Goal: Communication & Community: Share content

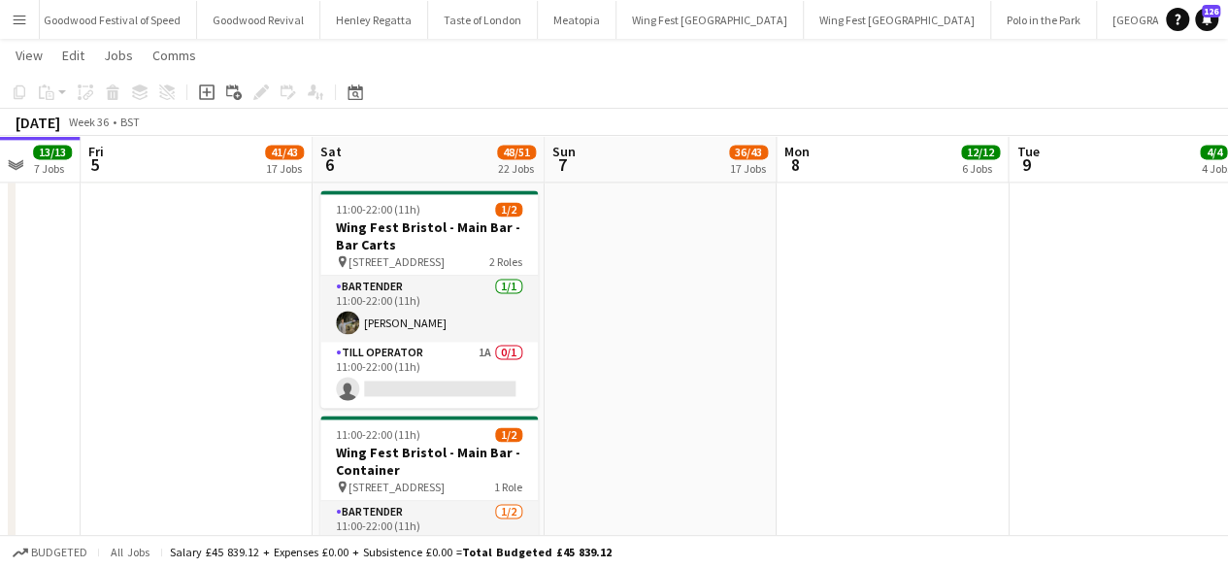
scroll to position [5024, 0]
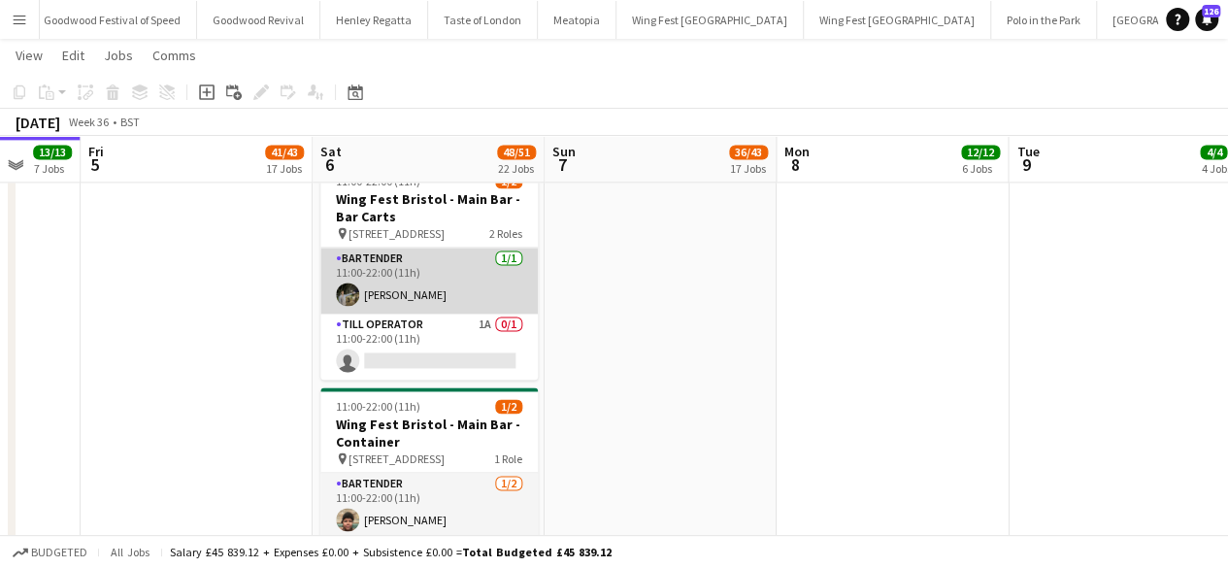
click at [456, 279] on app-card-role "Bartender [DATE] 11:00-22:00 (11h) [PERSON_NAME]" at bounding box center [428, 280] width 217 height 66
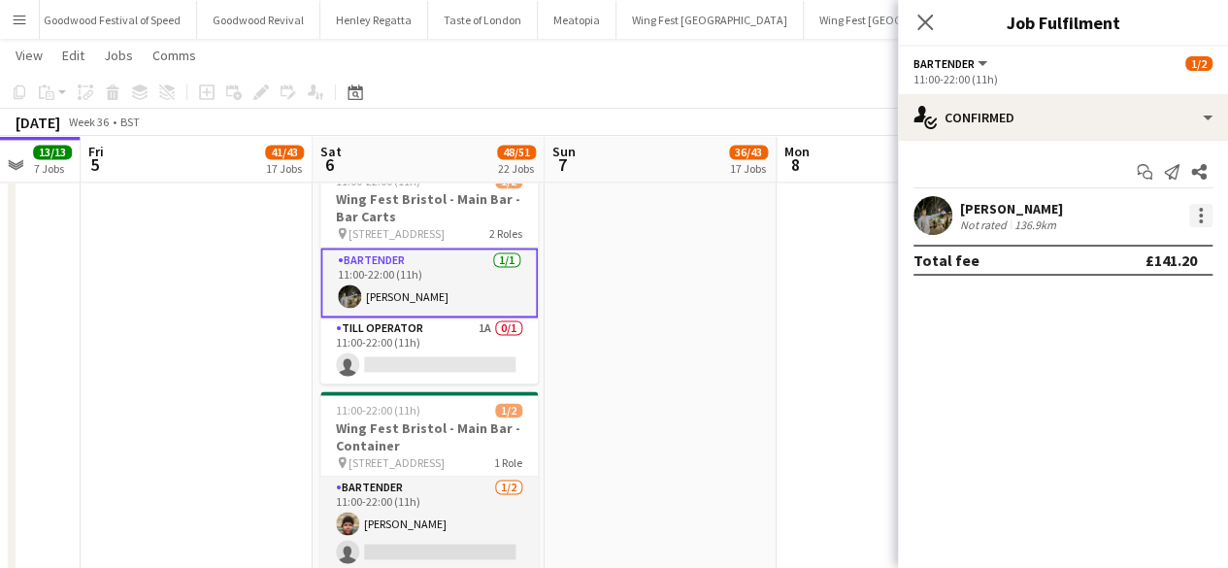
click at [1191, 213] on div at bounding box center [1200, 215] width 23 height 23
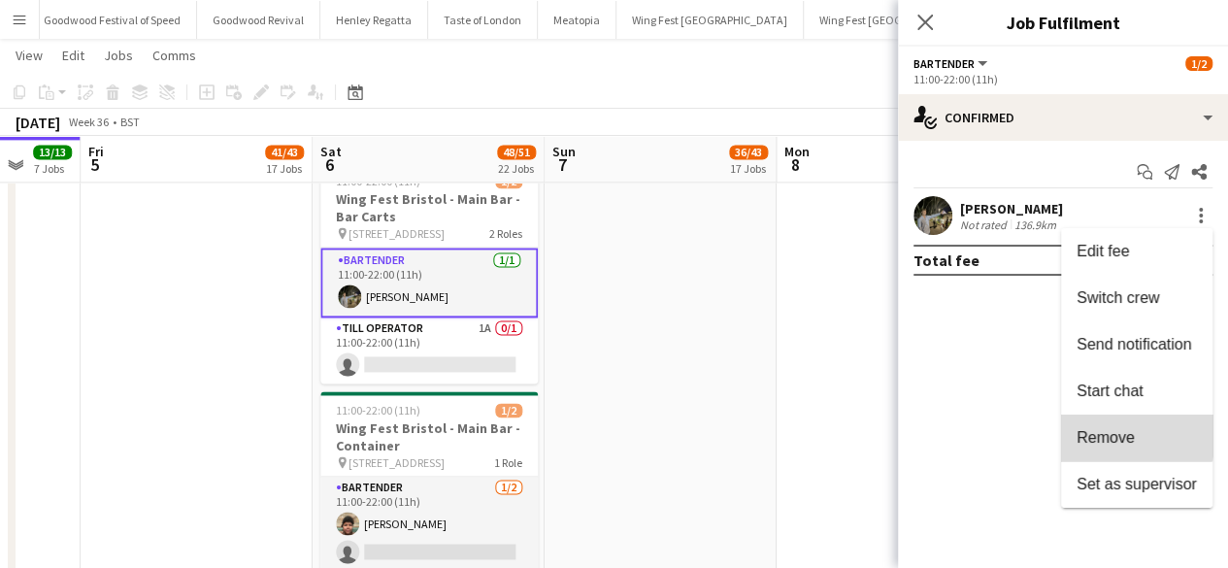
click at [1114, 432] on span "Remove" at bounding box center [1105, 437] width 58 height 16
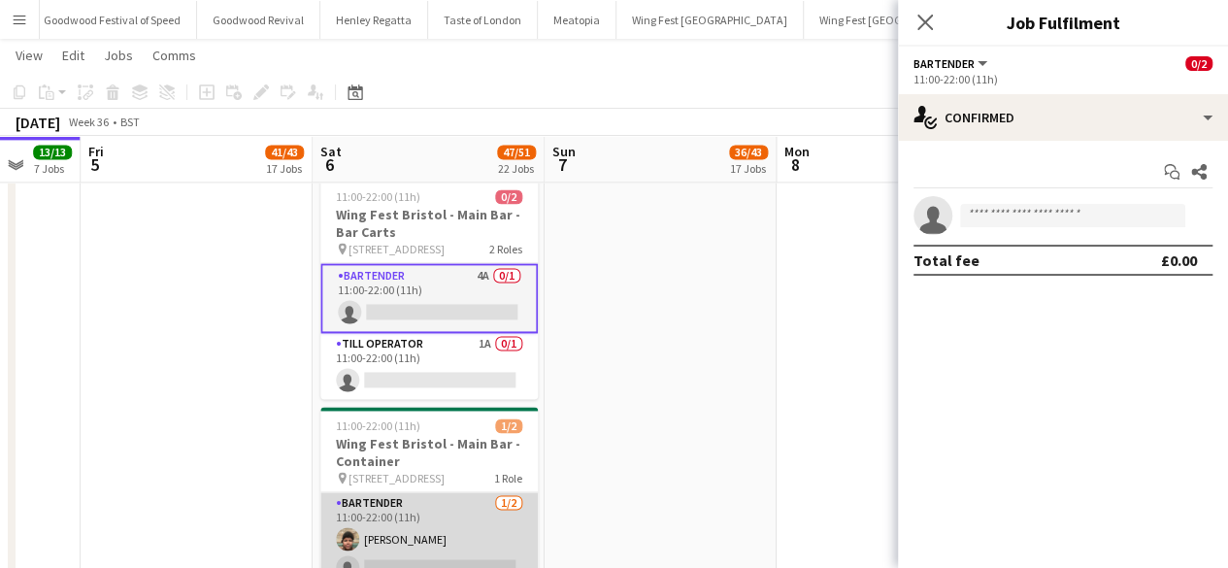
click at [462, 529] on app-card-role "Bartender [DATE] 11:00-22:00 (11h) [PERSON_NAME] single-neutral-actions" at bounding box center [428, 539] width 217 height 94
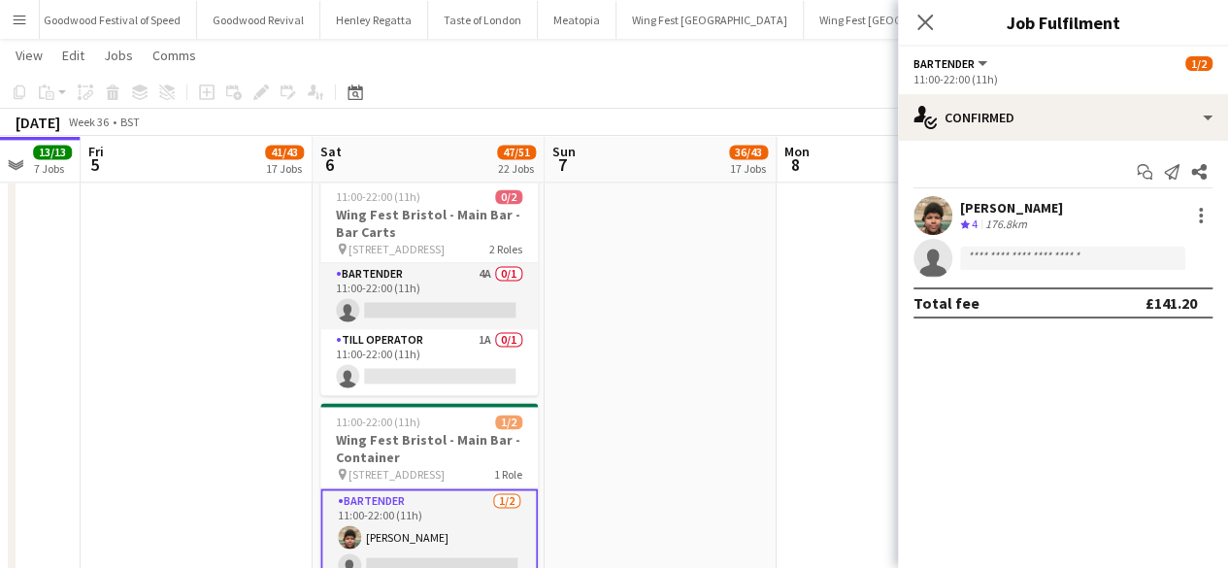
click at [1182, 220] on div "[PERSON_NAME] Crew rating 4 176.8km" at bounding box center [1063, 215] width 330 height 39
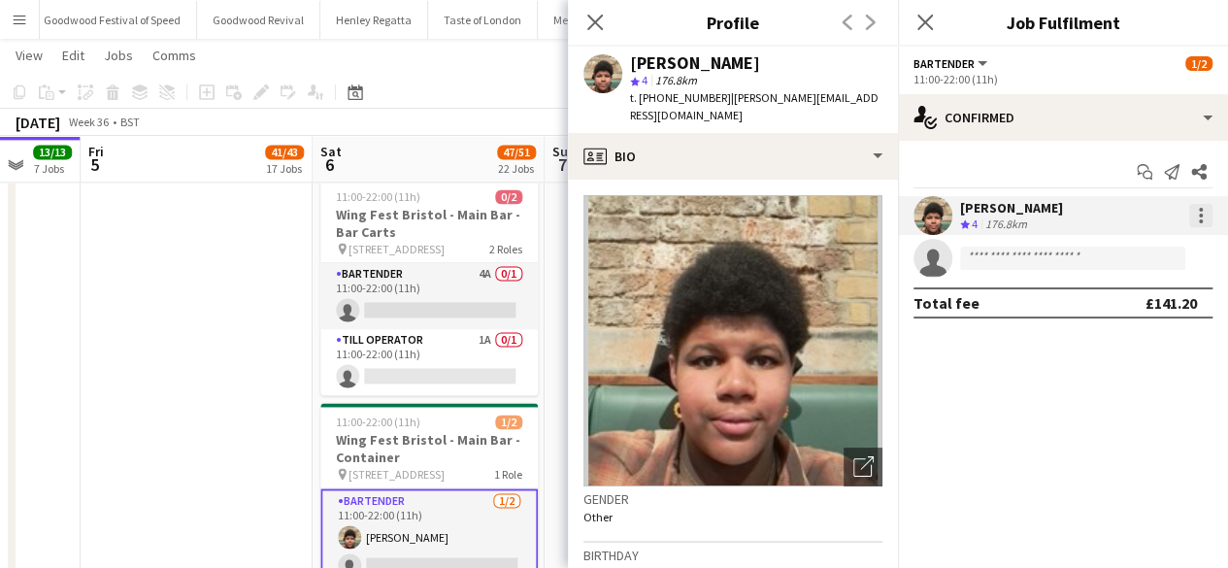
click at [1195, 218] on div at bounding box center [1200, 215] width 23 height 23
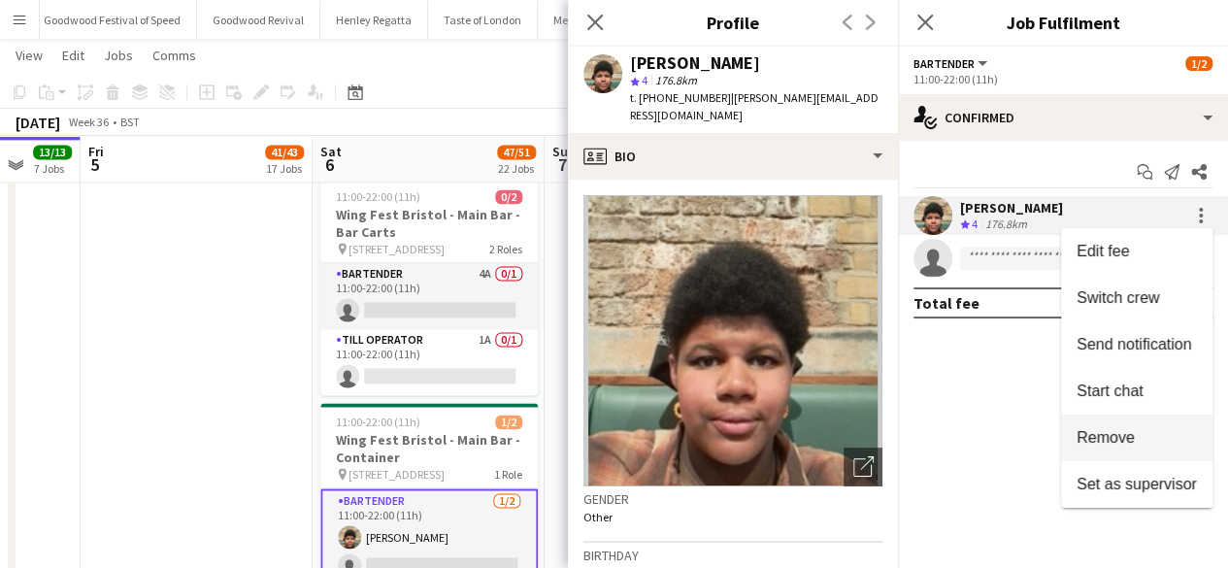
click at [1124, 432] on span "Remove" at bounding box center [1105, 437] width 58 height 16
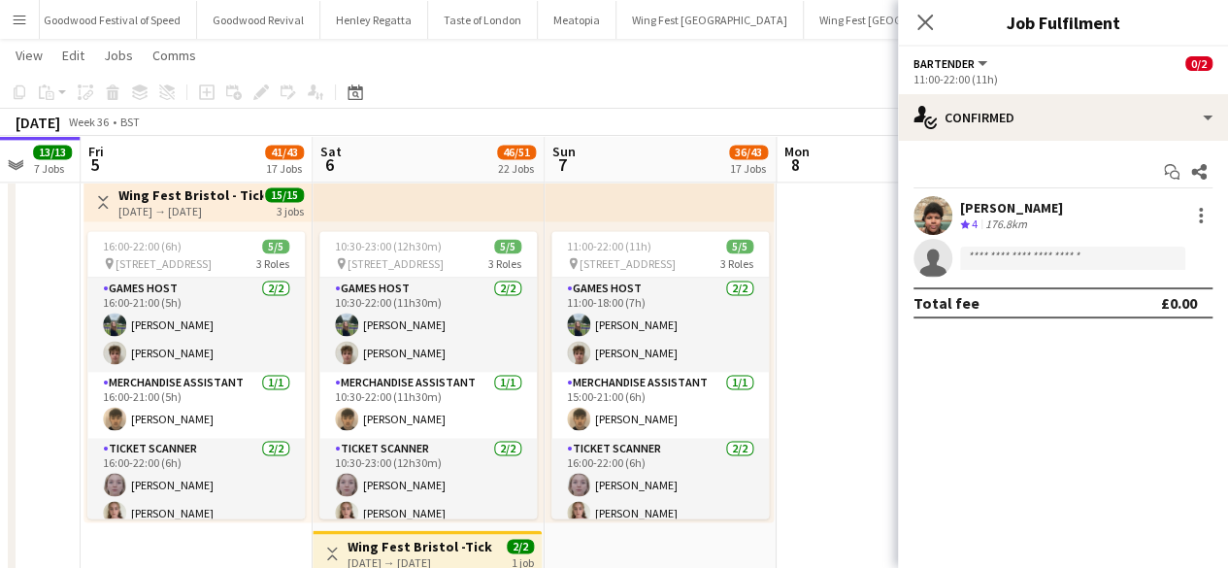
scroll to position [1344, 0]
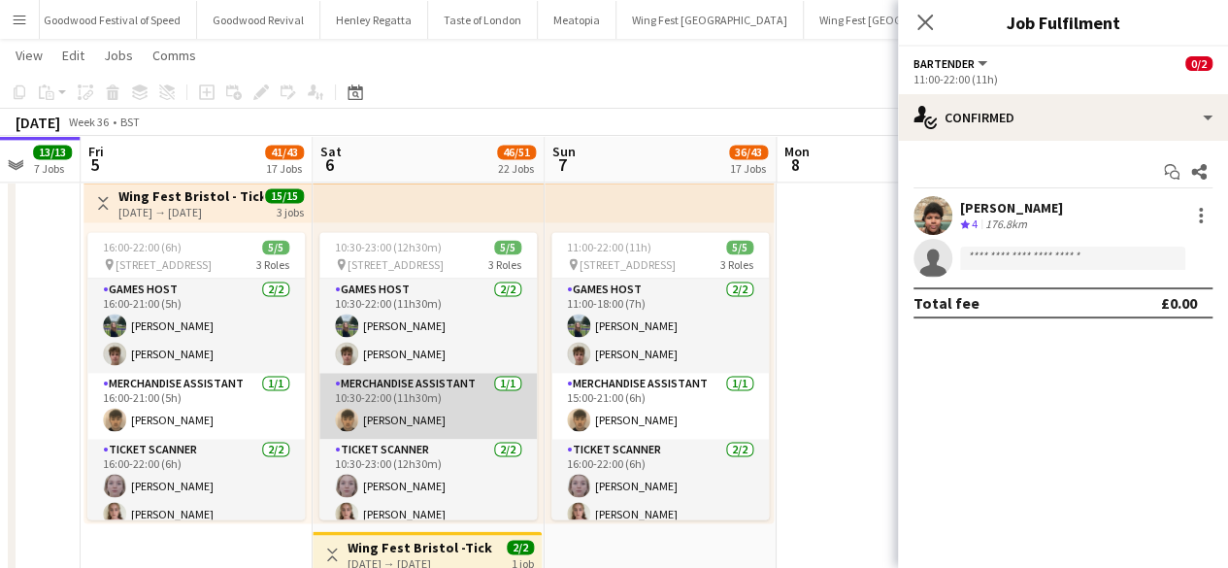
click at [419, 400] on app-card-role "Merchandise Assistant [DATE] 10:30-22:00 (11h30m) [PERSON_NAME]" at bounding box center [427, 406] width 217 height 66
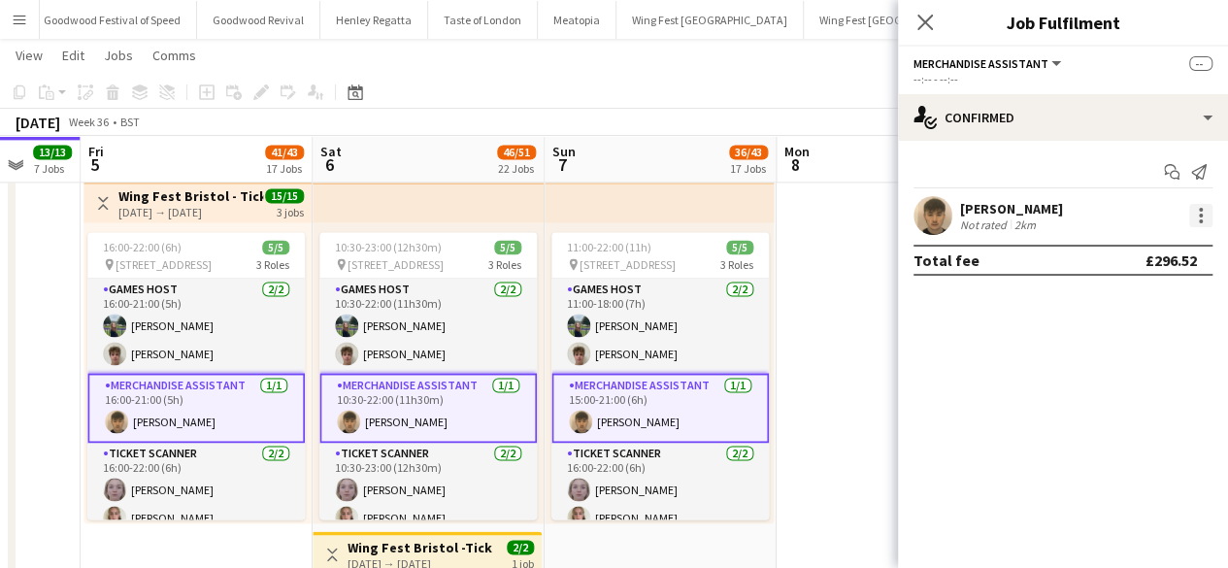
click at [1190, 212] on div at bounding box center [1200, 215] width 23 height 23
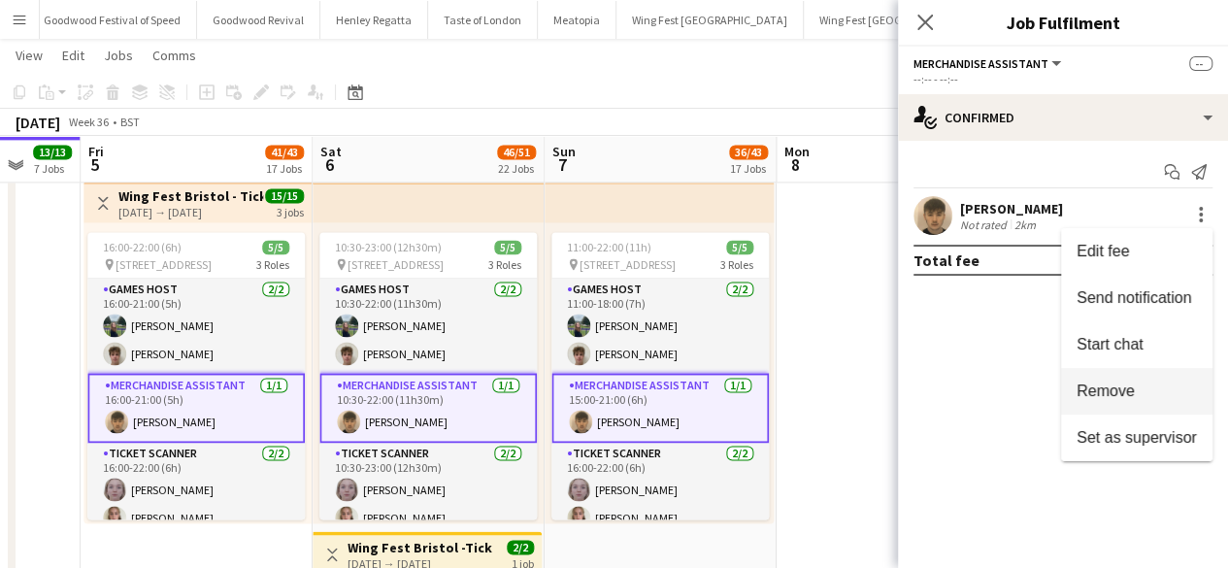
click at [1109, 385] on span "Remove" at bounding box center [1105, 390] width 58 height 16
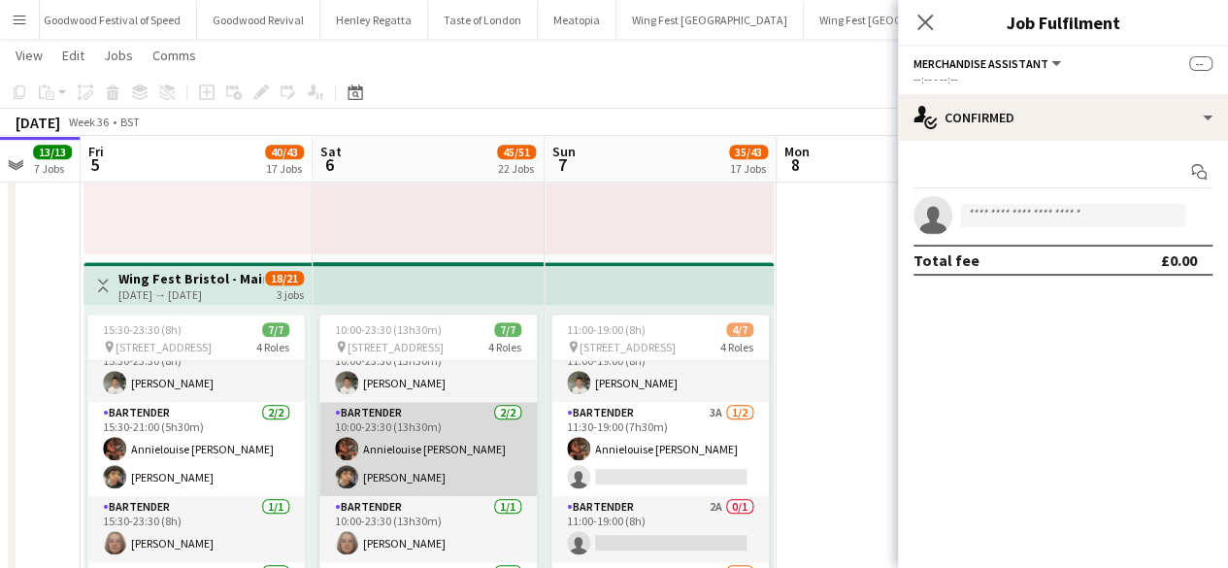
scroll to position [0, 0]
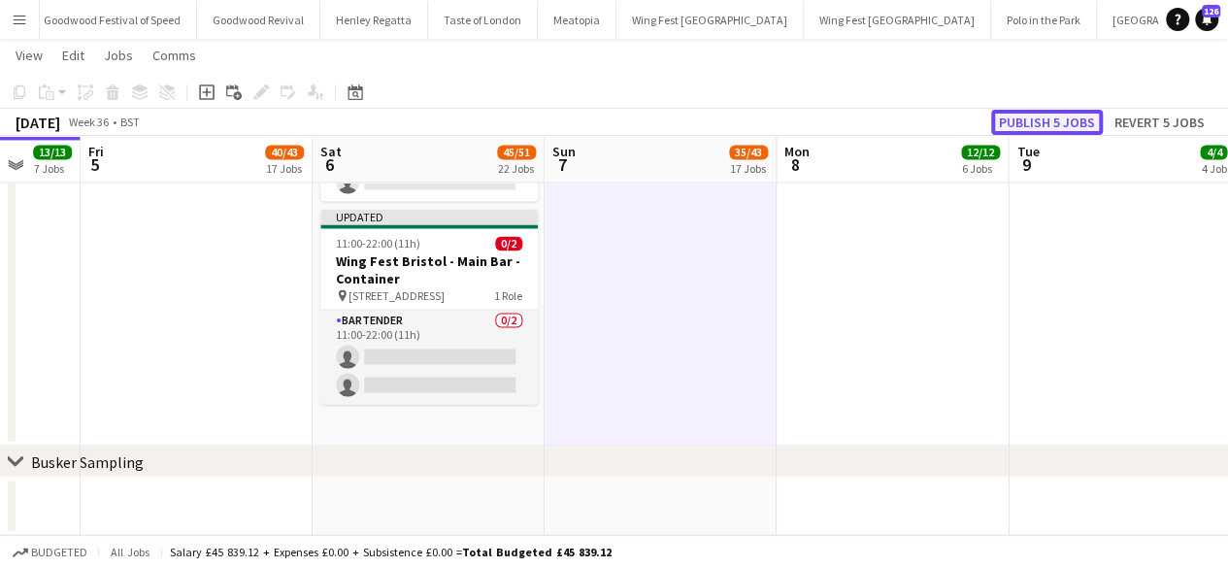
click at [1032, 116] on button "Publish 5 jobs" at bounding box center [1047, 122] width 112 height 25
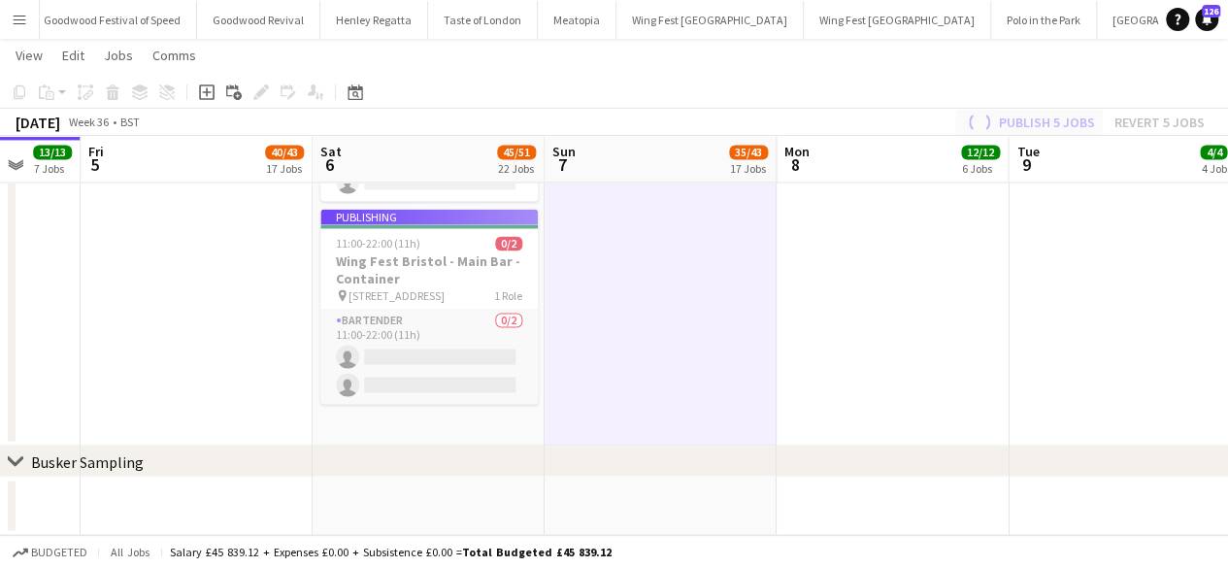
scroll to position [13, 0]
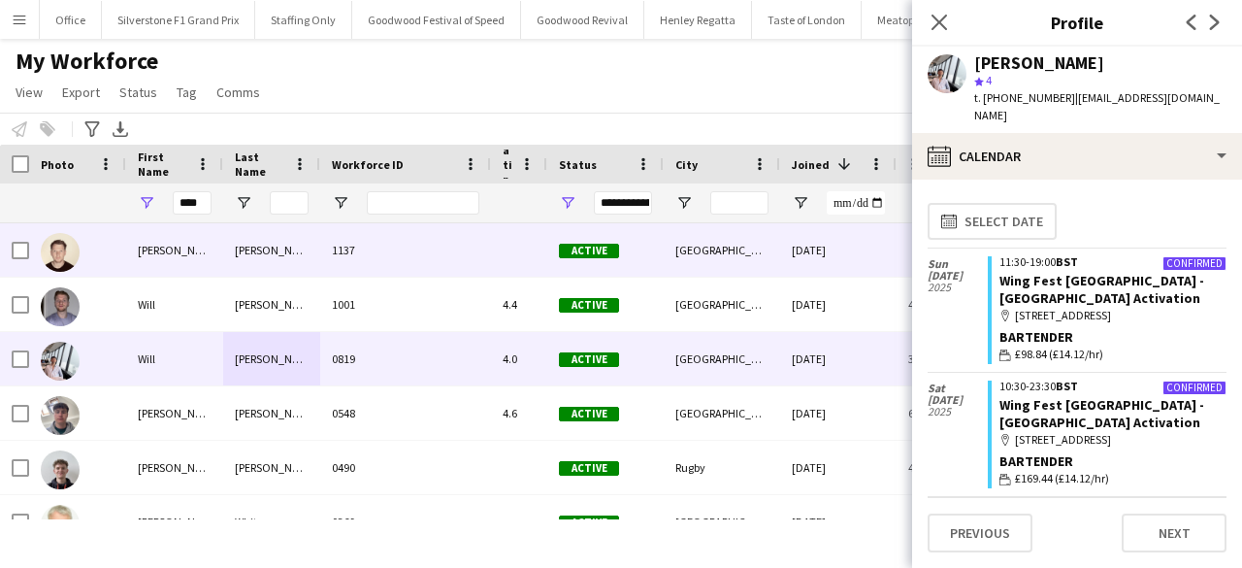
scroll to position [29, 0]
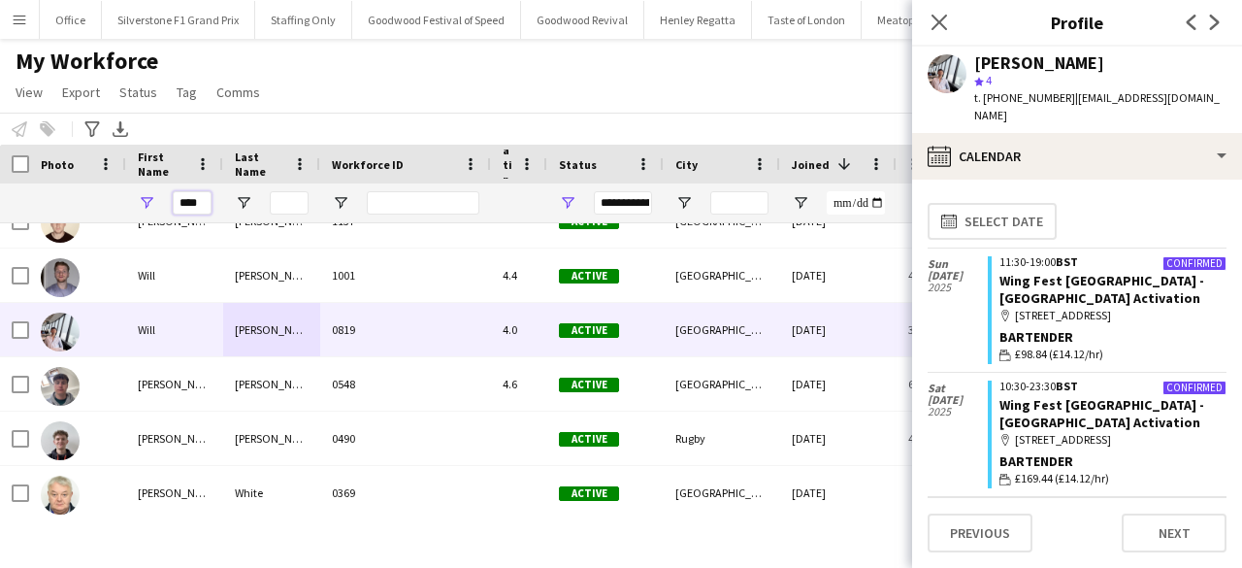
click at [202, 207] on input "****" at bounding box center [192, 202] width 39 height 23
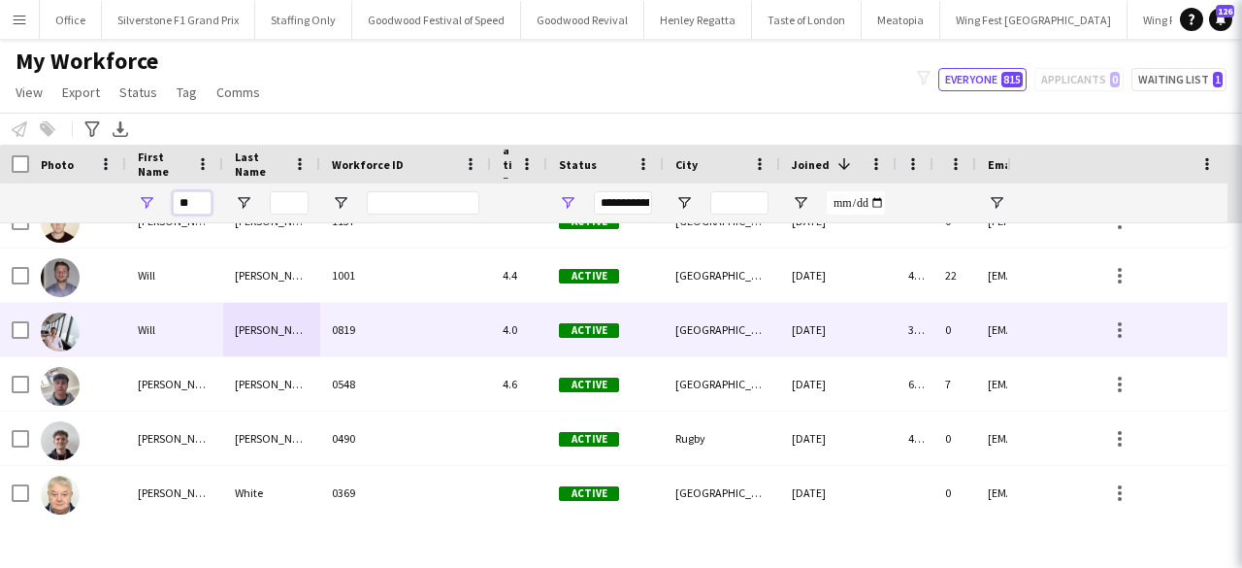
type input "*"
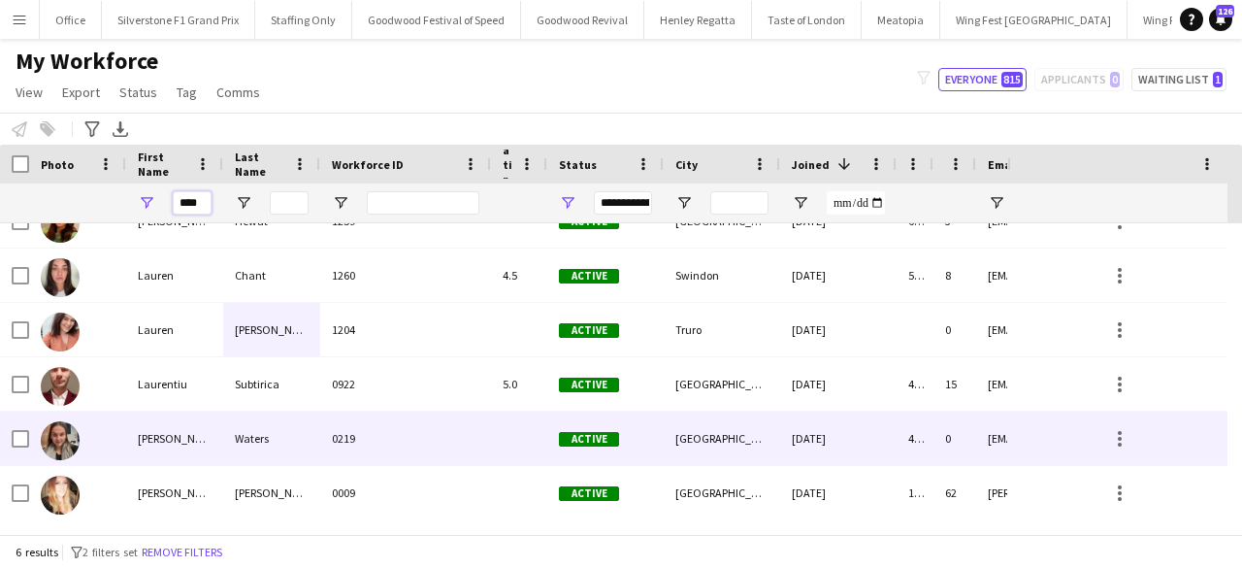
type input "****"
click at [240, 430] on div "Waters" at bounding box center [271, 438] width 97 height 53
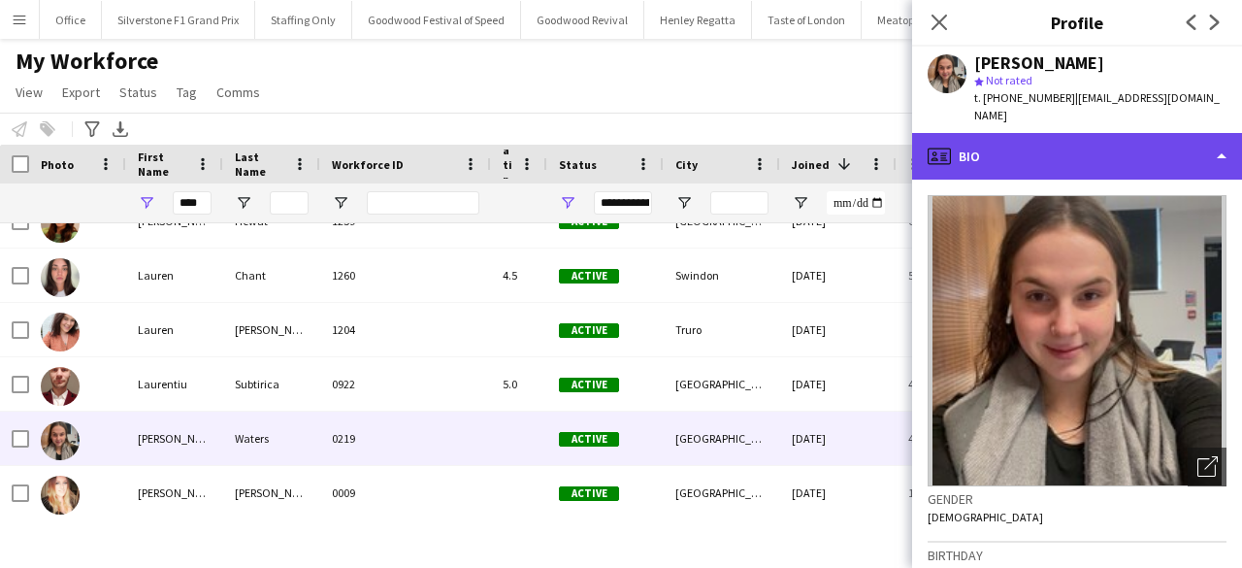
click at [1105, 156] on div "profile Bio" at bounding box center [1077, 156] width 330 height 47
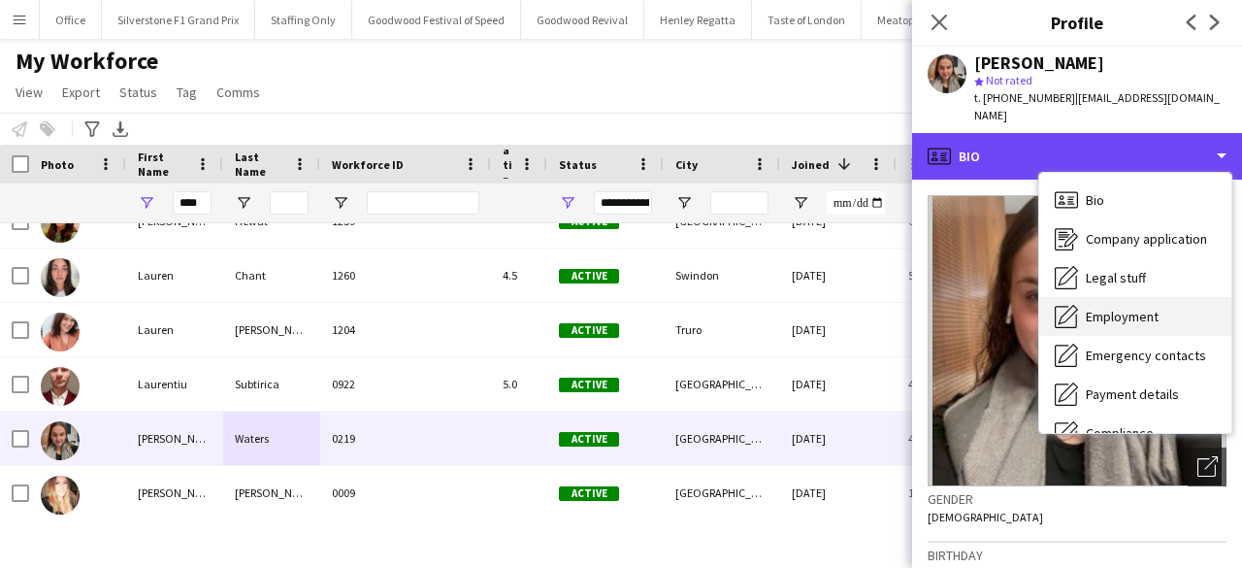
scroll to position [144, 0]
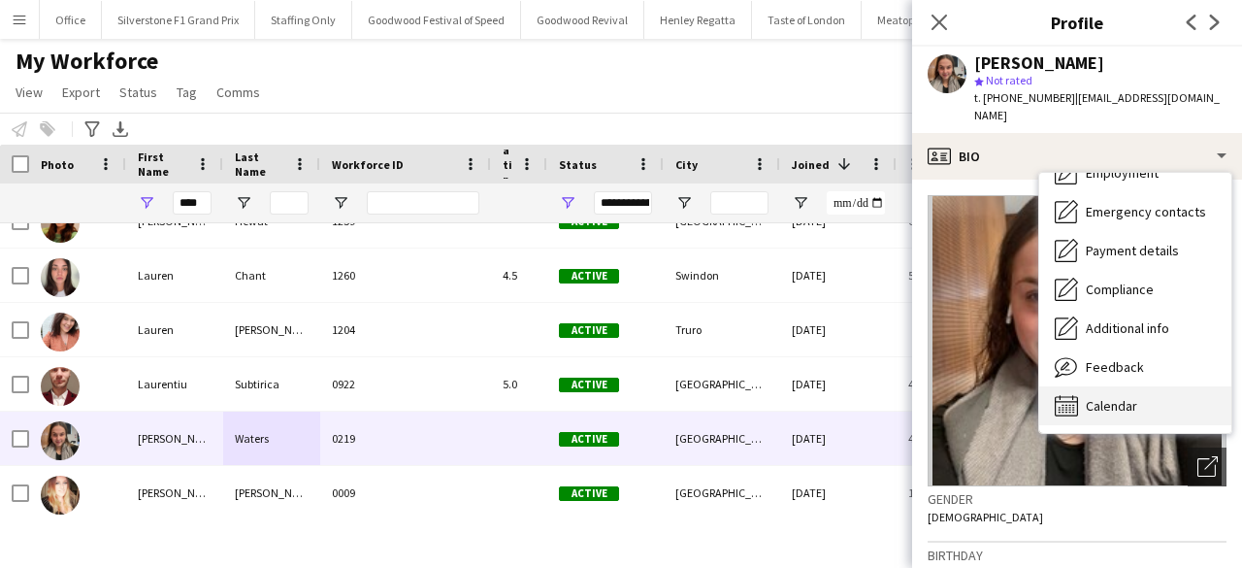
click at [1112, 397] on span "Calendar" at bounding box center [1111, 405] width 51 height 17
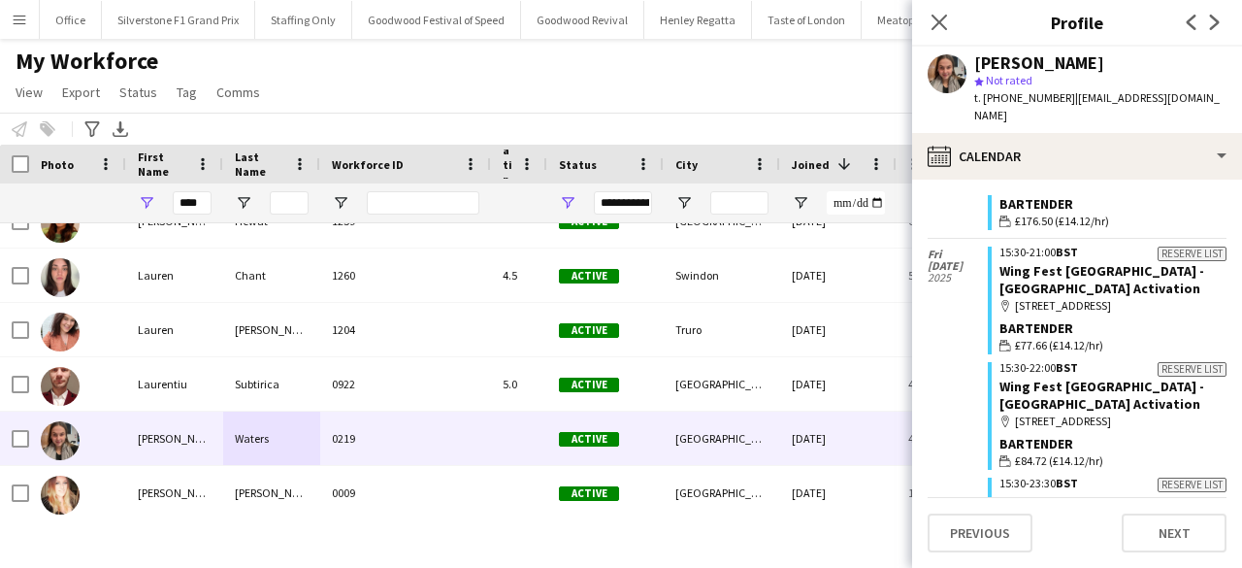
scroll to position [1133, 0]
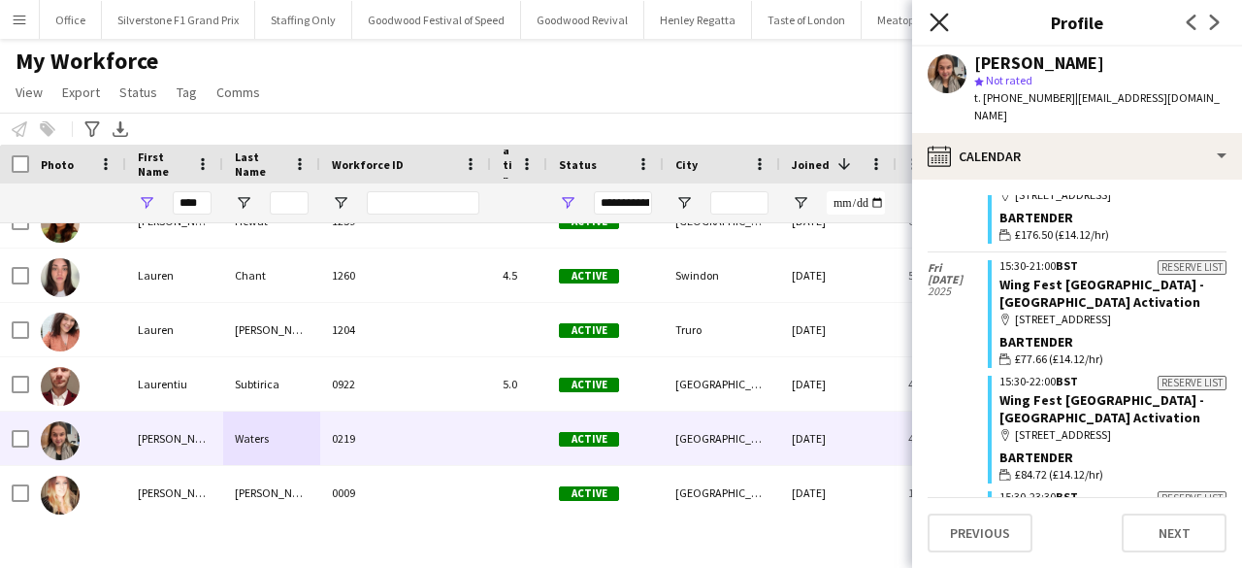
click at [939, 17] on icon "Close pop-in" at bounding box center [939, 22] width 18 height 18
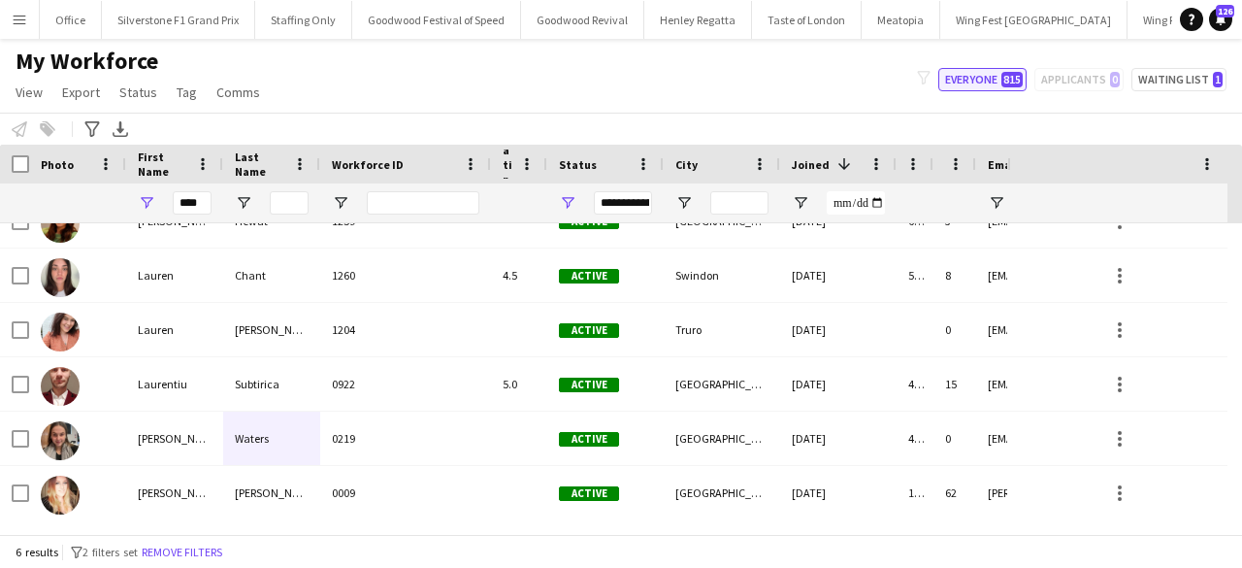
click at [974, 77] on button "Everyone 815" at bounding box center [983, 79] width 88 height 23
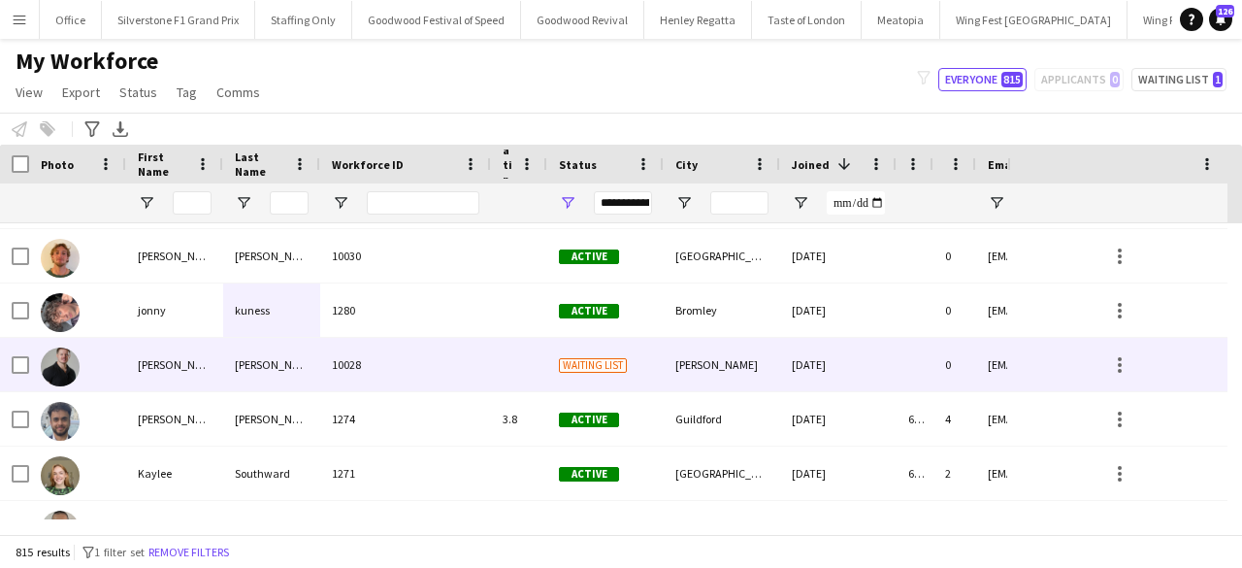
scroll to position [0, 0]
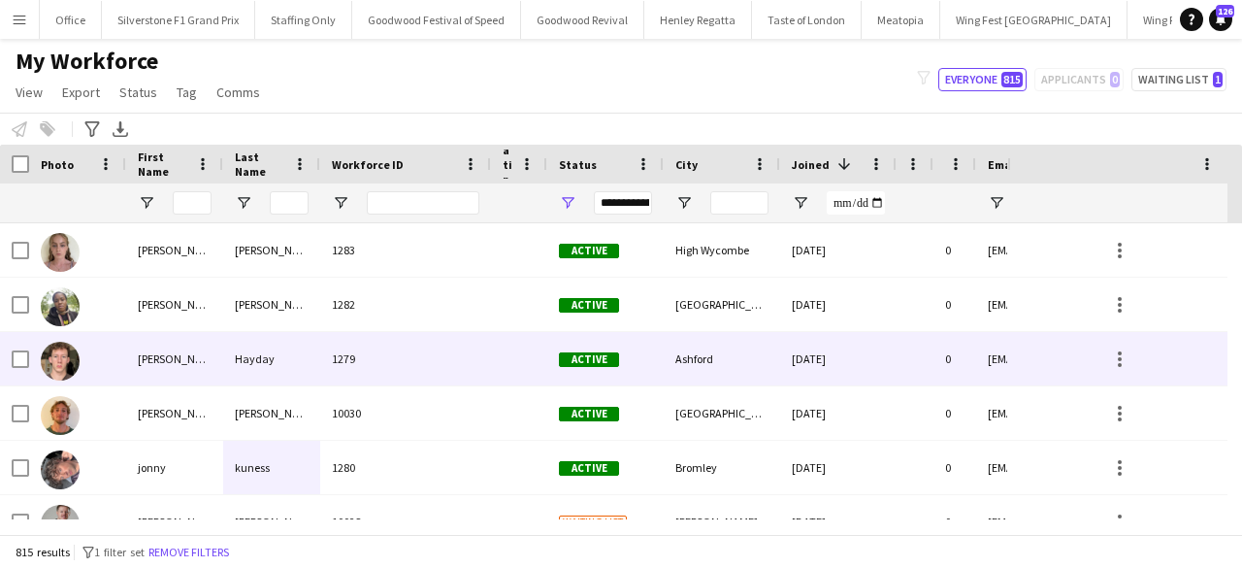
click at [254, 359] on div "Hayday" at bounding box center [271, 358] width 97 height 53
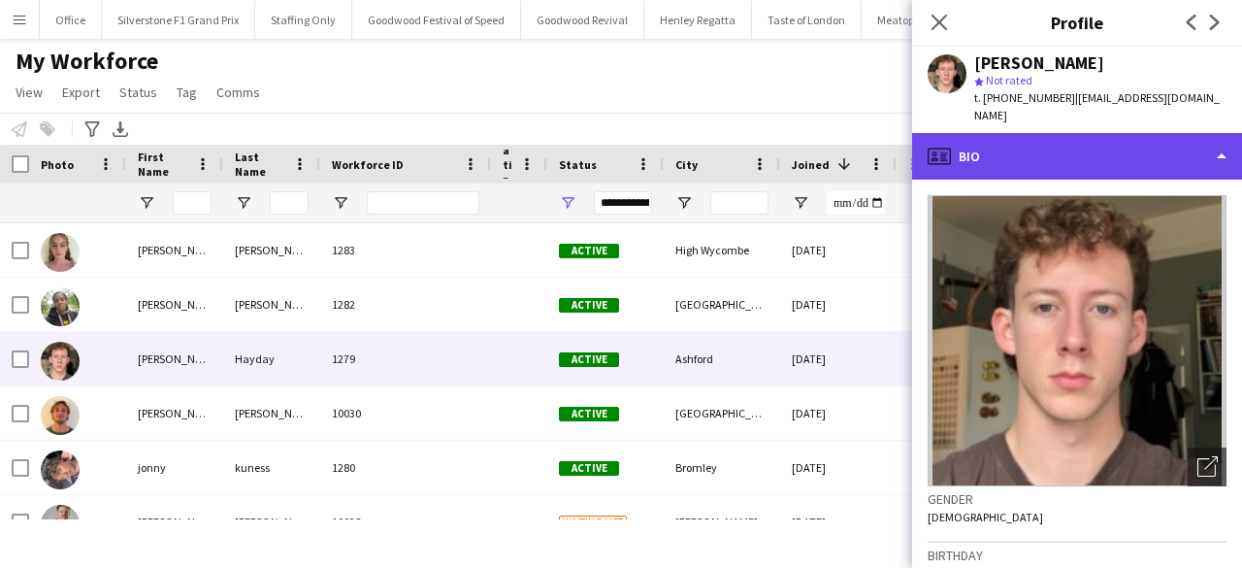
click at [1132, 141] on div "profile Bio" at bounding box center [1077, 156] width 330 height 47
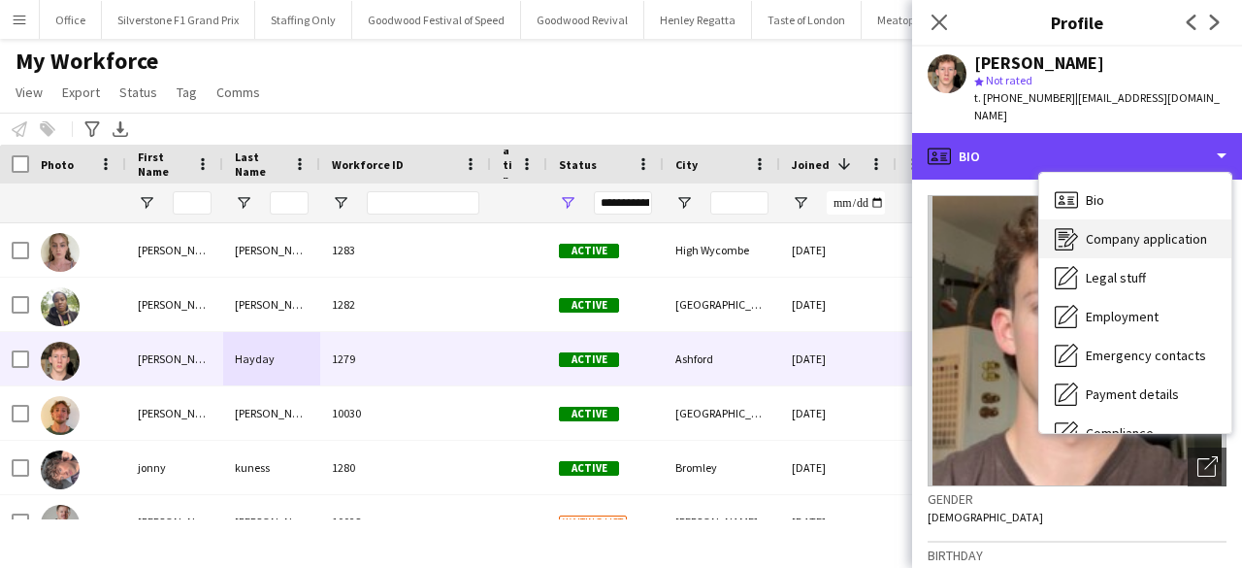
scroll to position [144, 0]
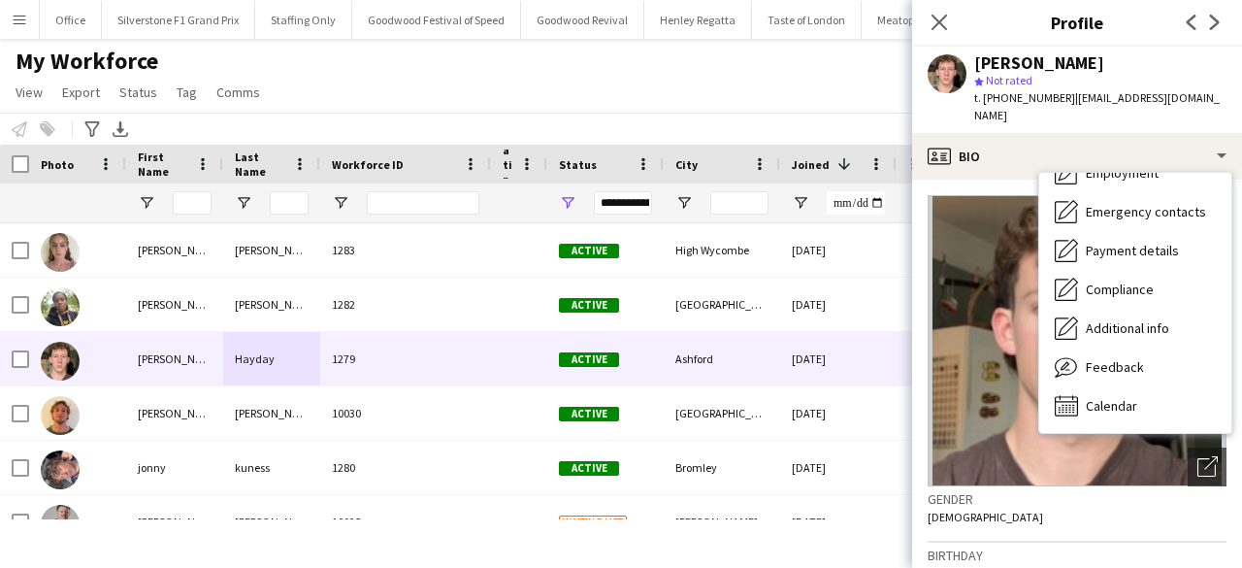
click at [1101, 407] on div "Bio Bio Company application Company application Legal stuff Legal stuff Employm…" at bounding box center [1135, 303] width 192 height 260
click at [1103, 397] on div "Calendar Calendar" at bounding box center [1135, 405] width 192 height 39
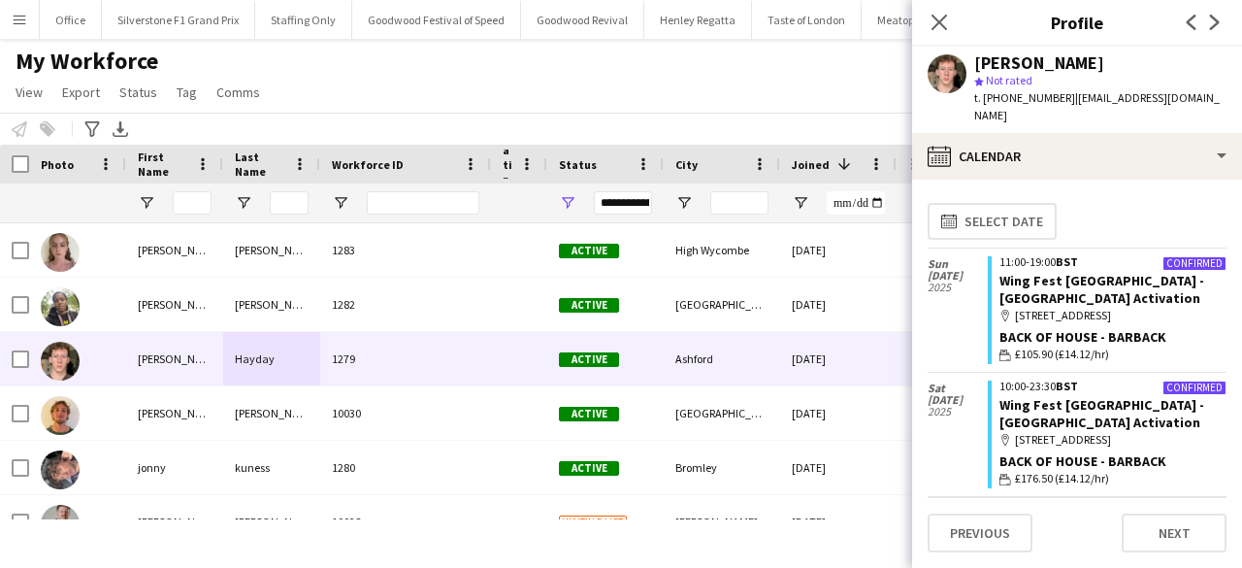
click at [1005, 98] on span "t. +447938955590" at bounding box center [1024, 97] width 101 height 15
copy span "447938955590"
click at [974, 520] on button "Previous" at bounding box center [980, 532] width 105 height 39
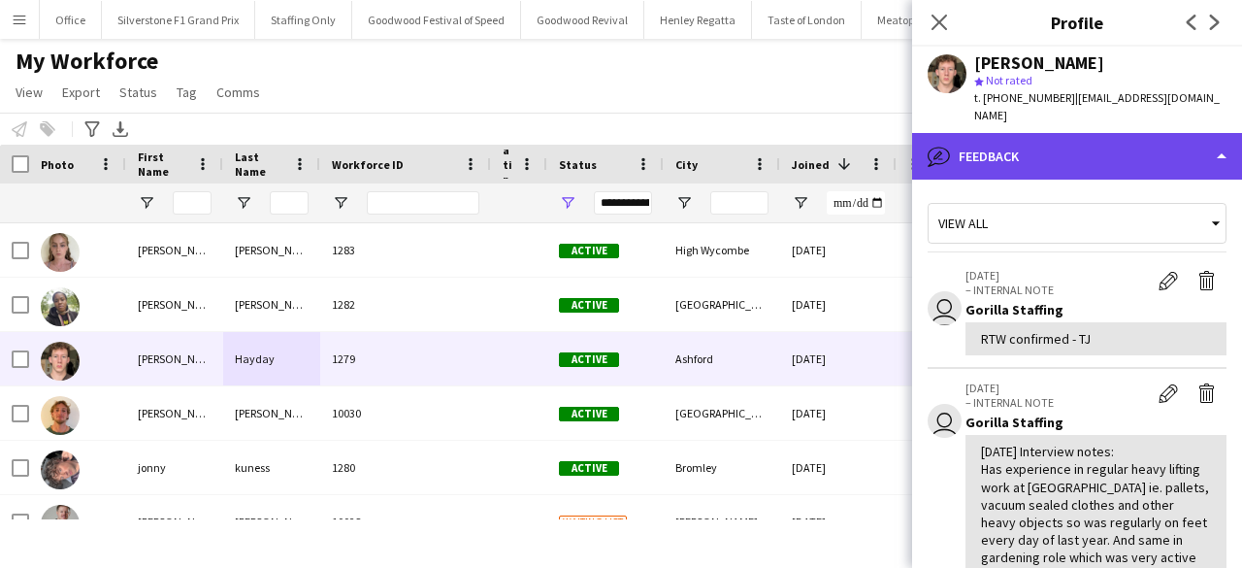
click at [1025, 137] on div "bubble-pencil Feedback" at bounding box center [1077, 156] width 330 height 47
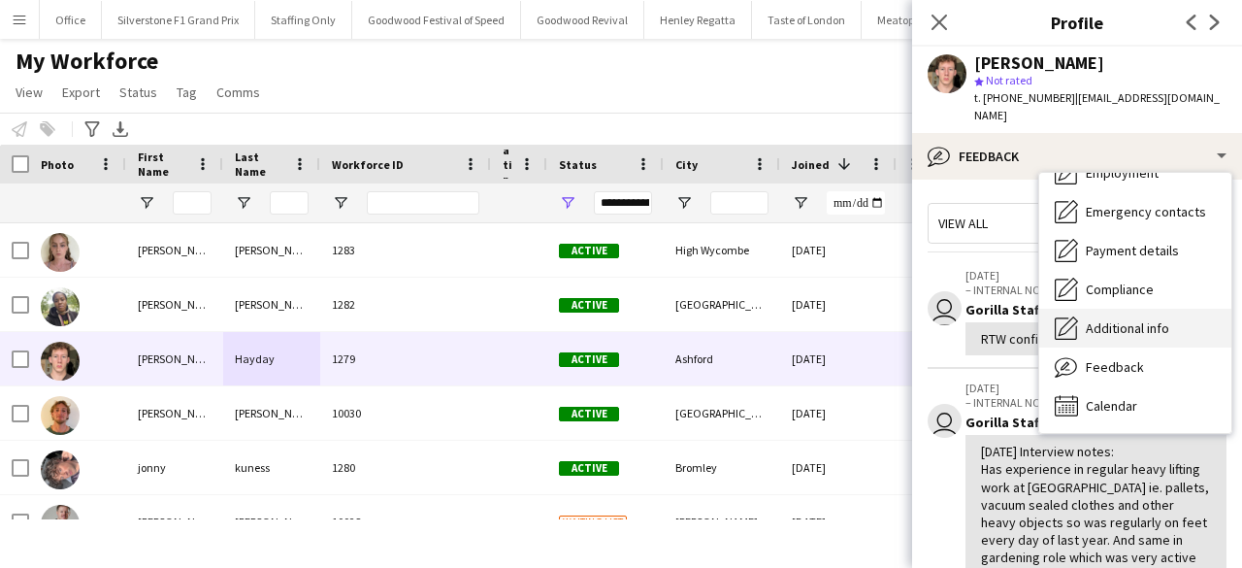
click at [1095, 319] on span "Additional info" at bounding box center [1127, 327] width 83 height 17
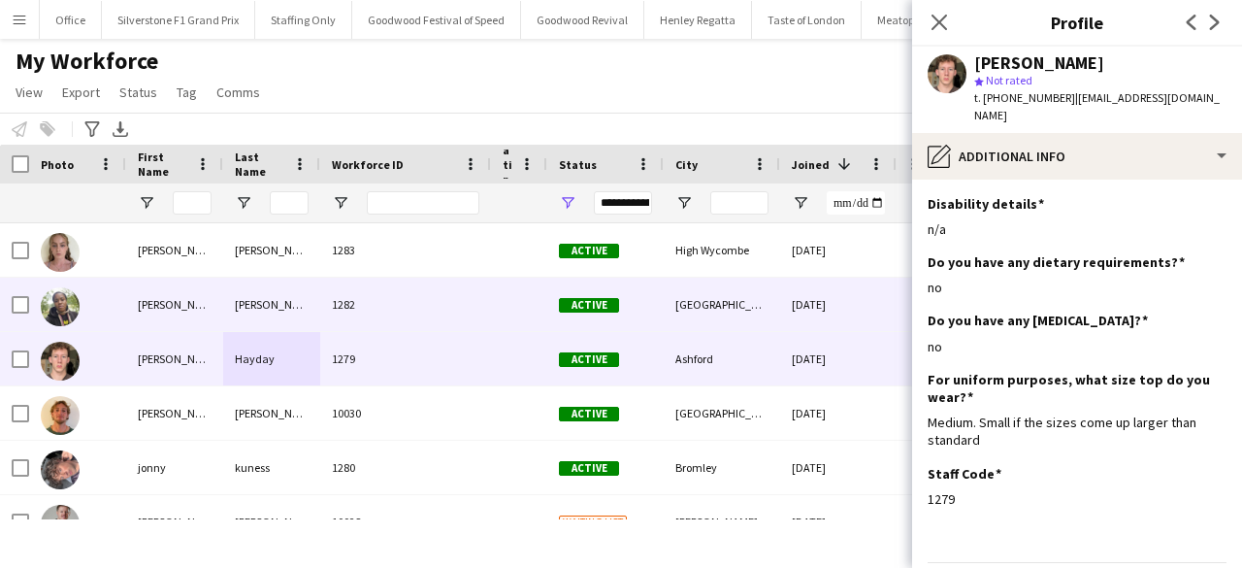
click at [171, 280] on div "Noelle" at bounding box center [174, 304] width 97 height 53
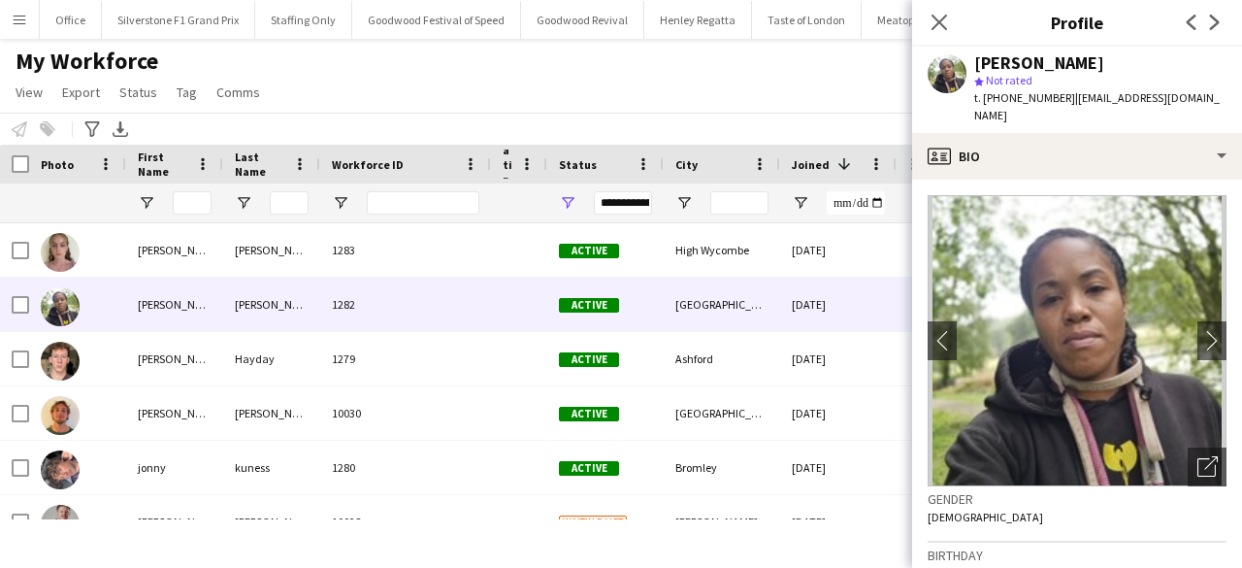
click at [1002, 101] on span "t. +447796361102" at bounding box center [1024, 97] width 101 height 15
copy span "447796361102"
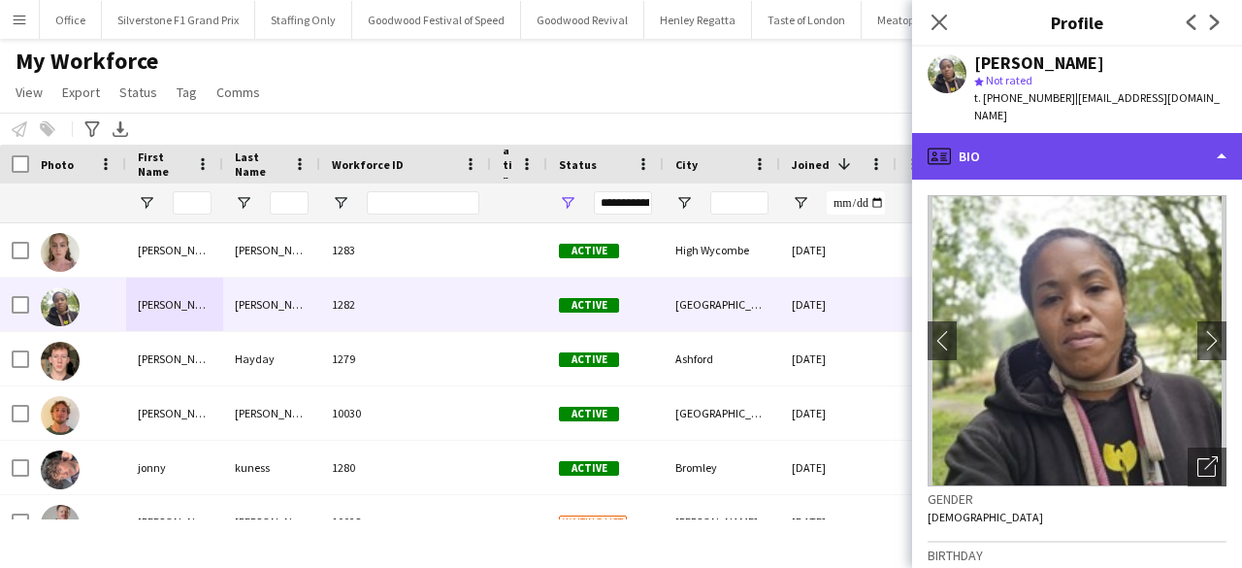
click at [1020, 140] on div "profile Bio" at bounding box center [1077, 156] width 330 height 47
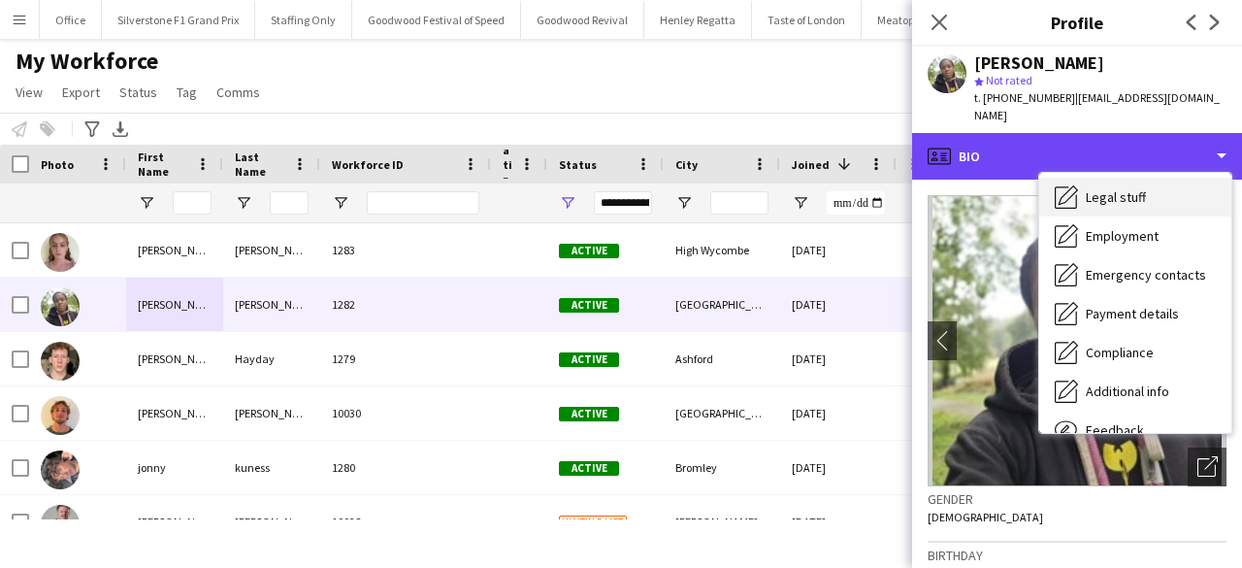
scroll to position [91, 0]
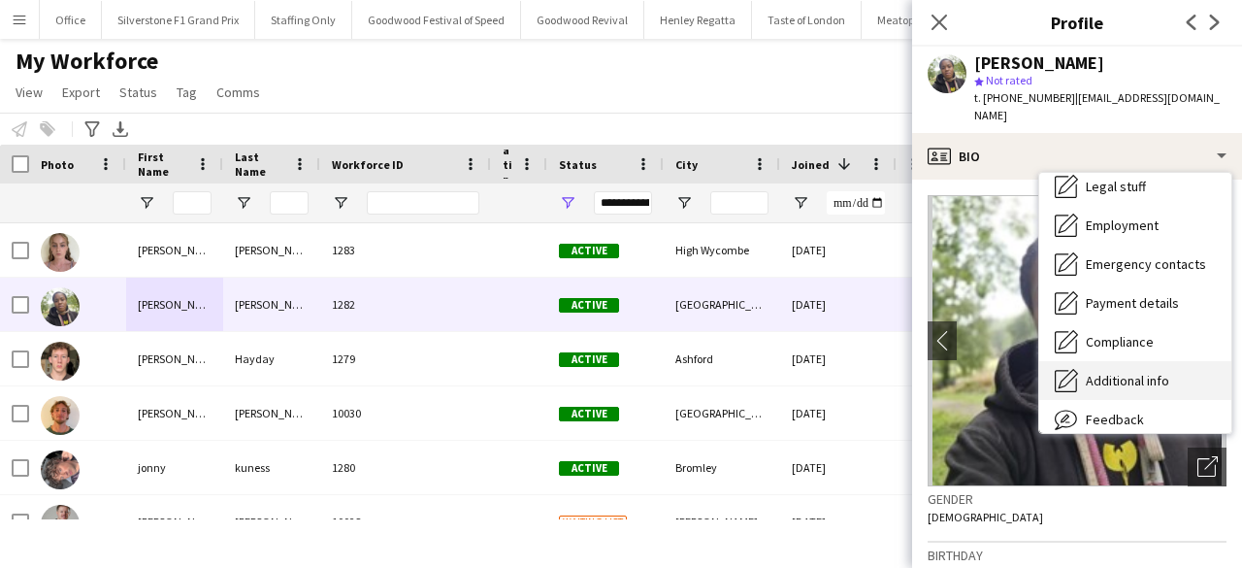
click at [1113, 372] on span "Additional info" at bounding box center [1127, 380] width 83 height 17
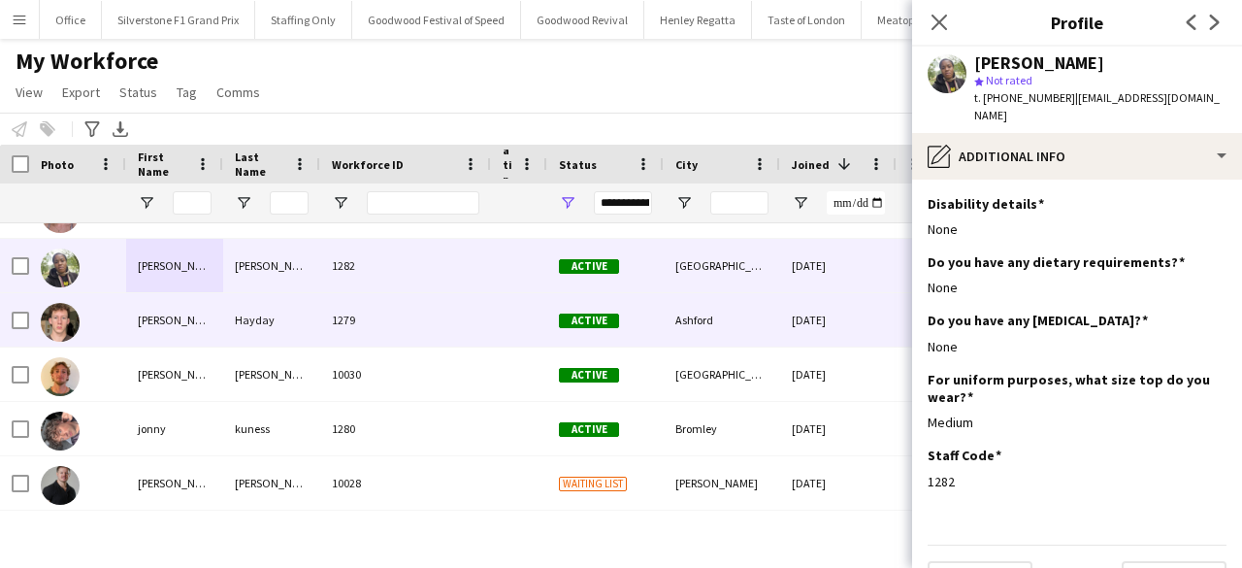
scroll to position [0, 0]
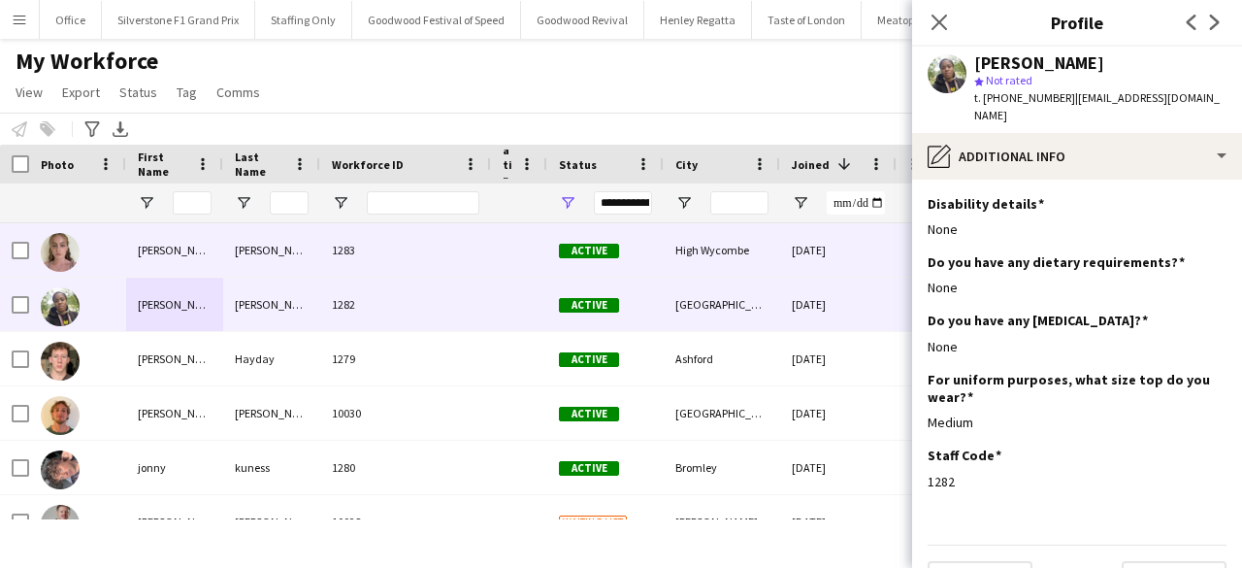
click at [532, 253] on div at bounding box center [519, 249] width 56 height 53
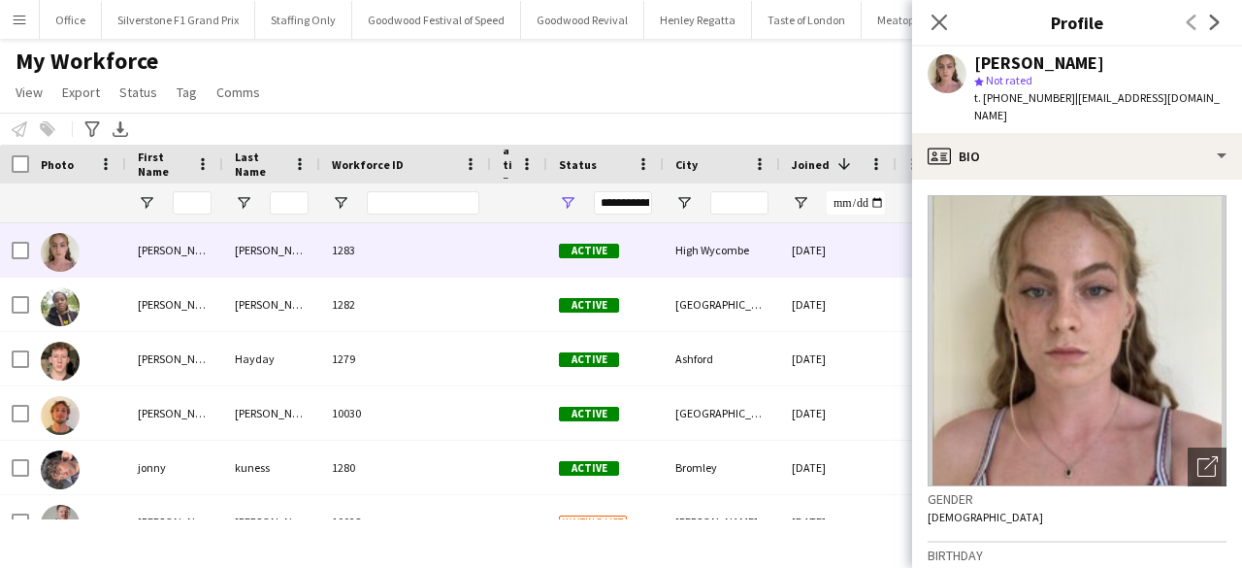
click at [1005, 89] on div "t. +447909907866 | isabellamorley1039@gmail.com" at bounding box center [1100, 106] width 252 height 35
copy span "447909907866"
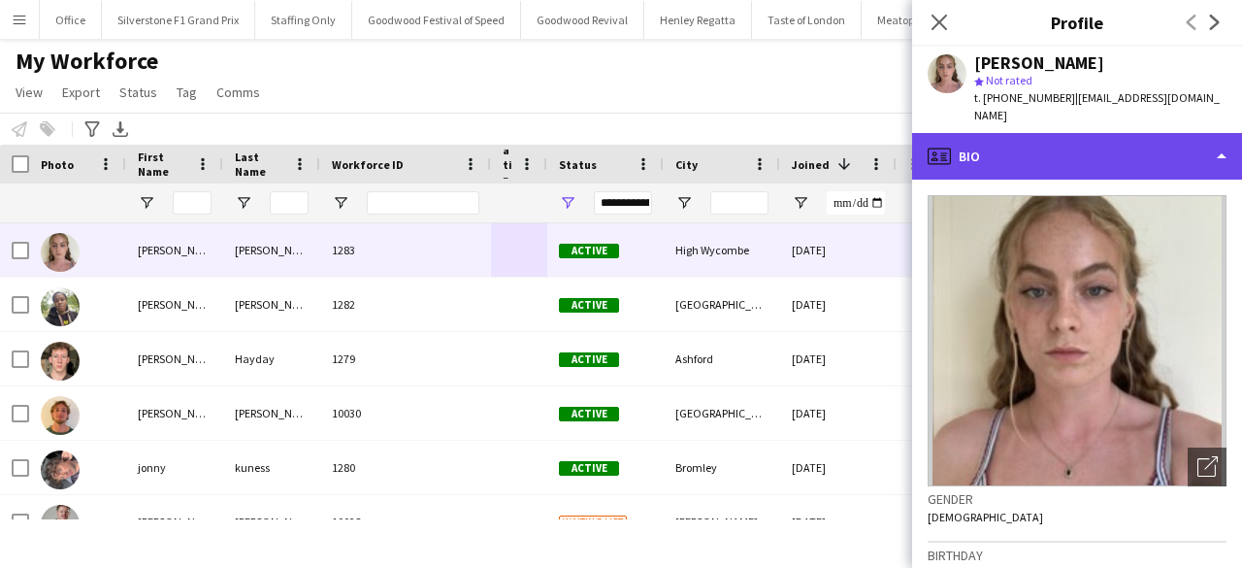
click at [1064, 139] on div "profile Bio" at bounding box center [1077, 156] width 330 height 47
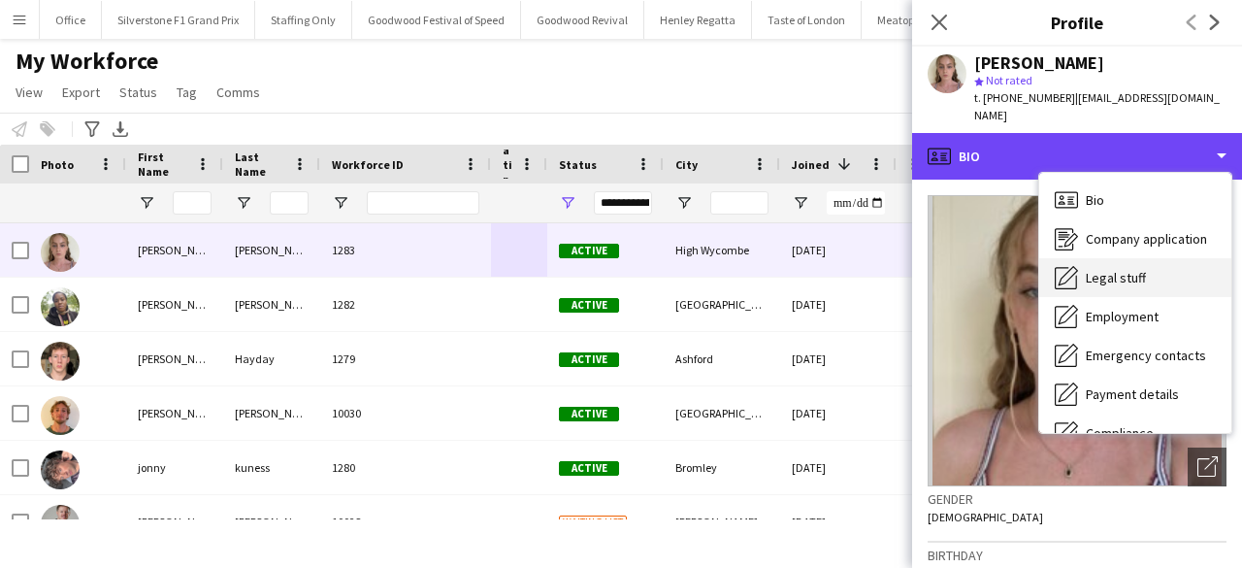
scroll to position [59, 0]
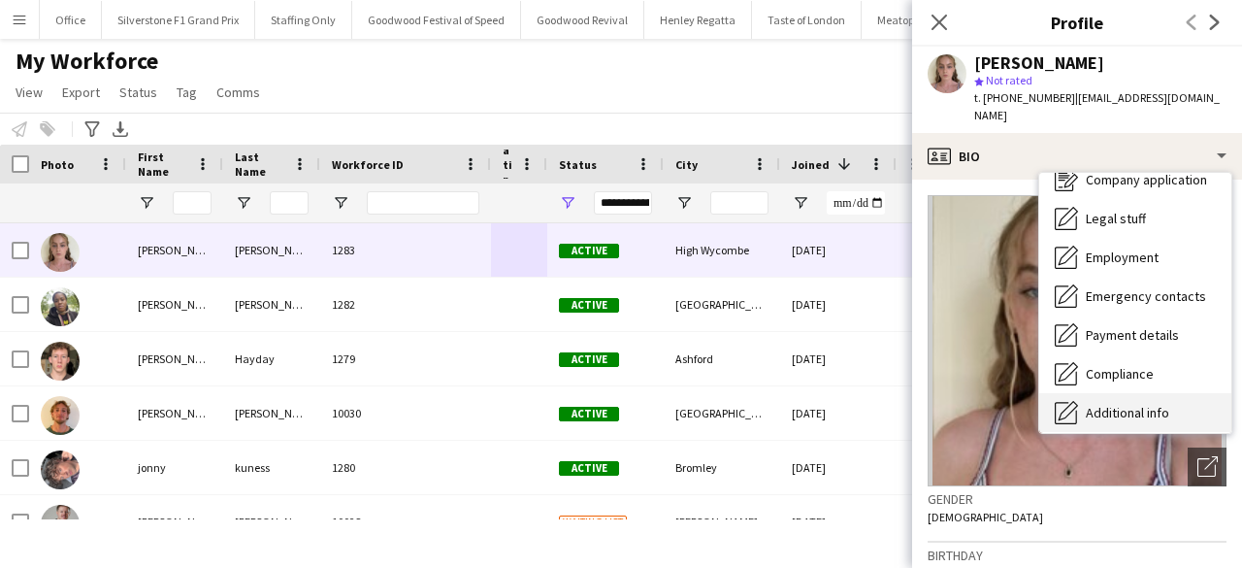
click at [1104, 404] on span "Additional info" at bounding box center [1127, 412] width 83 height 17
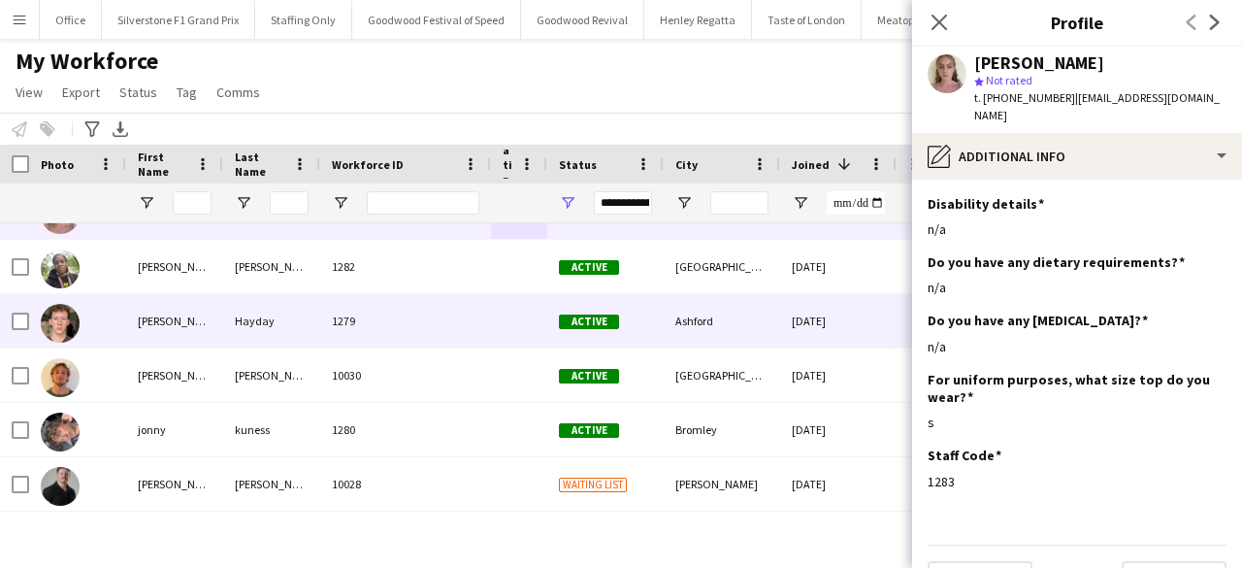
scroll to position [38, 0]
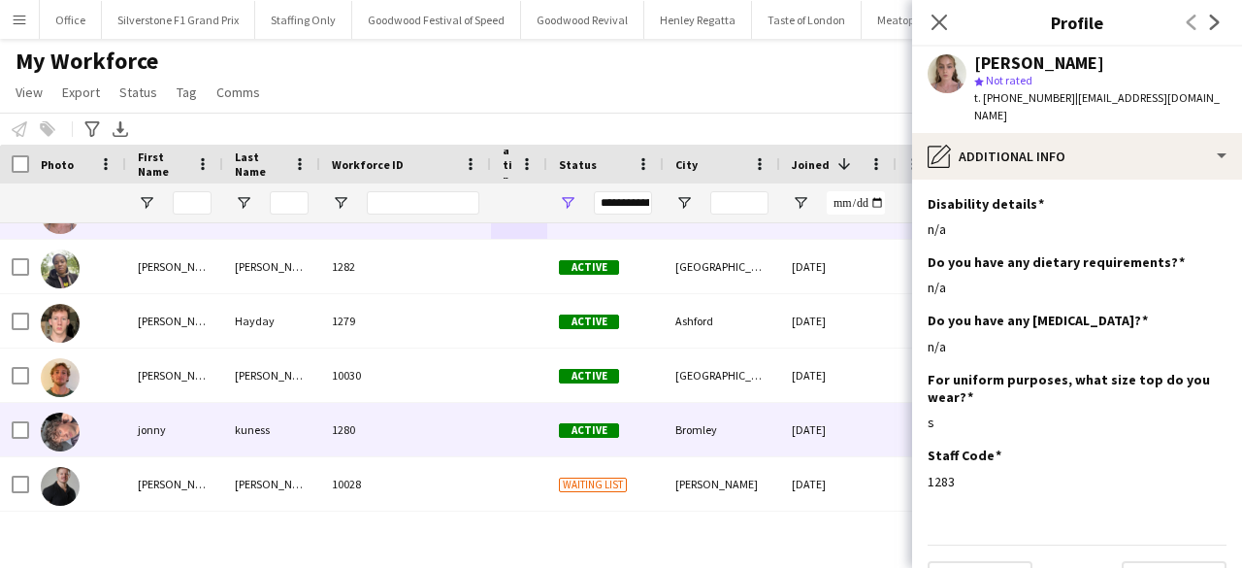
click at [217, 416] on div "jonny" at bounding box center [174, 429] width 97 height 53
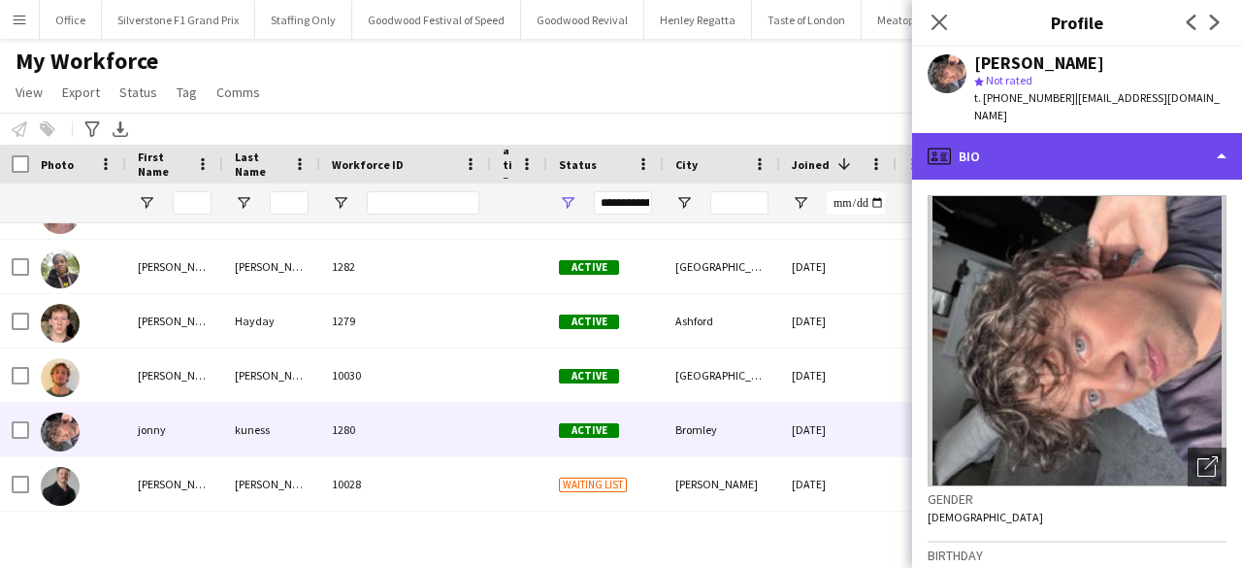
click at [1022, 142] on div "profile Bio" at bounding box center [1077, 156] width 330 height 47
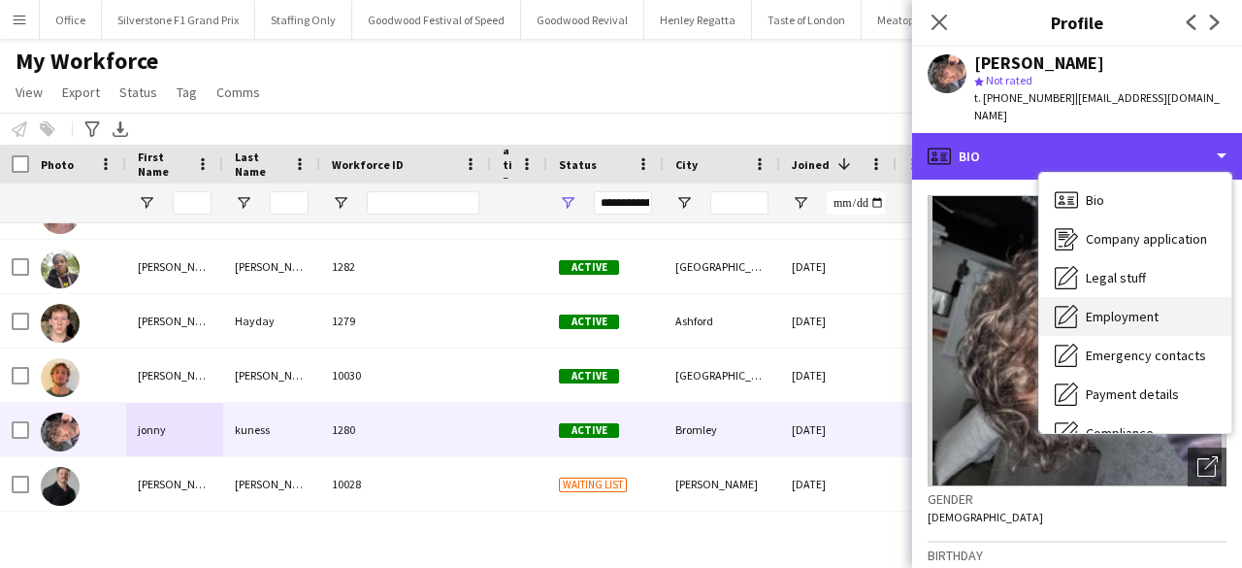
scroll to position [144, 0]
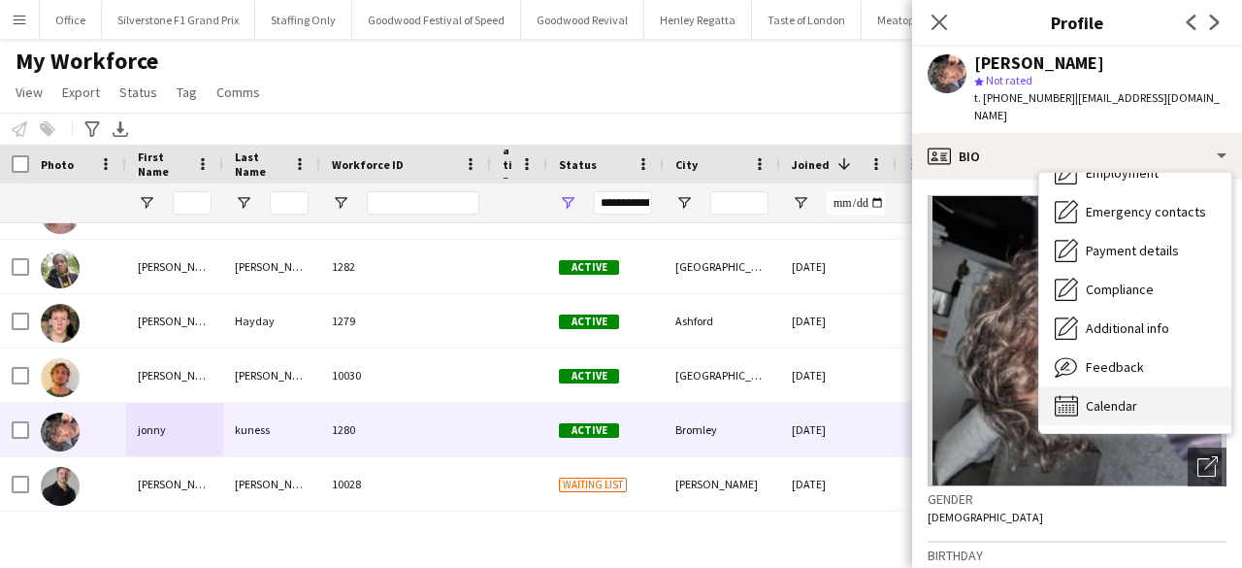
click at [1135, 397] on span "Calendar" at bounding box center [1111, 405] width 51 height 17
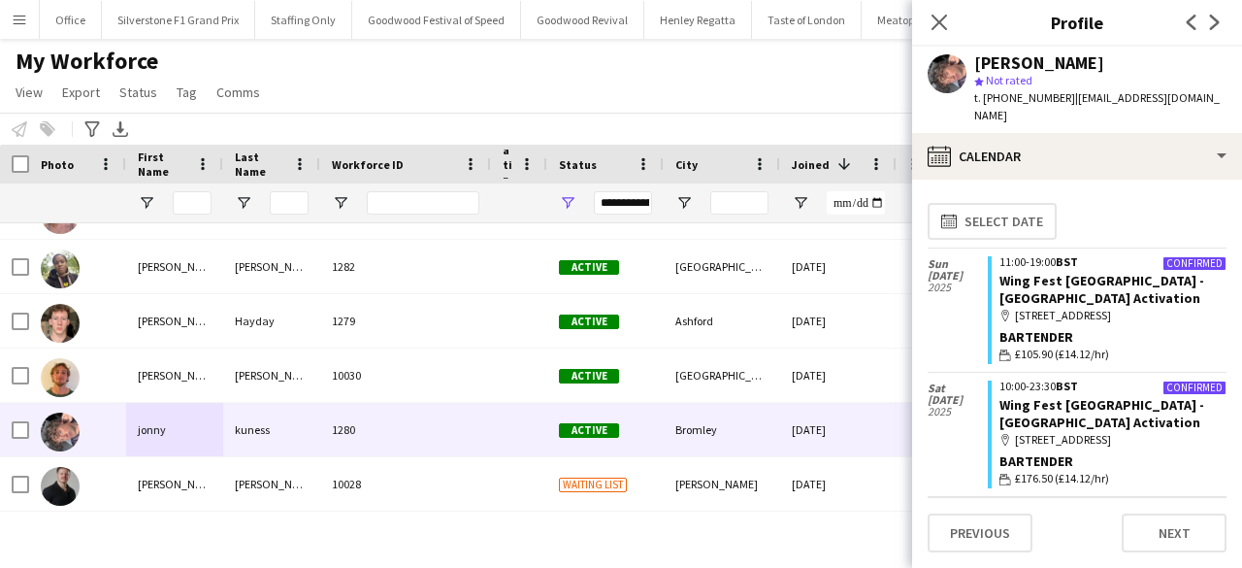
click at [1031, 94] on span "t. +447483254993" at bounding box center [1024, 97] width 101 height 15
copy span "447483254993"
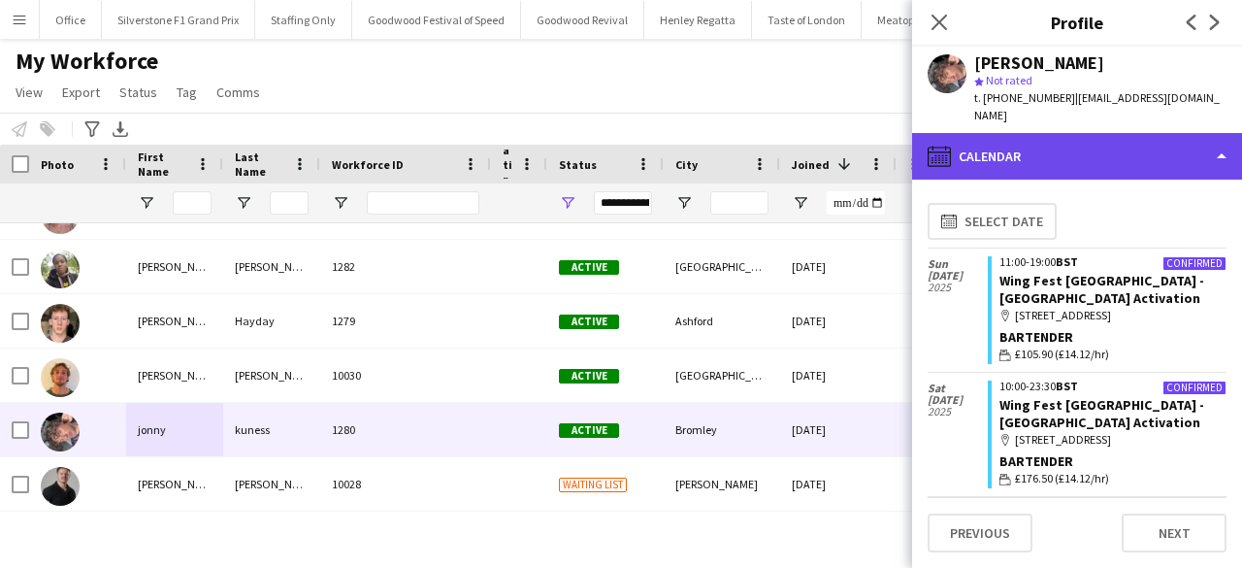
click at [1109, 133] on div "calendar-full Calendar" at bounding box center [1077, 156] width 330 height 47
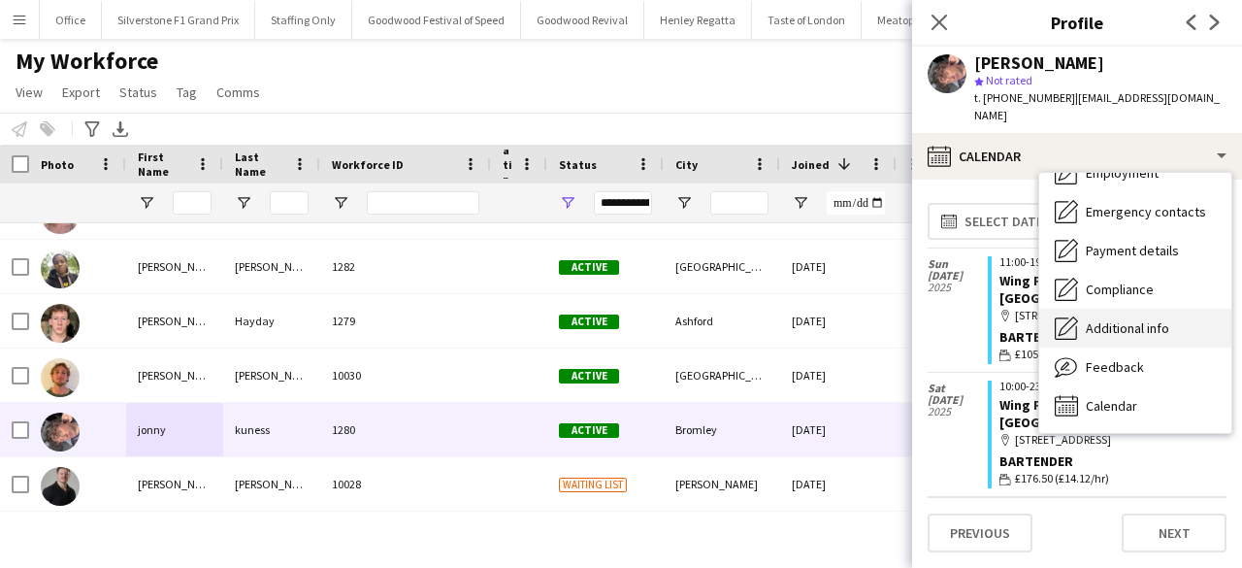
click at [1141, 318] on div "Additional info Additional info" at bounding box center [1135, 328] width 192 height 39
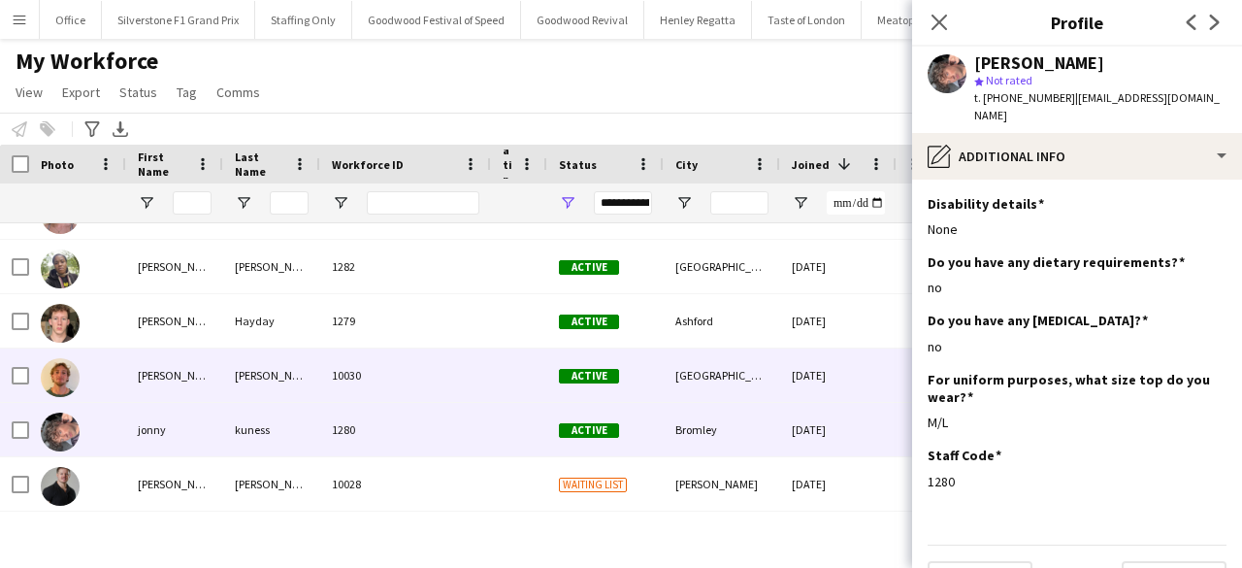
click at [509, 382] on div at bounding box center [519, 374] width 56 height 53
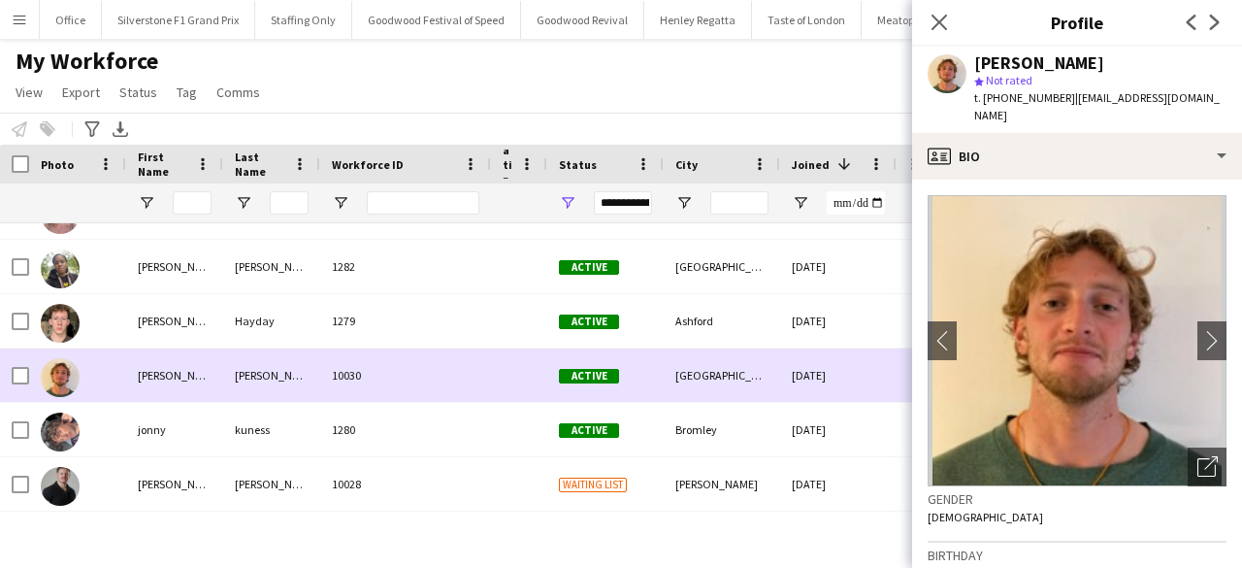
click at [254, 386] on div "Brinkley" at bounding box center [271, 374] width 97 height 53
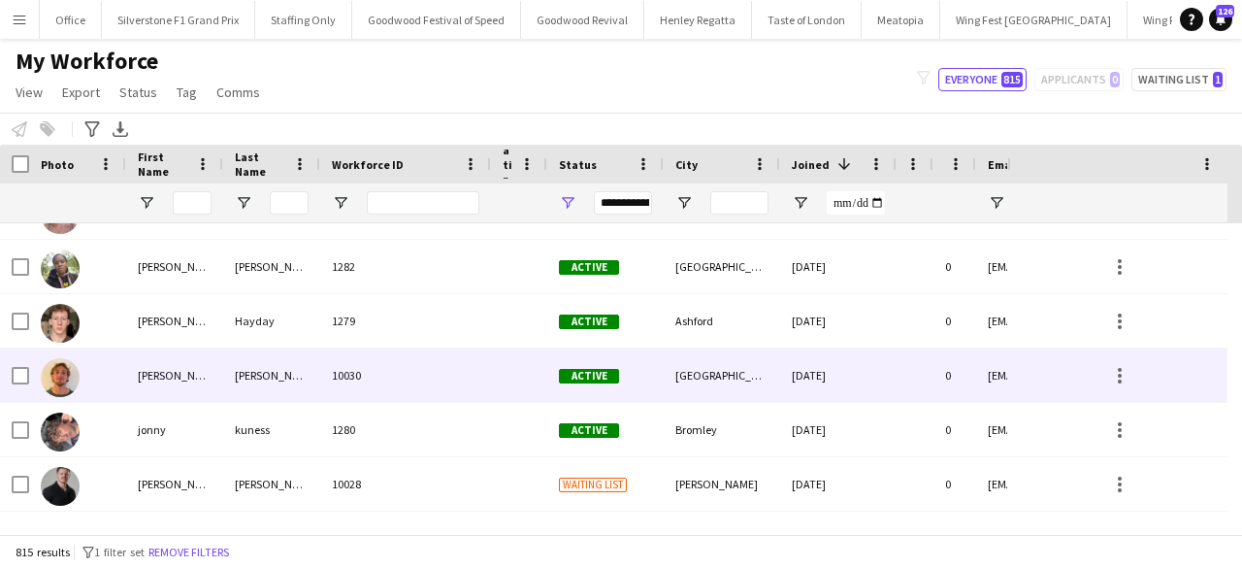
click at [305, 364] on div "Brinkley" at bounding box center [271, 374] width 97 height 53
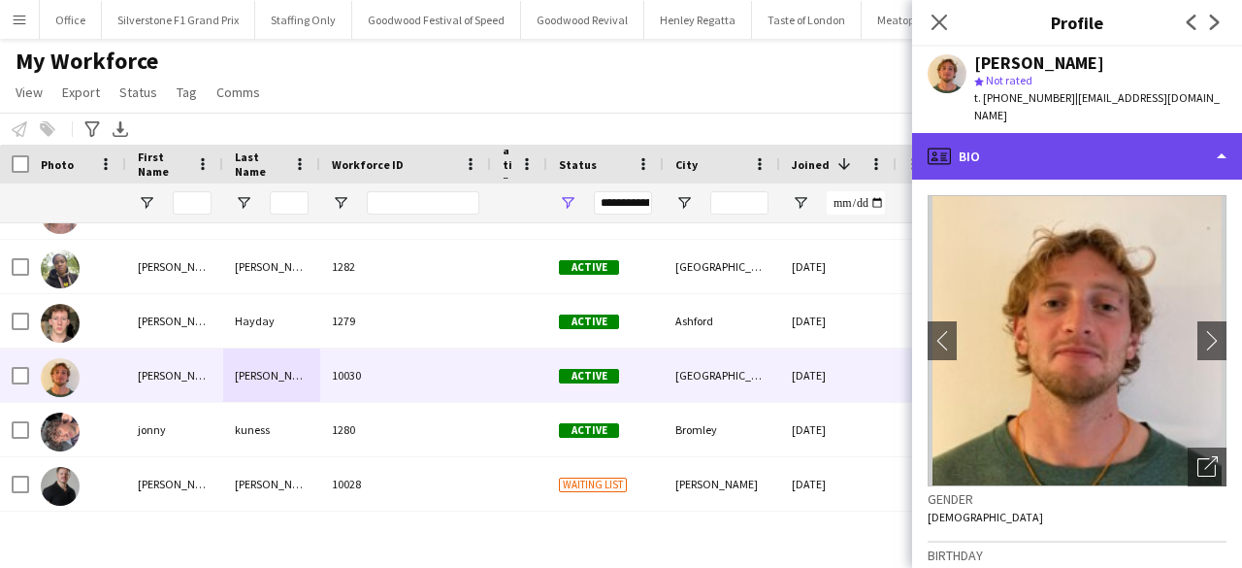
click at [1108, 133] on div "profile Bio" at bounding box center [1077, 156] width 330 height 47
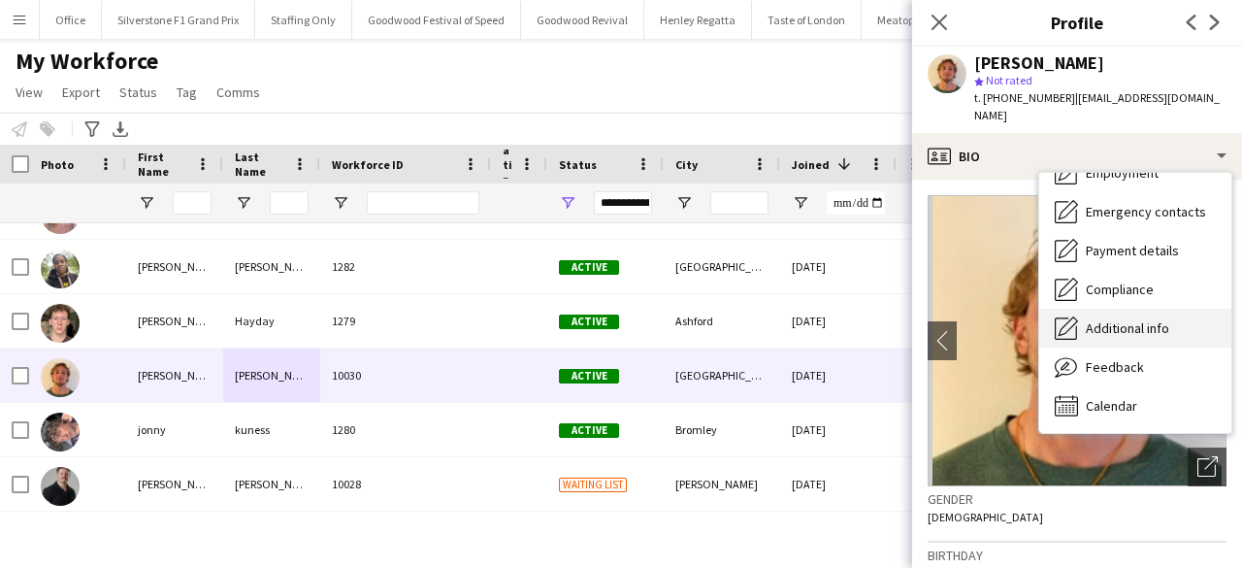
click at [1141, 319] on span "Additional info" at bounding box center [1127, 327] width 83 height 17
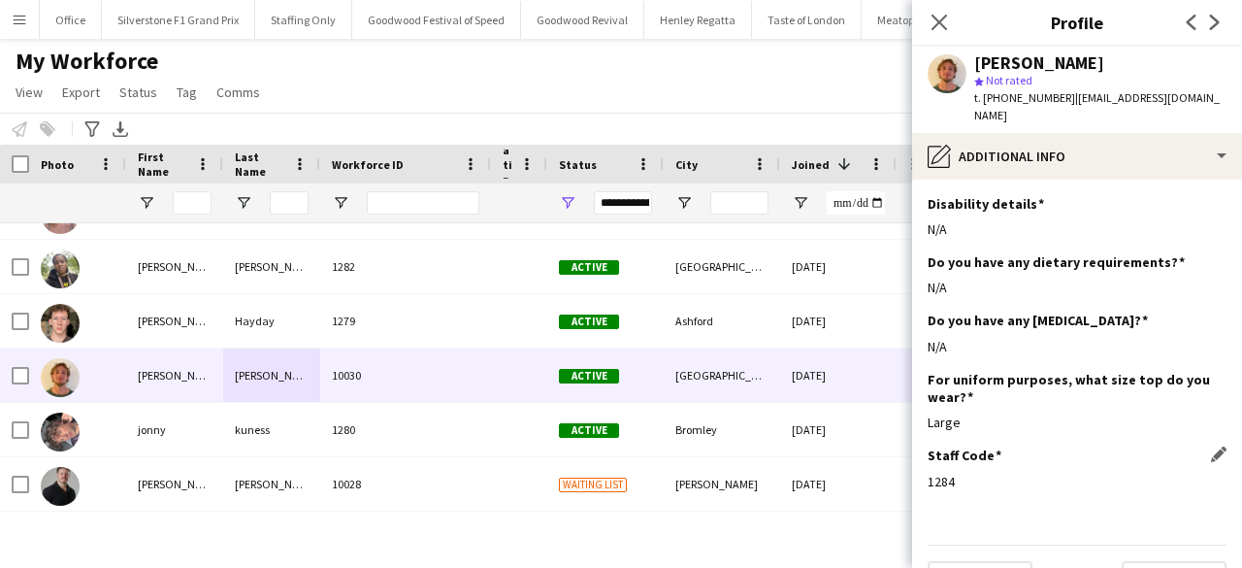
click at [944, 473] on div "1284" at bounding box center [1077, 481] width 299 height 17
copy div "1284"
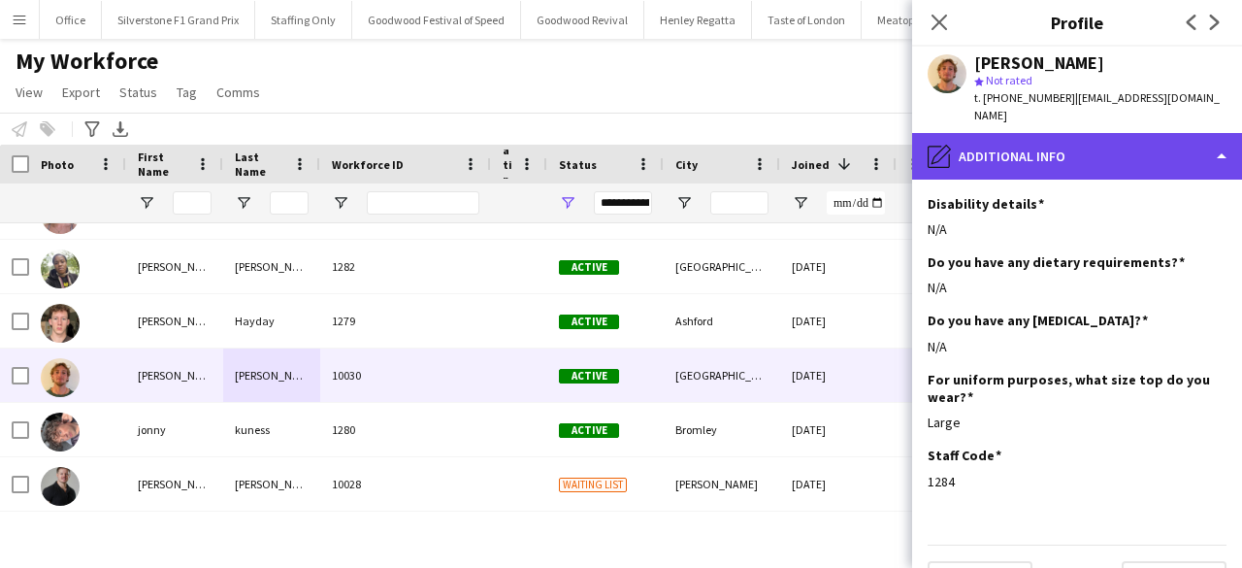
click at [1007, 148] on div "pencil4 Additional info" at bounding box center [1077, 156] width 330 height 47
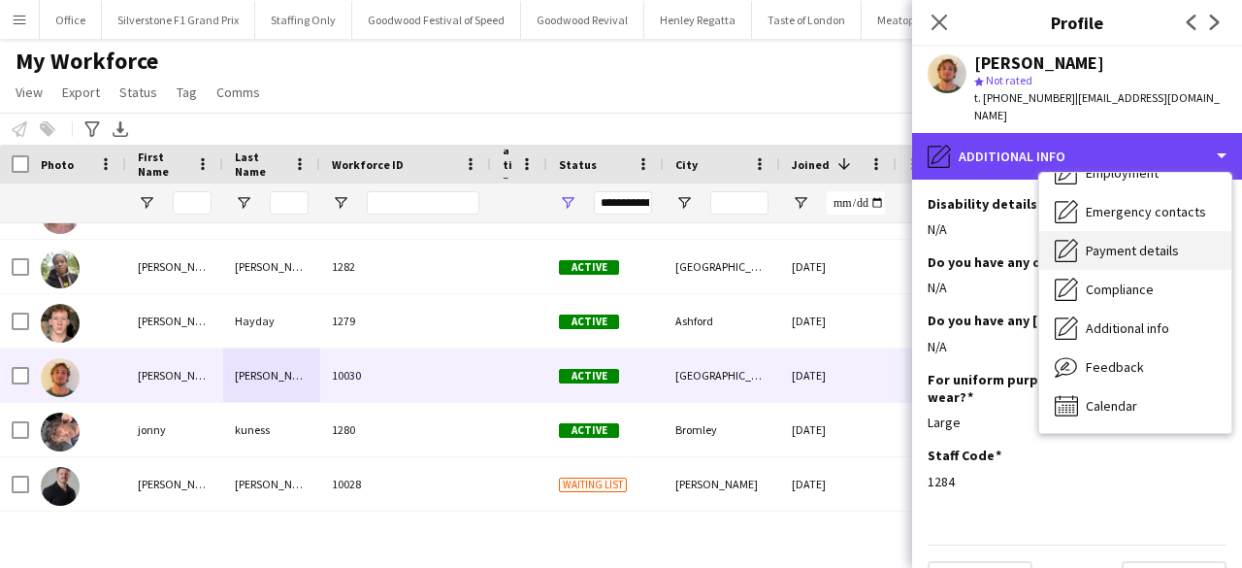
scroll to position [0, 0]
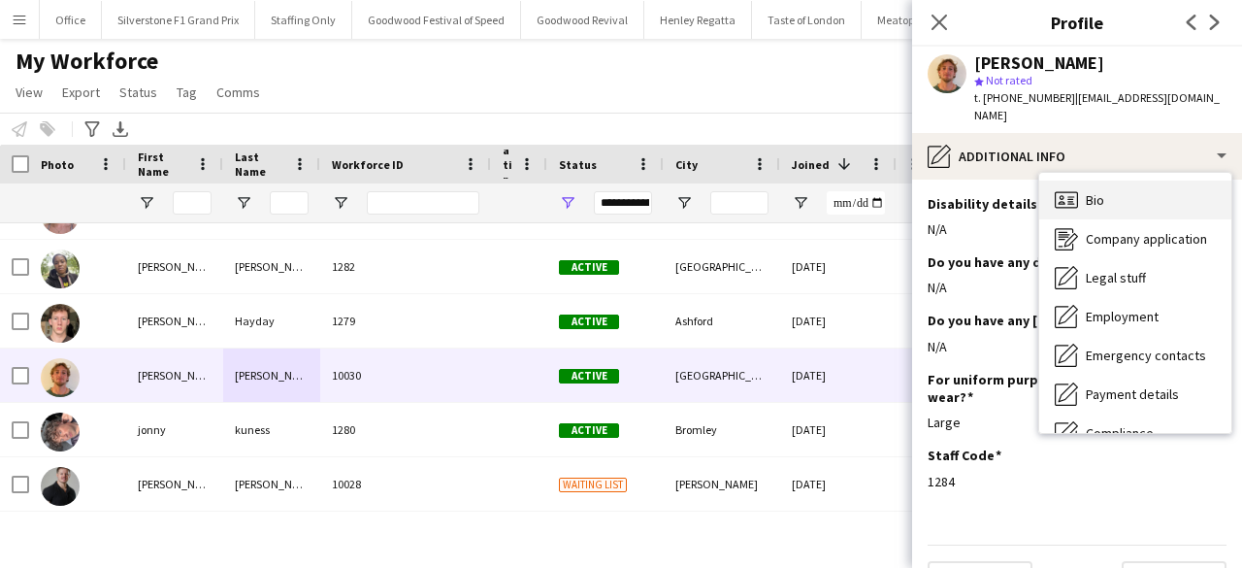
click at [1095, 181] on div "Bio Bio" at bounding box center [1135, 200] width 192 height 39
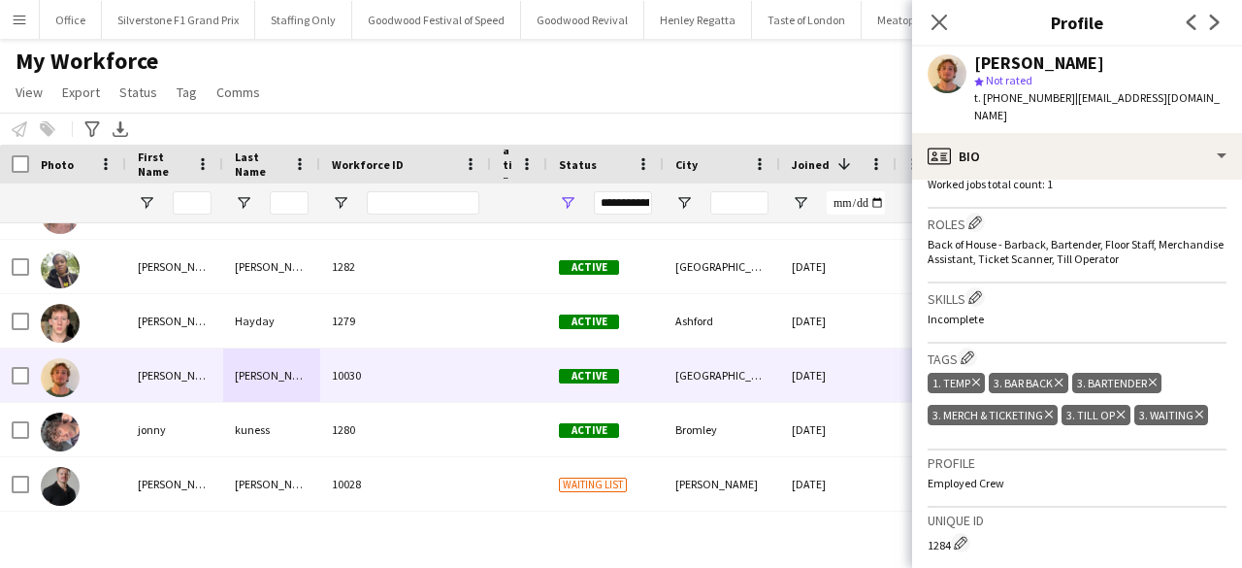
scroll to position [617, 0]
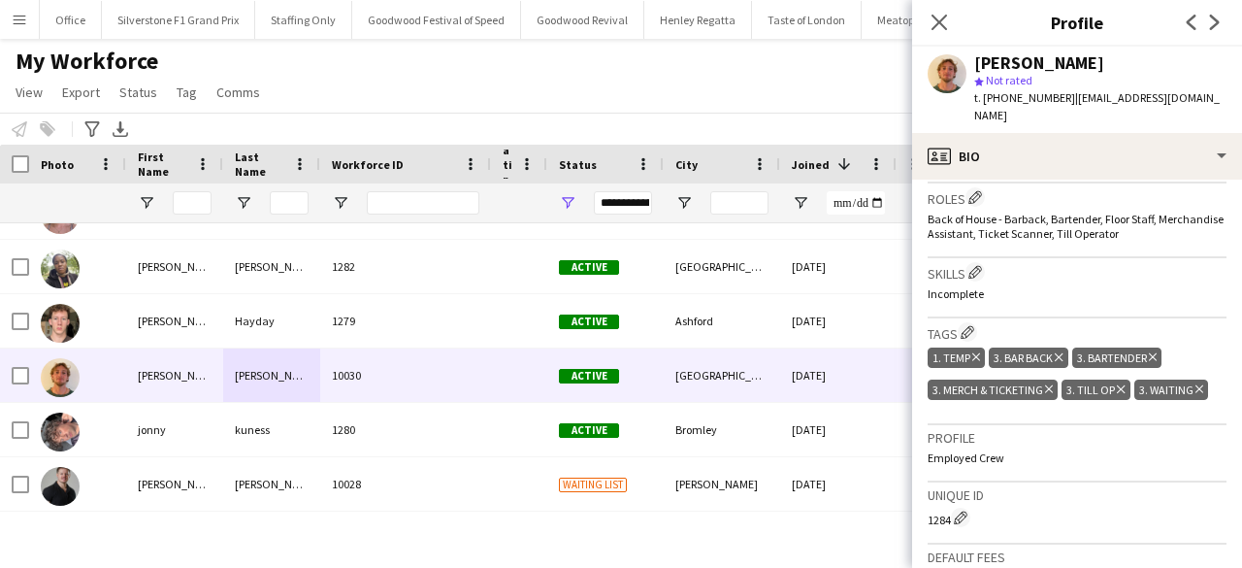
click at [1019, 98] on span "t. +447938825575" at bounding box center [1024, 97] width 101 height 15
copy span "447938825575"
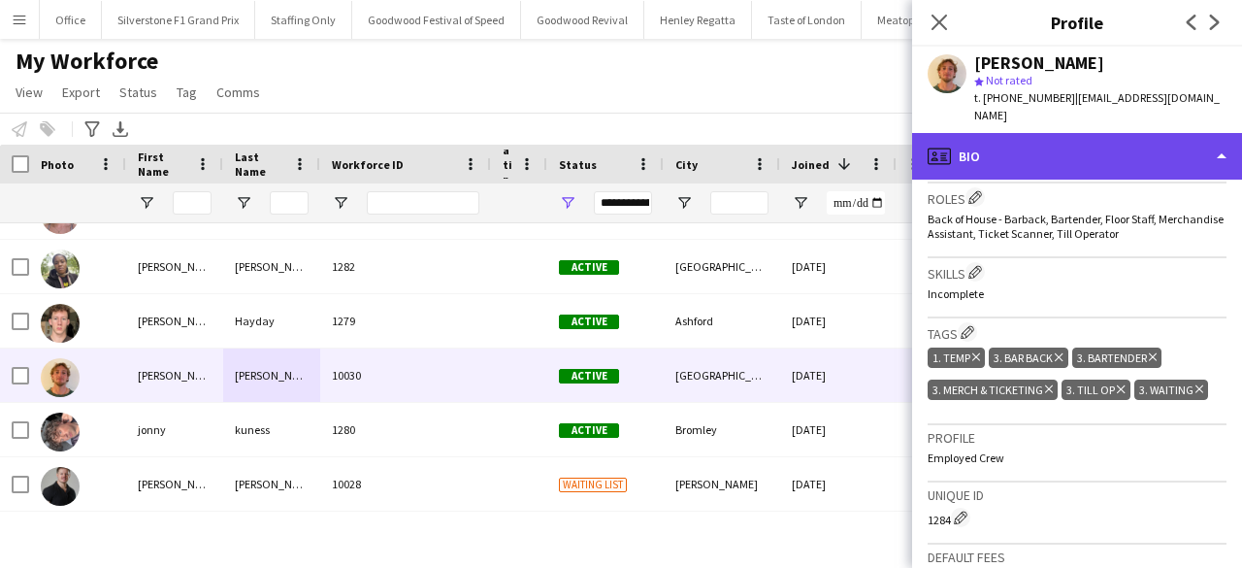
click at [996, 149] on div "profile Bio" at bounding box center [1077, 156] width 330 height 47
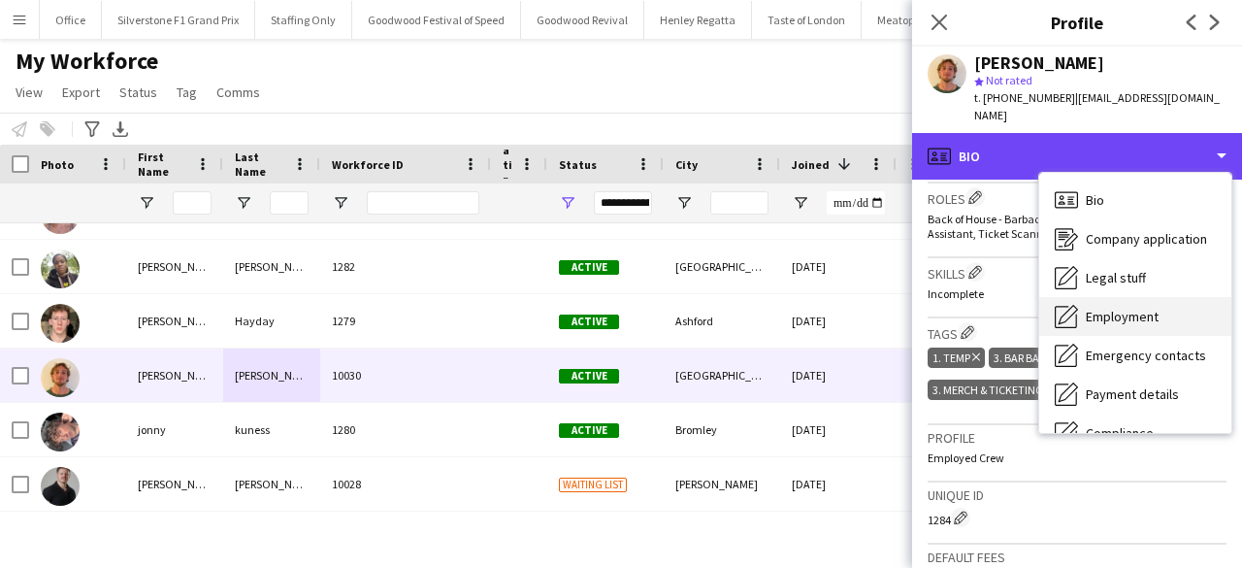
scroll to position [144, 0]
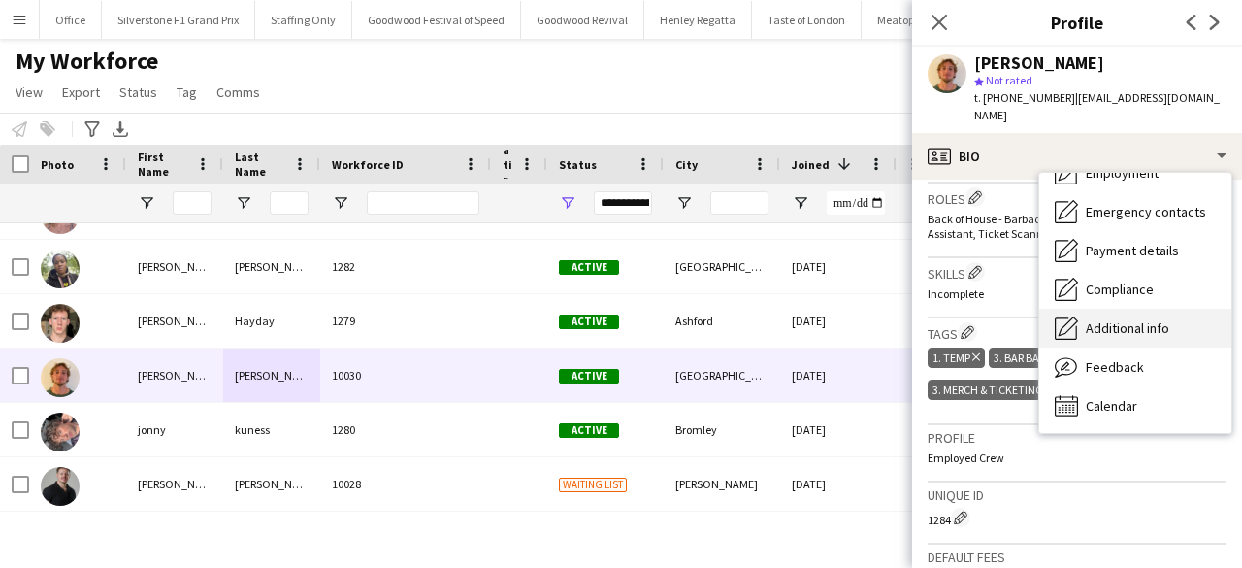
click at [1141, 319] on span "Additional info" at bounding box center [1127, 327] width 83 height 17
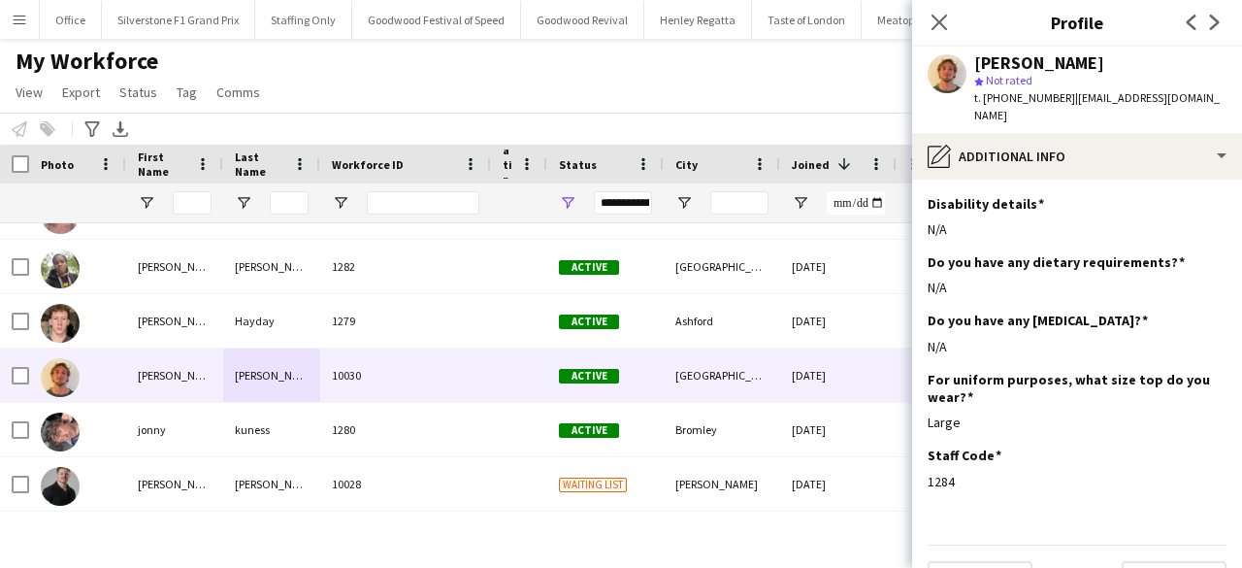
click at [272, 187] on div at bounding box center [289, 202] width 39 height 39
click at [283, 201] on input "Last Name Filter Input" at bounding box center [289, 202] width 39 height 23
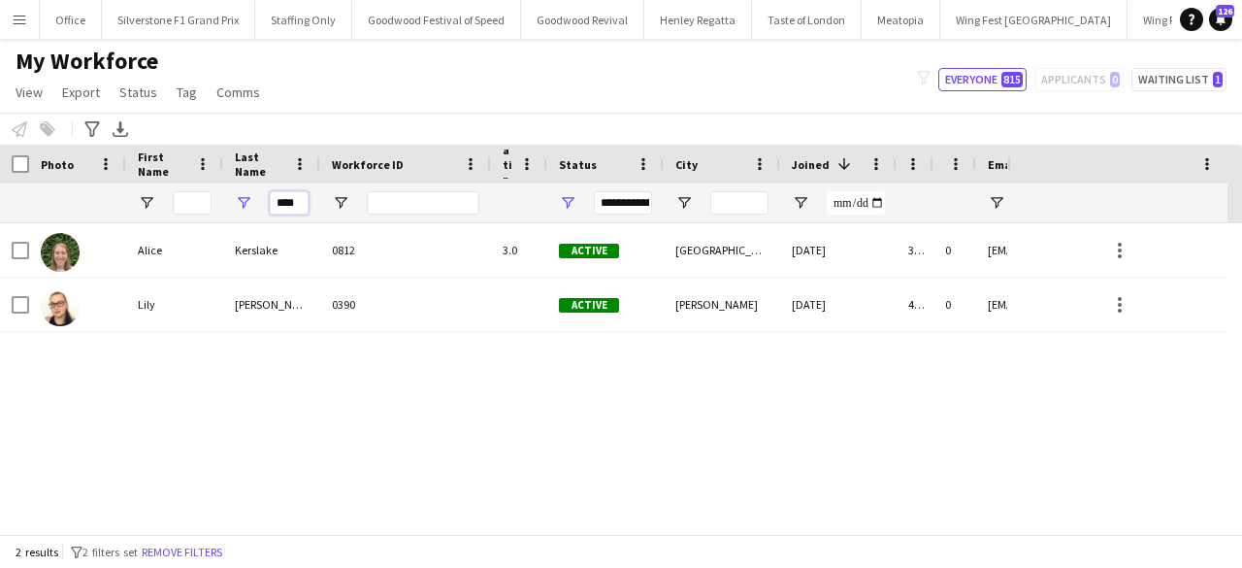
scroll to position [0, 0]
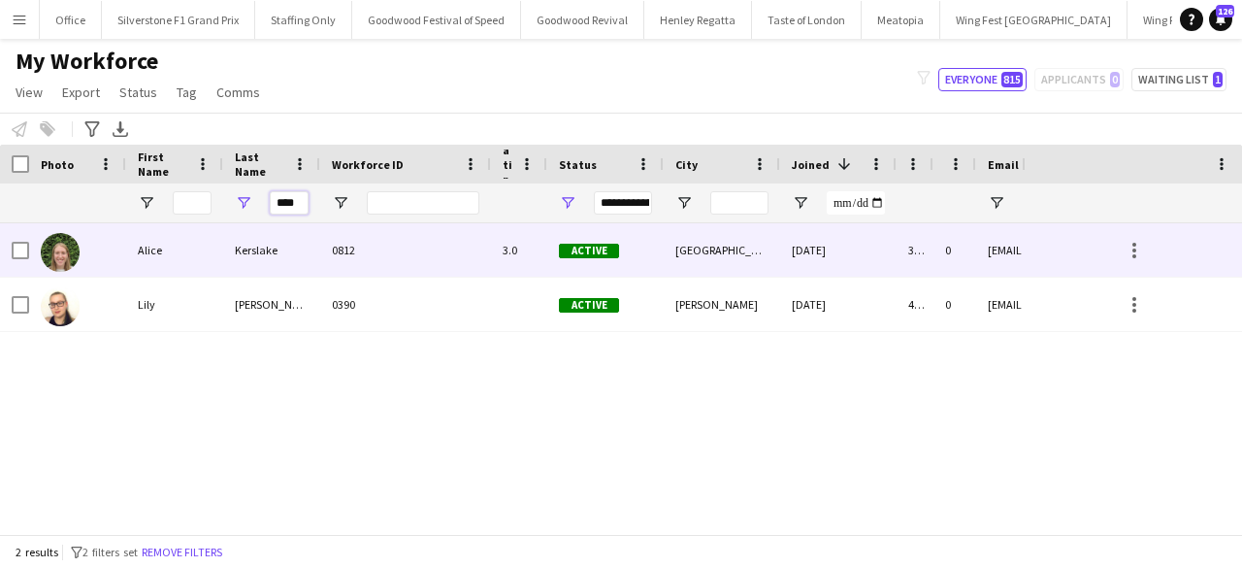
type input "****"
click at [274, 267] on div "Kerslake" at bounding box center [271, 249] width 97 height 53
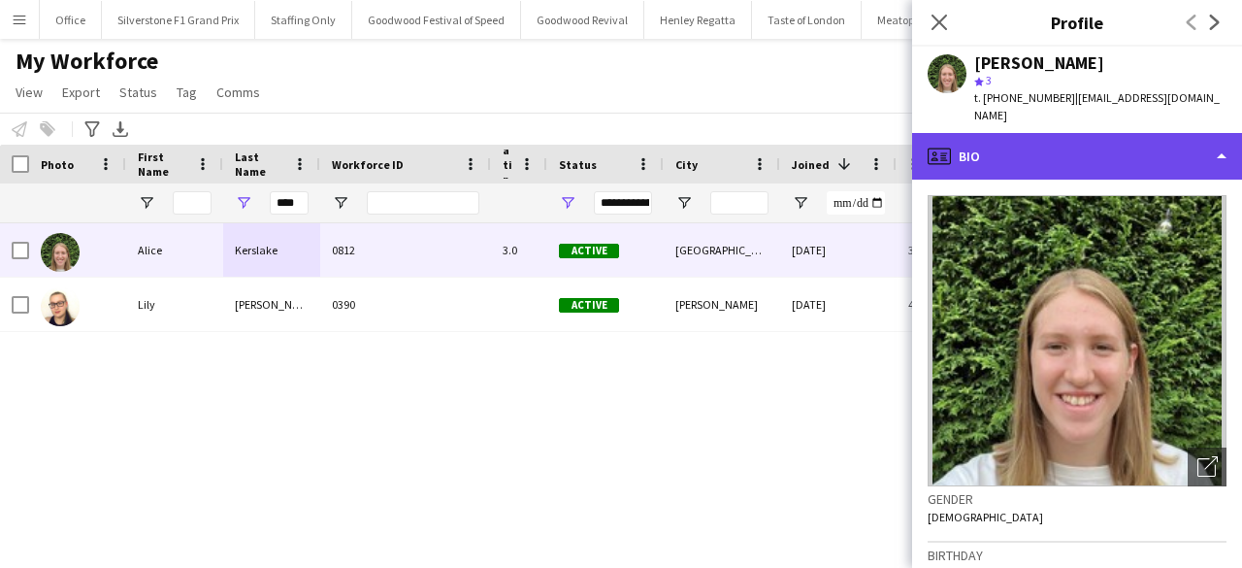
click at [1037, 152] on div "profile Bio" at bounding box center [1077, 156] width 330 height 47
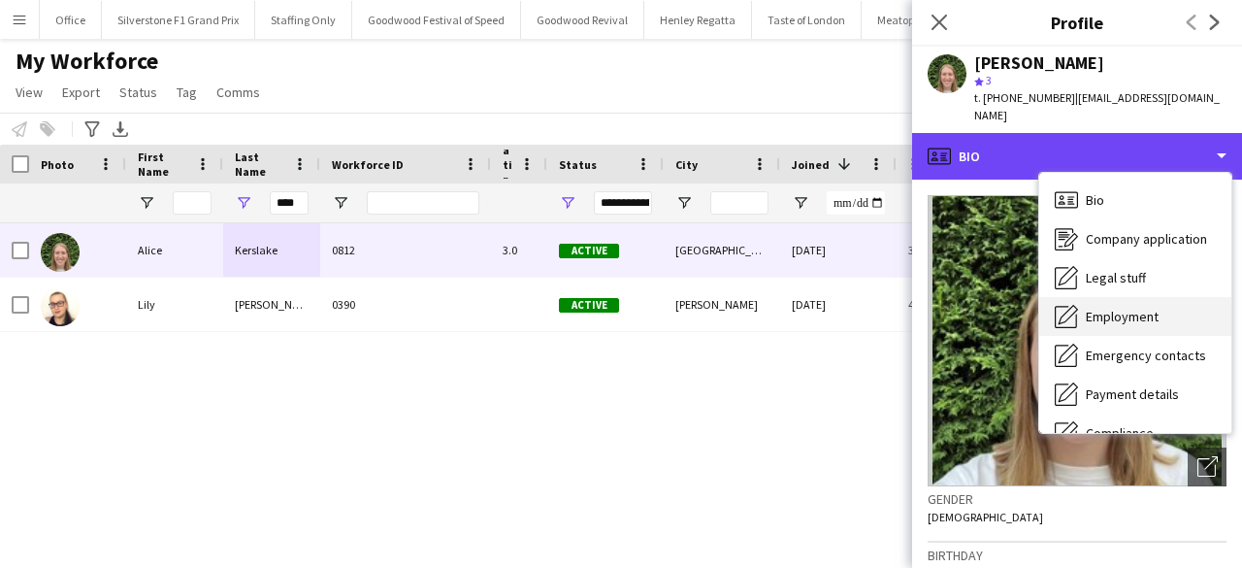
scroll to position [144, 0]
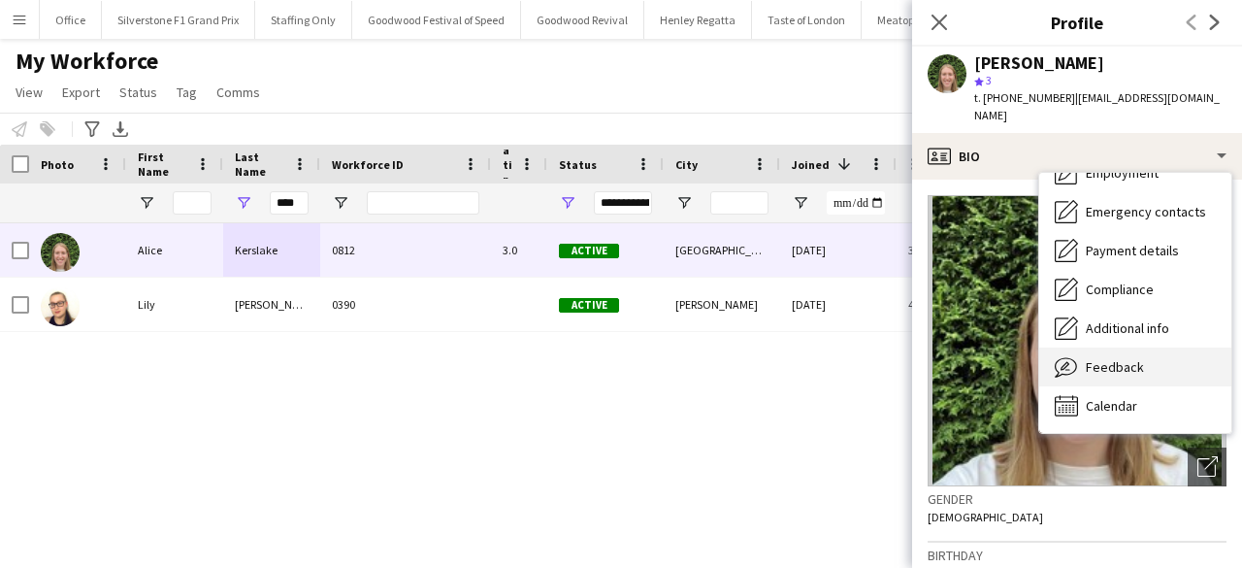
click at [1115, 358] on span "Feedback" at bounding box center [1115, 366] width 58 height 17
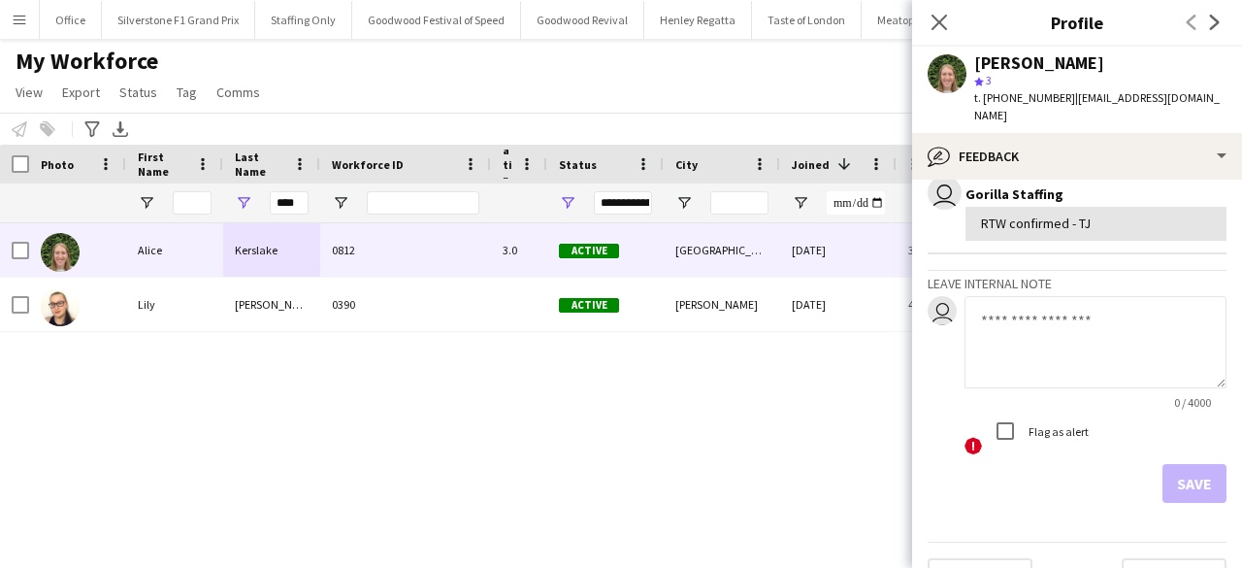
scroll to position [604, 0]
click at [1067, 345] on textarea at bounding box center [1096, 341] width 262 height 92
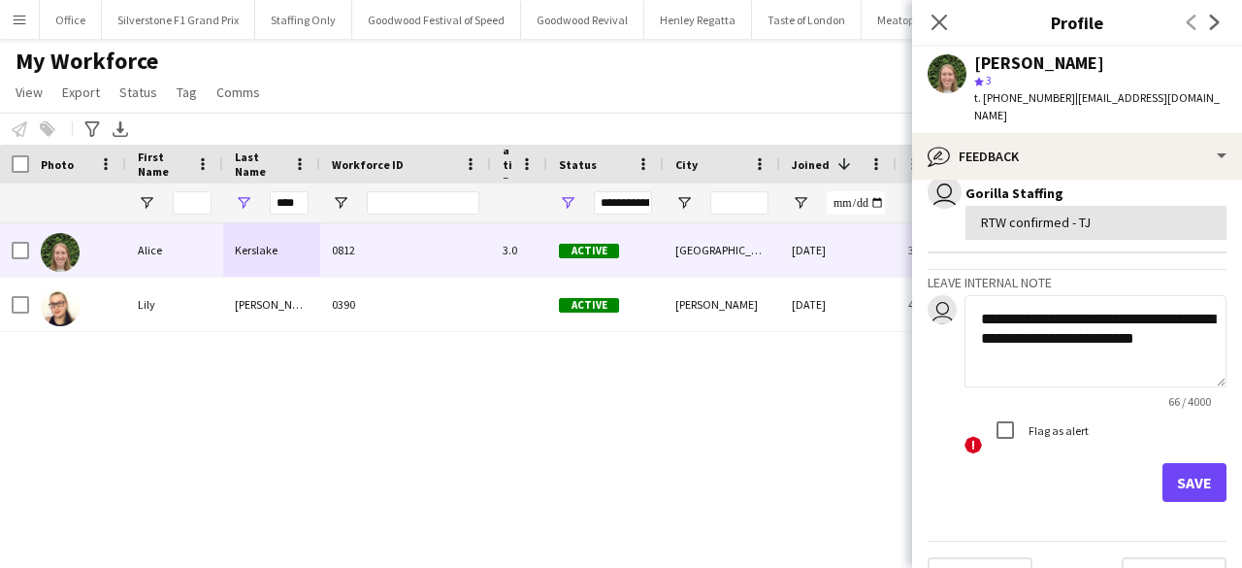
click at [1080, 337] on textarea "**********" at bounding box center [1096, 341] width 262 height 92
type textarea "**********"
click at [1181, 472] on button "Save" at bounding box center [1195, 482] width 64 height 39
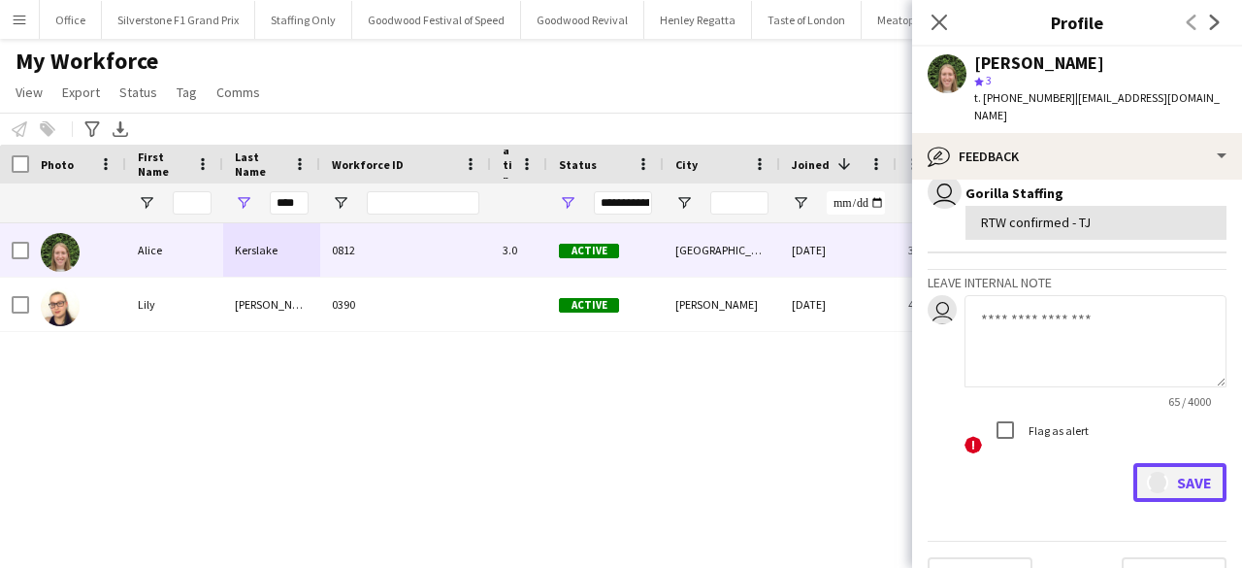
scroll to position [734, 0]
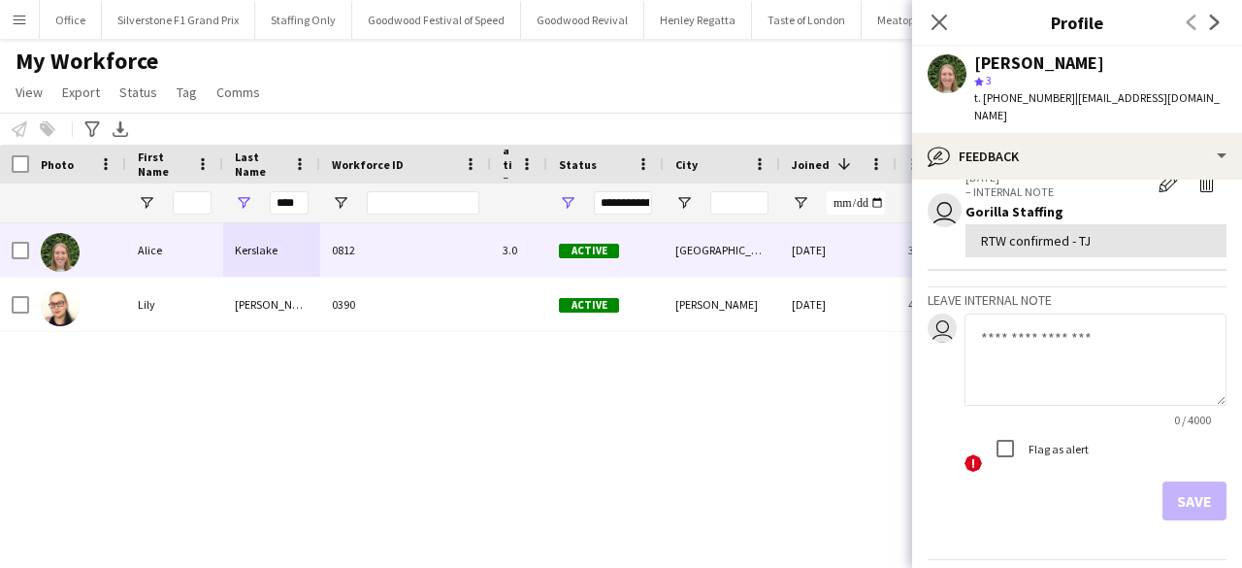
click at [1012, 335] on textarea at bounding box center [1096, 359] width 262 height 92
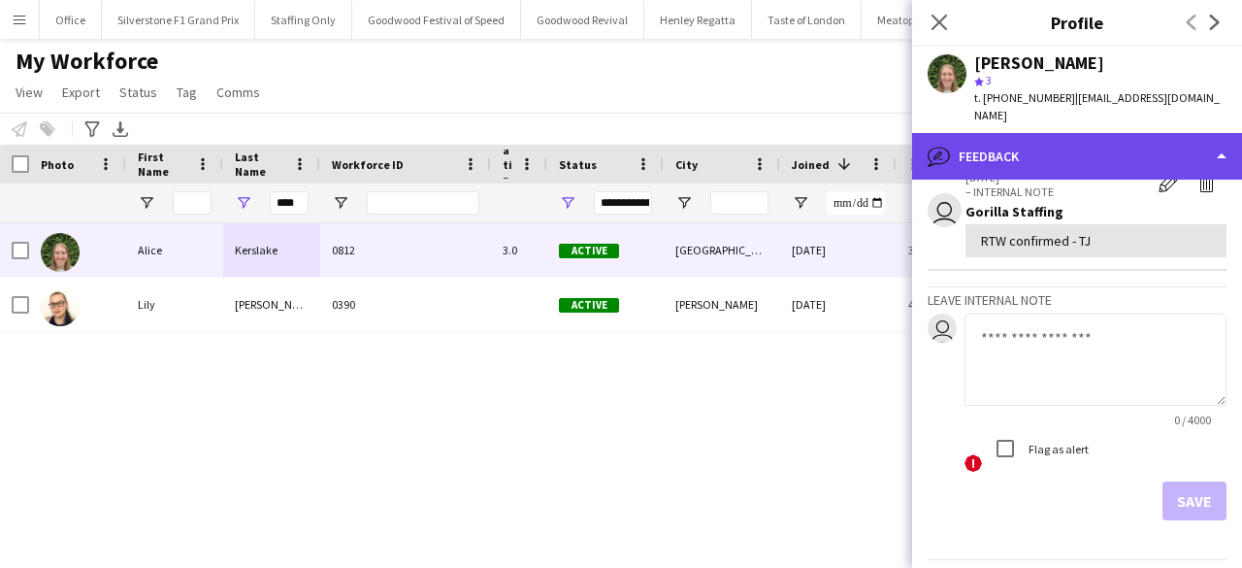
click at [1037, 133] on div "bubble-pencil Feedback" at bounding box center [1077, 156] width 330 height 47
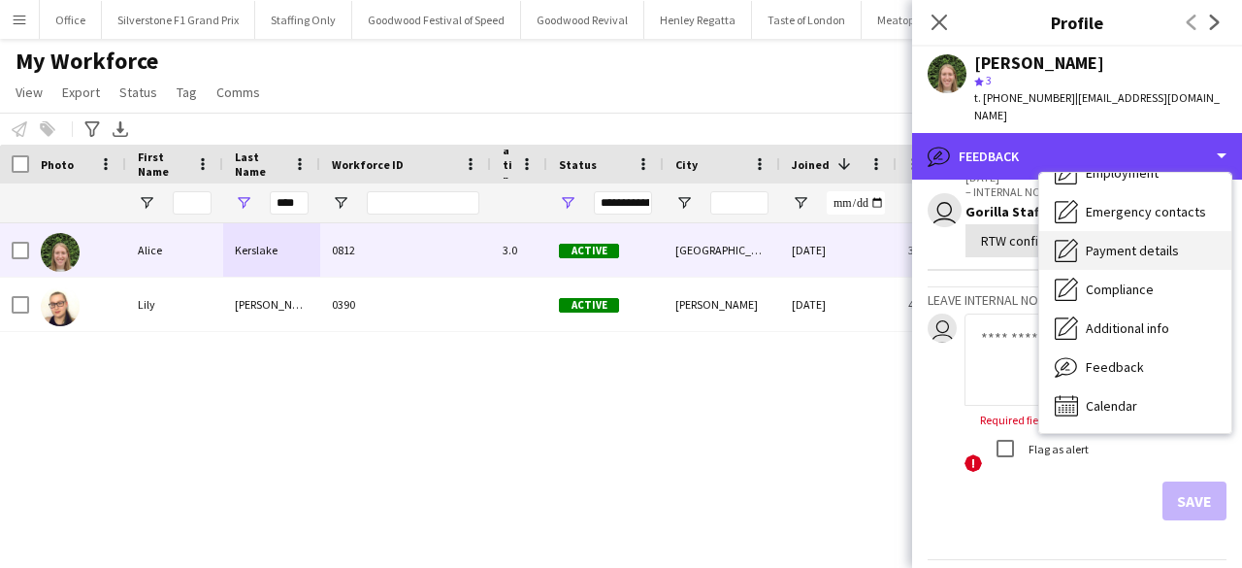
scroll to position [0, 0]
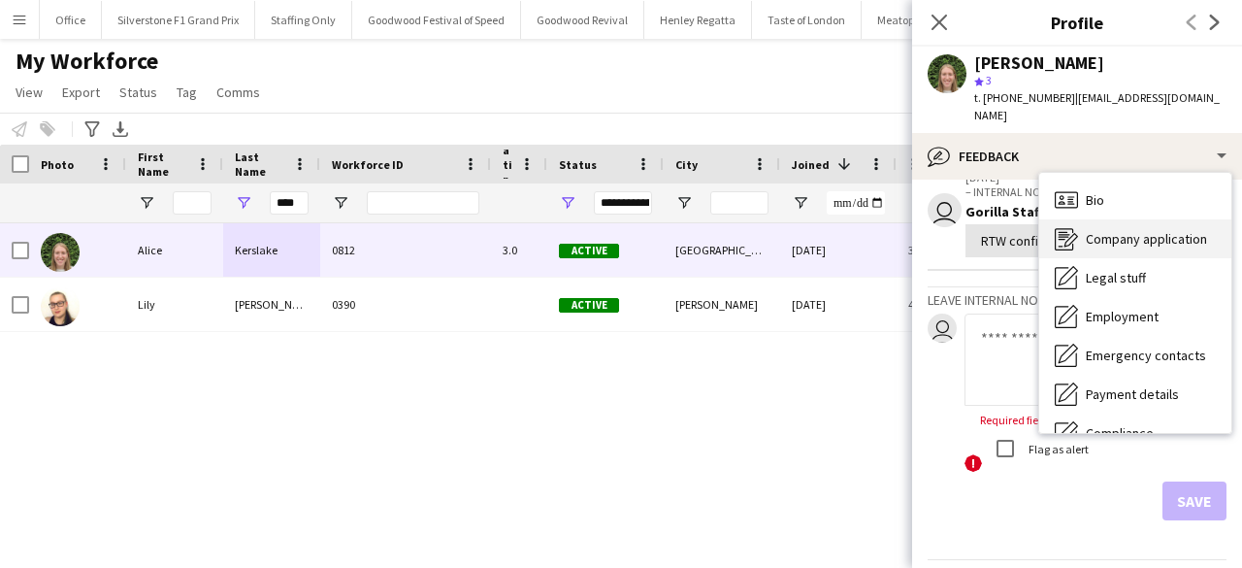
click at [1103, 230] on span "Company application" at bounding box center [1146, 238] width 121 height 17
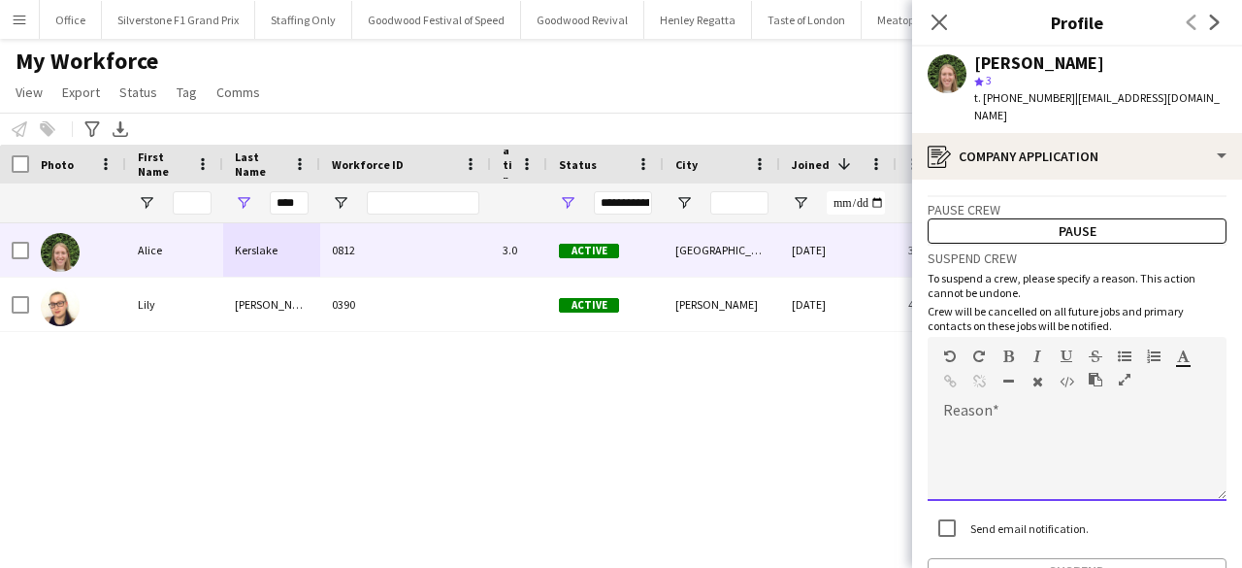
click at [936, 449] on div at bounding box center [1077, 462] width 299 height 78
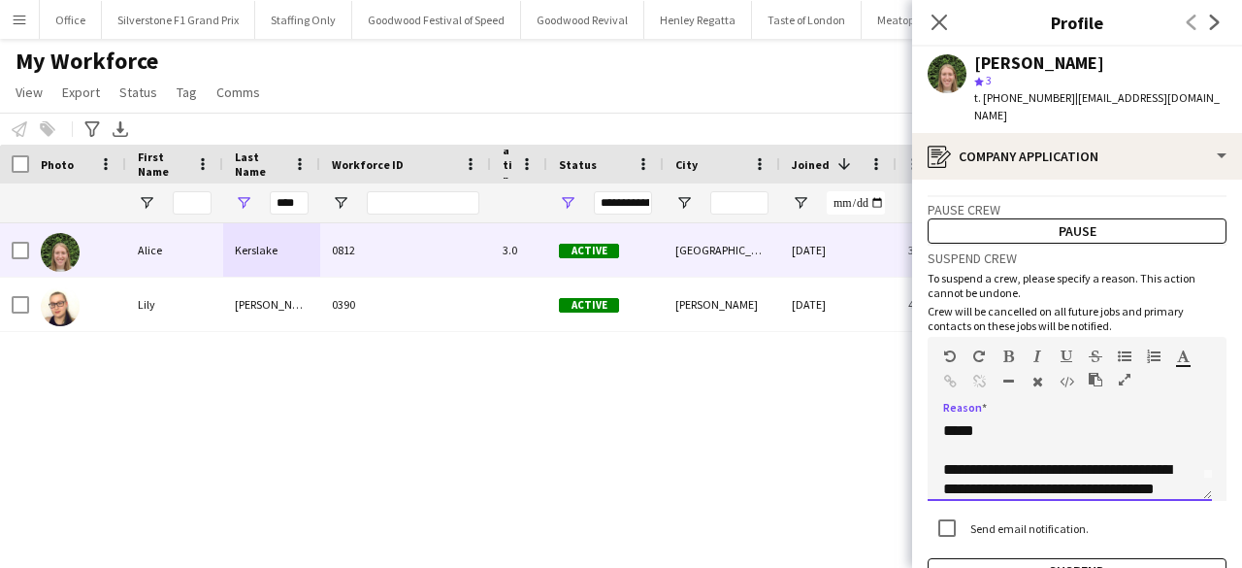
scroll to position [41, 0]
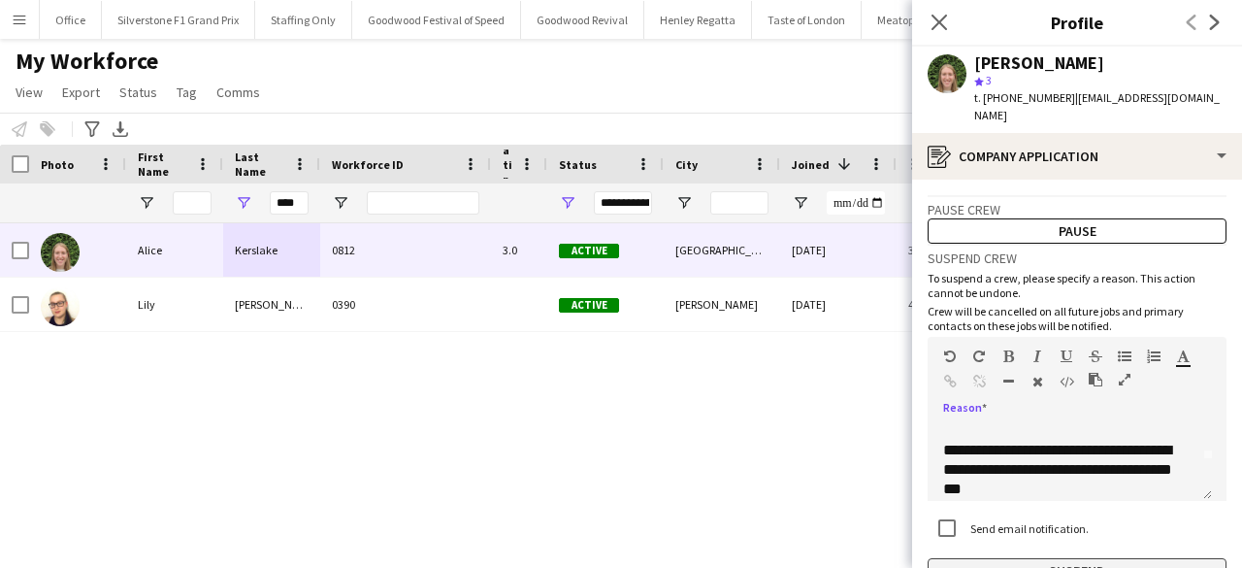
click at [1077, 558] on button "Suspend" at bounding box center [1077, 570] width 299 height 25
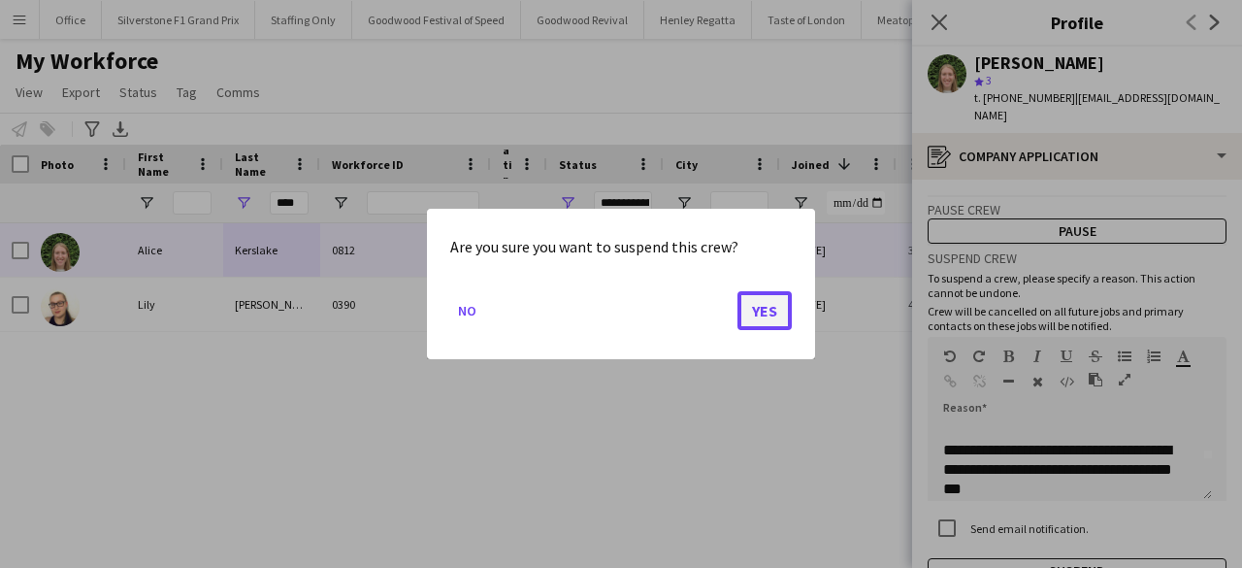
click at [763, 306] on button "Yes" at bounding box center [765, 310] width 54 height 39
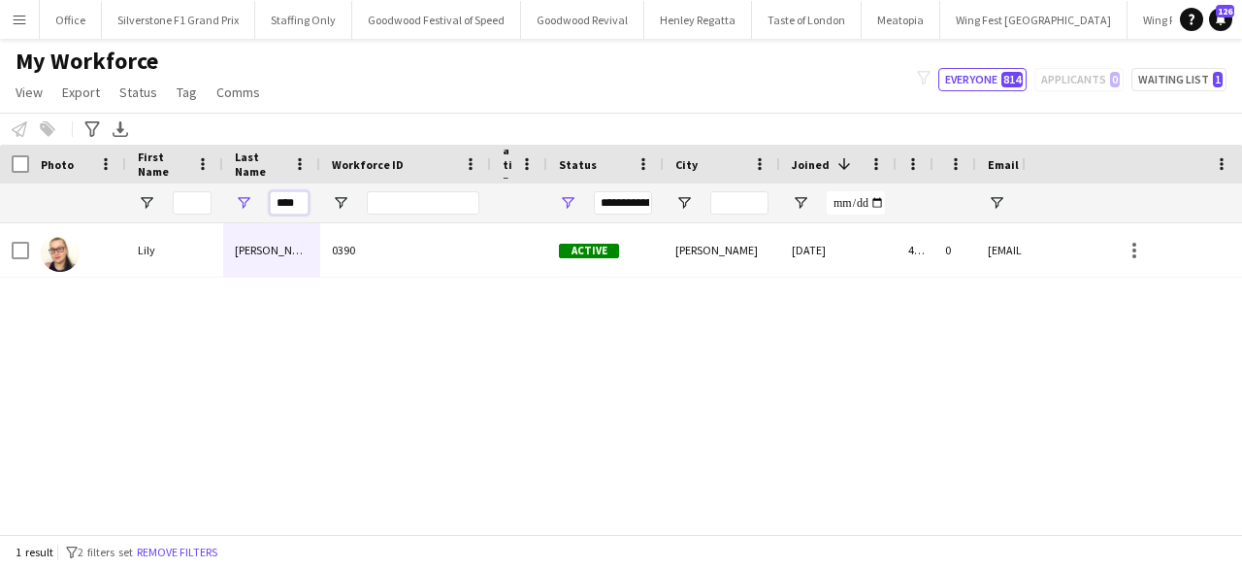
click at [286, 203] on input "****" at bounding box center [289, 202] width 39 height 23
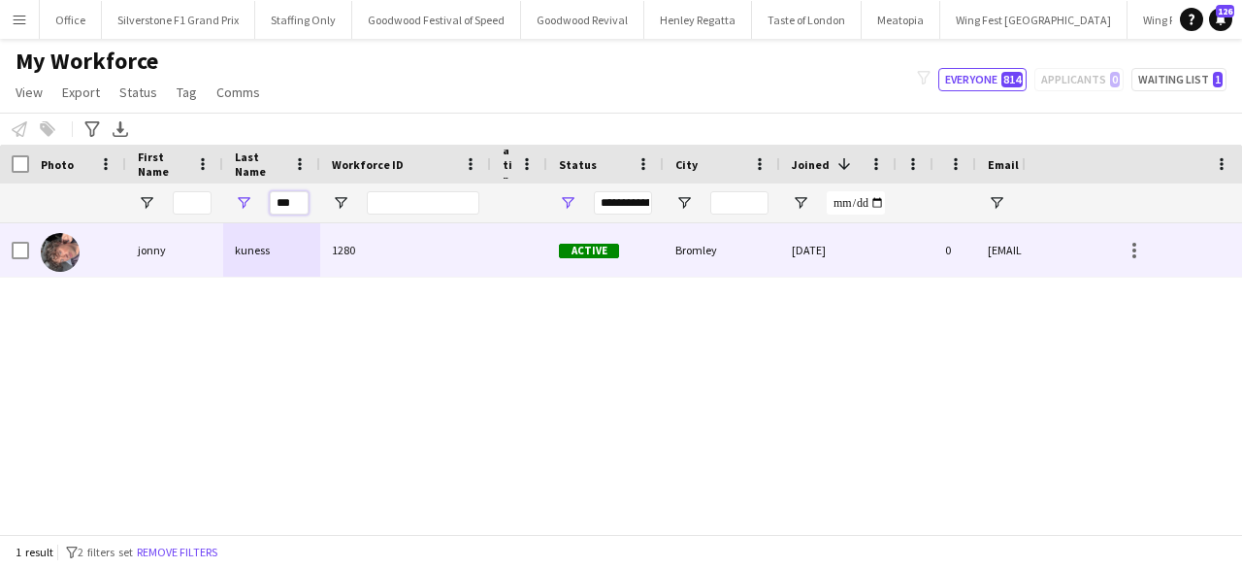
type input "***"
click at [268, 248] on div "kuness" at bounding box center [271, 249] width 97 height 53
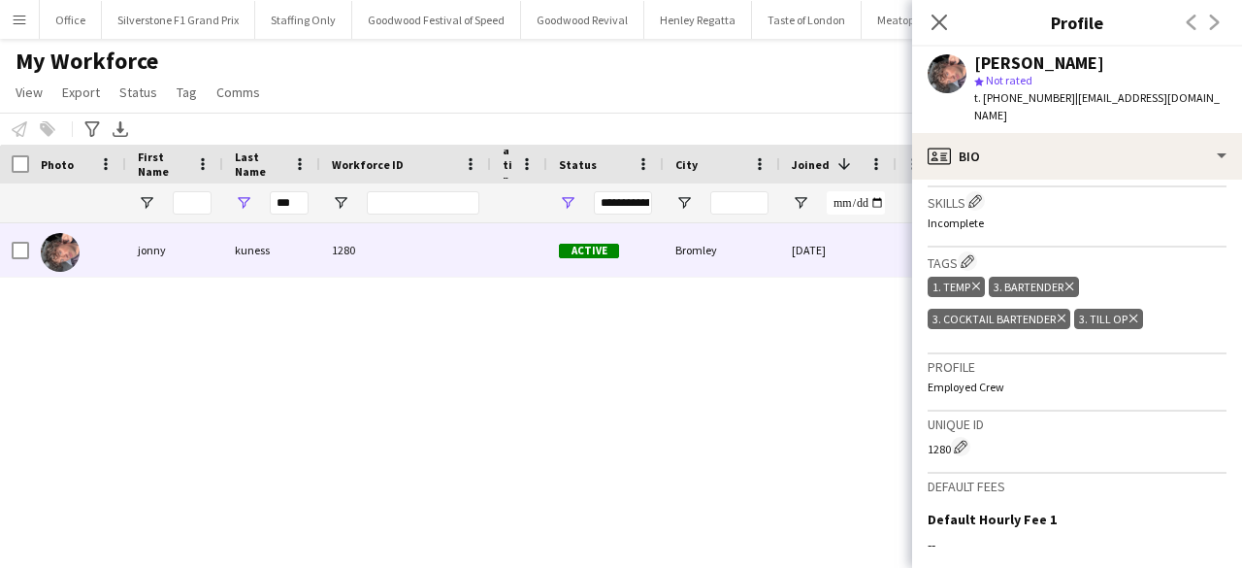
scroll to position [696, 0]
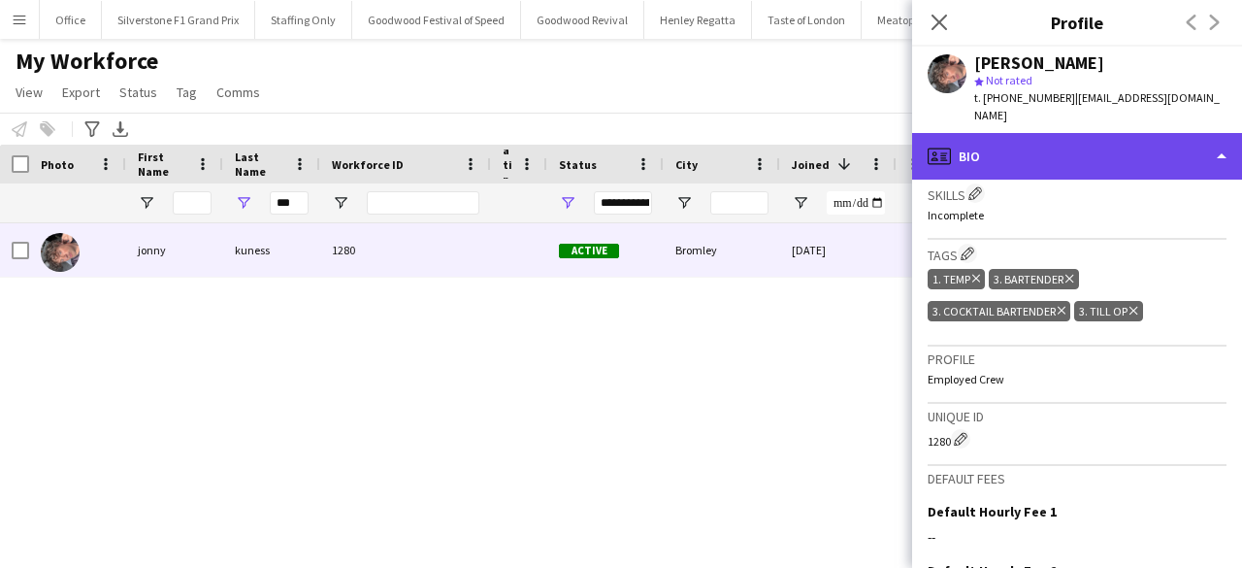
click at [1128, 133] on div "profile Bio" at bounding box center [1077, 156] width 330 height 47
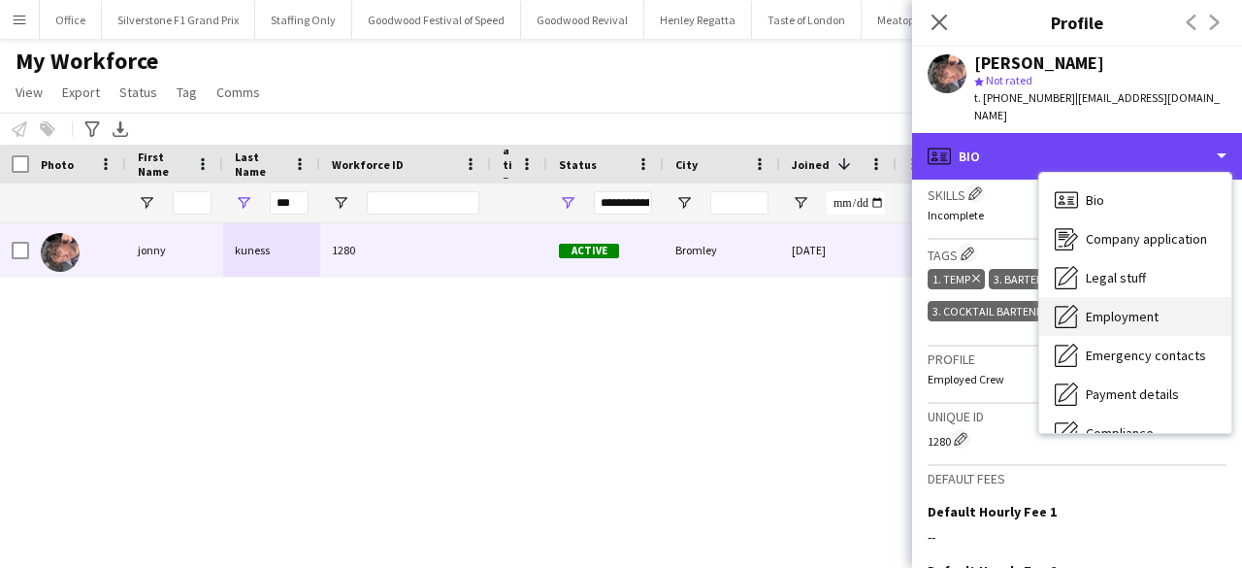
scroll to position [144, 0]
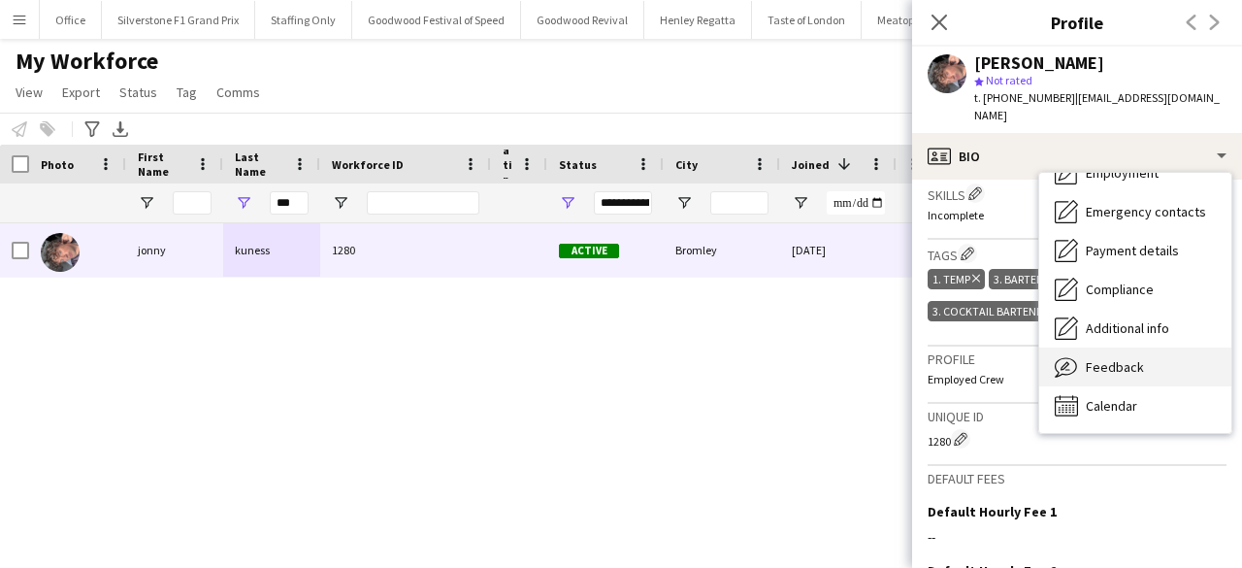
click at [1106, 358] on span "Feedback" at bounding box center [1115, 366] width 58 height 17
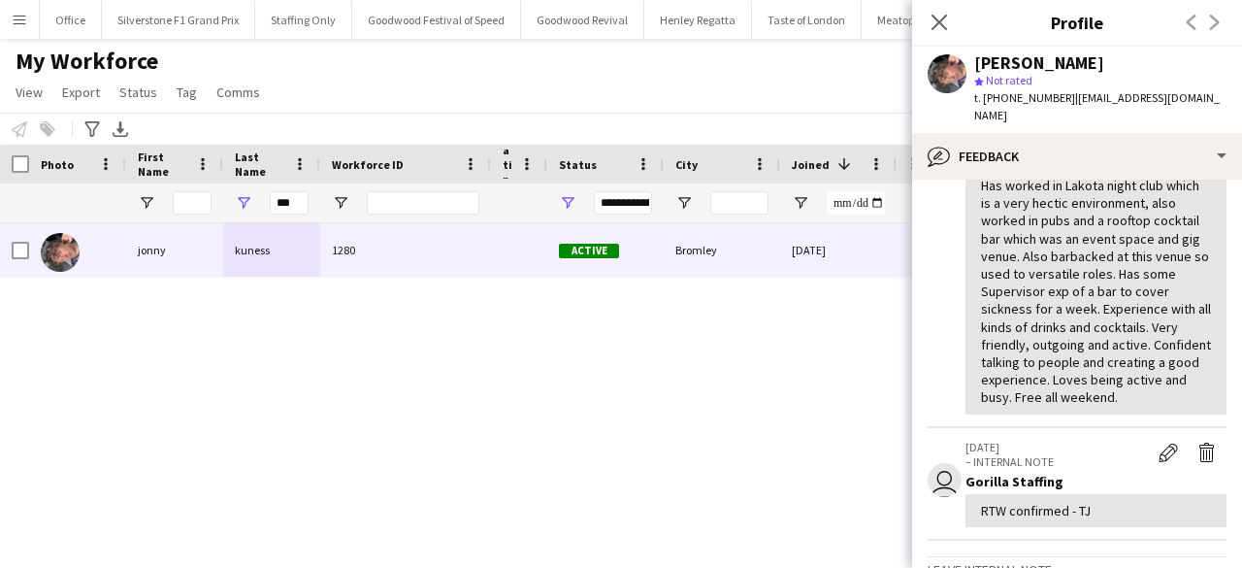
scroll to position [173, 0]
click at [19, 20] on app-icon "Menu" at bounding box center [20, 20] width 16 height 16
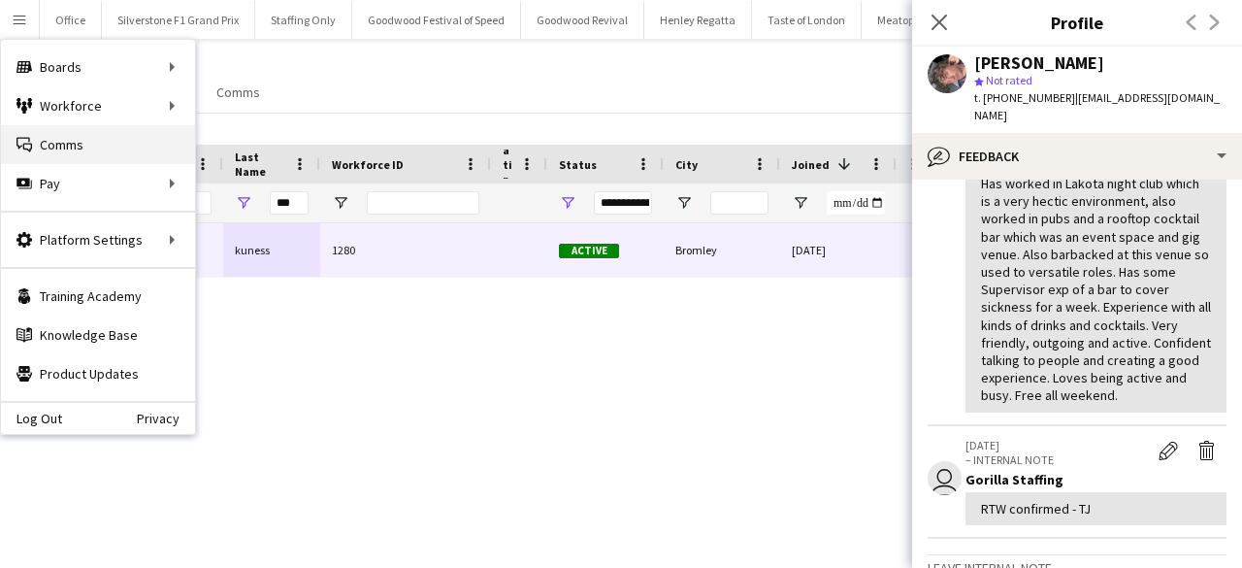
click at [82, 135] on link "Comms Comms" at bounding box center [98, 144] width 194 height 39
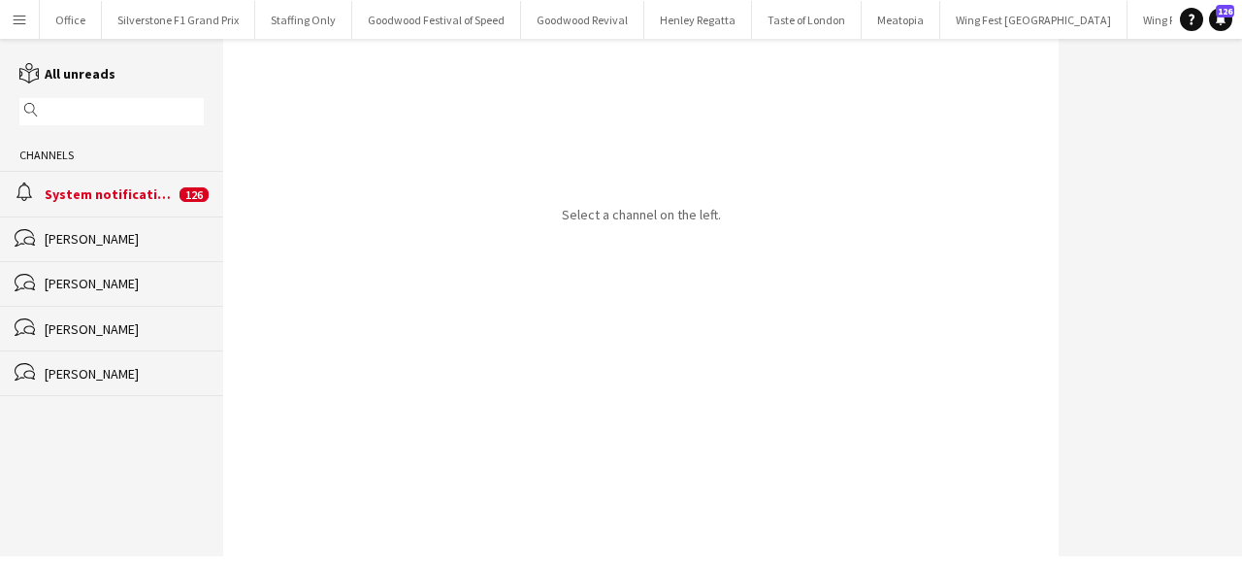
click at [19, 16] on app-icon "Menu" at bounding box center [20, 20] width 16 height 16
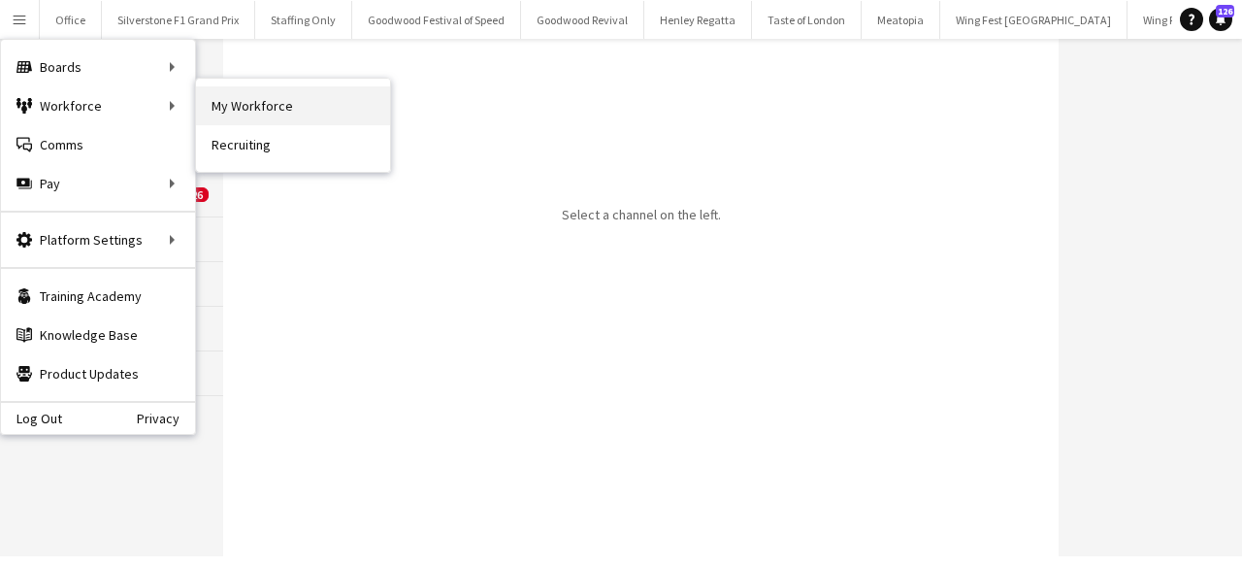
click at [237, 94] on link "My Workforce" at bounding box center [293, 105] width 194 height 39
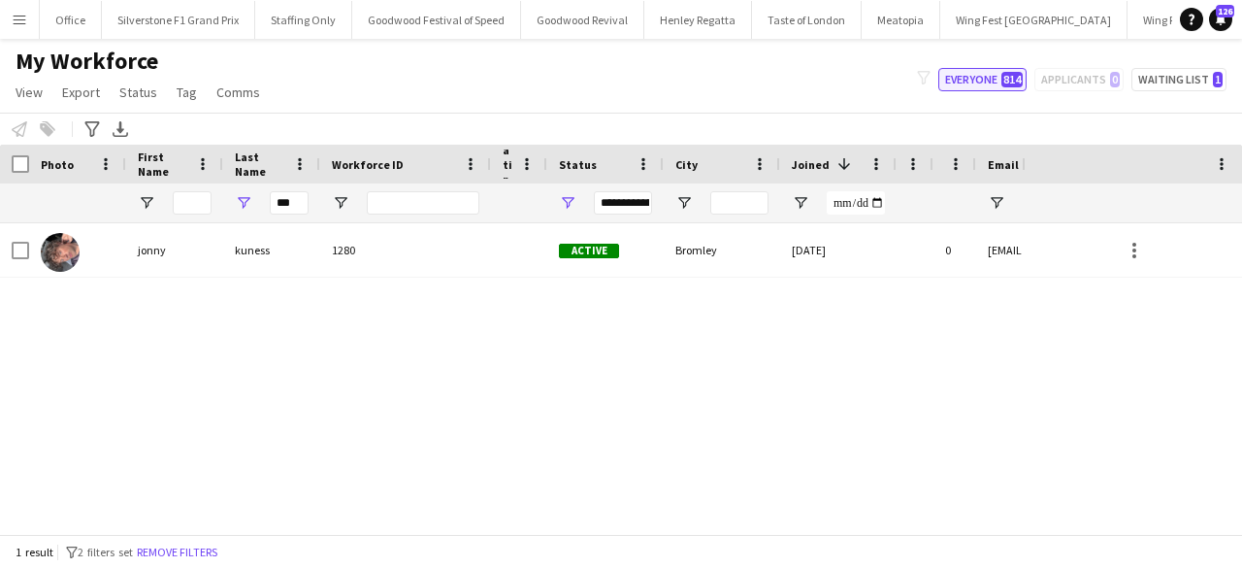
click at [998, 83] on button "Everyone 814" at bounding box center [983, 79] width 88 height 23
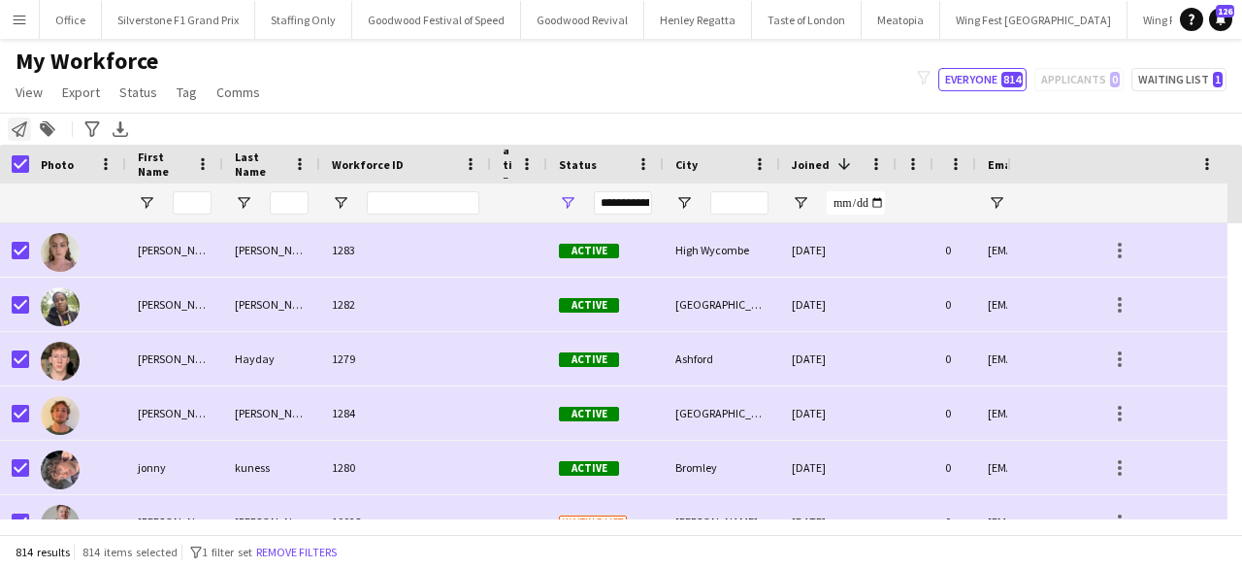
click at [19, 125] on icon at bounding box center [20, 129] width 16 height 16
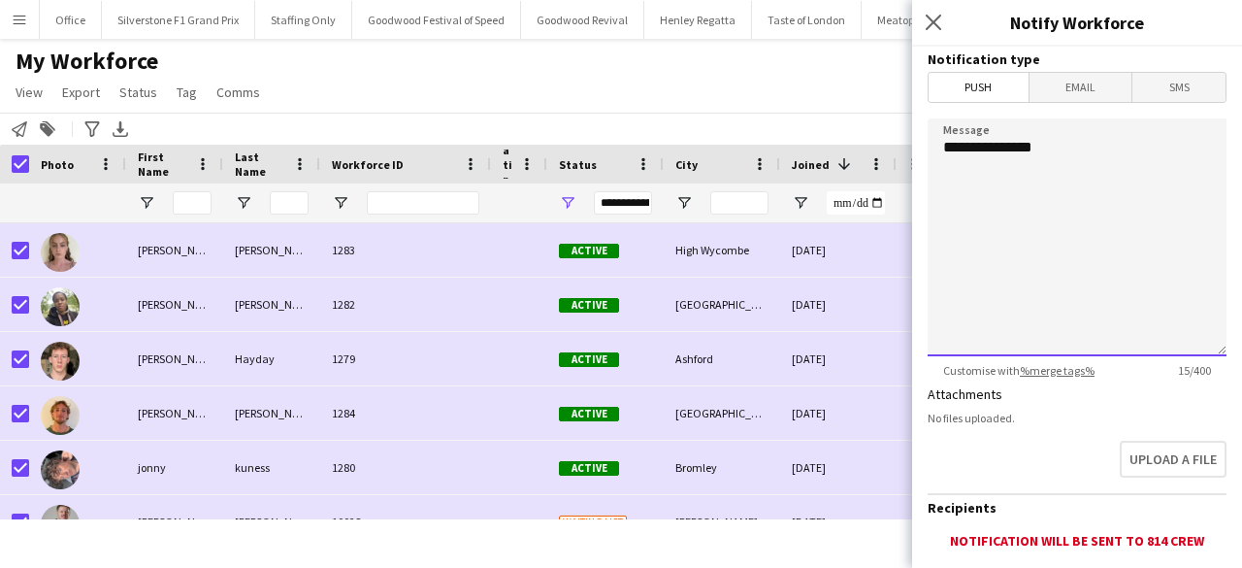
click at [1051, 147] on textarea "**********" at bounding box center [1077, 237] width 299 height 238
type textarea "*"
click at [1026, 154] on textarea "**********" at bounding box center [1077, 237] width 299 height 238
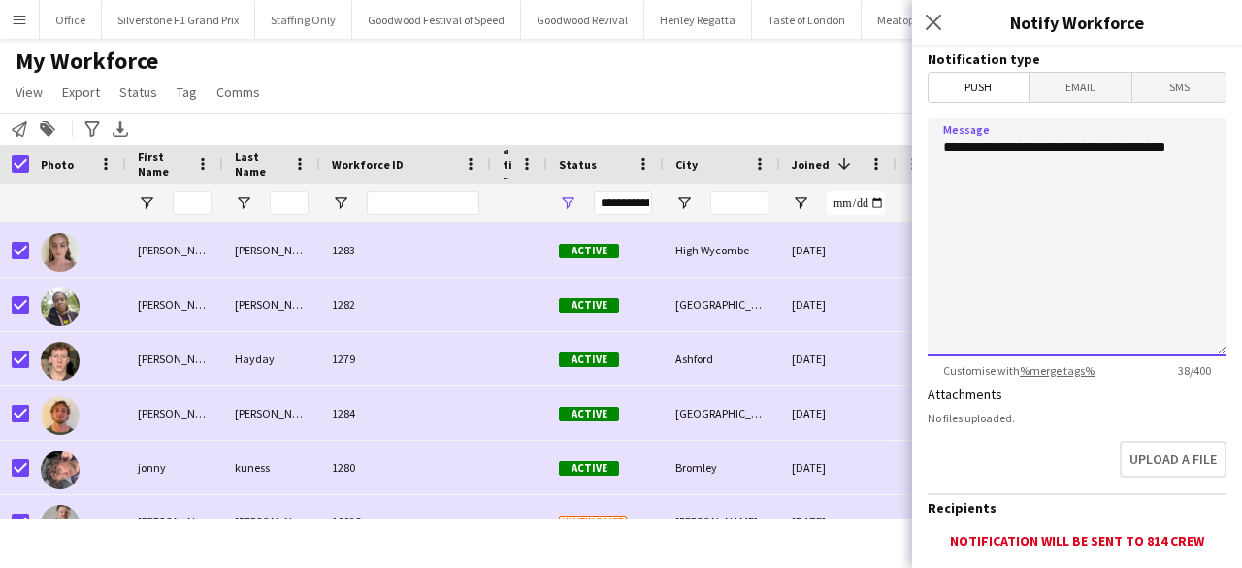
click at [1175, 147] on textarea "**********" at bounding box center [1077, 237] width 299 height 238
click at [1188, 148] on textarea "**********" at bounding box center [1077, 237] width 299 height 238
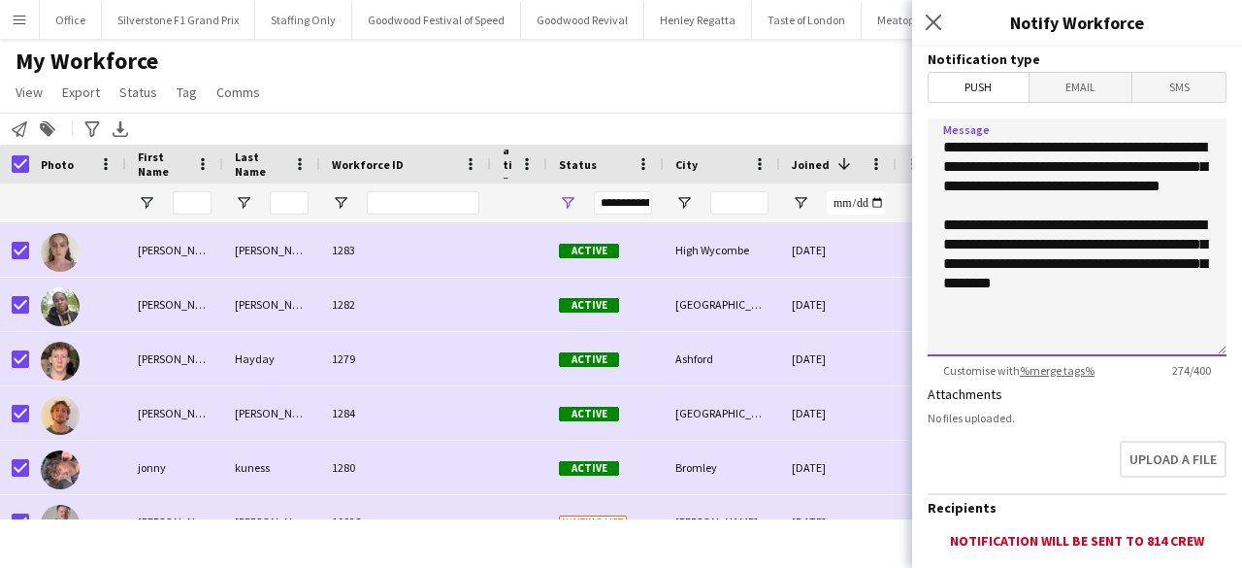
click at [940, 243] on textarea "**********" at bounding box center [1077, 237] width 299 height 238
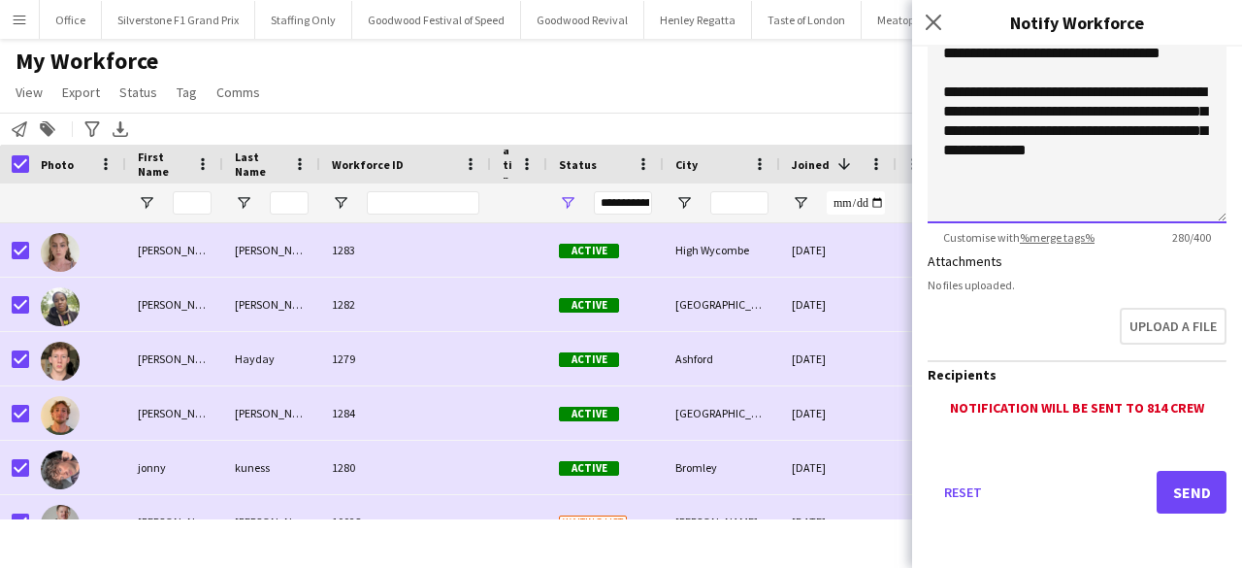
type textarea "**********"
click at [1166, 496] on button "Send" at bounding box center [1192, 492] width 70 height 43
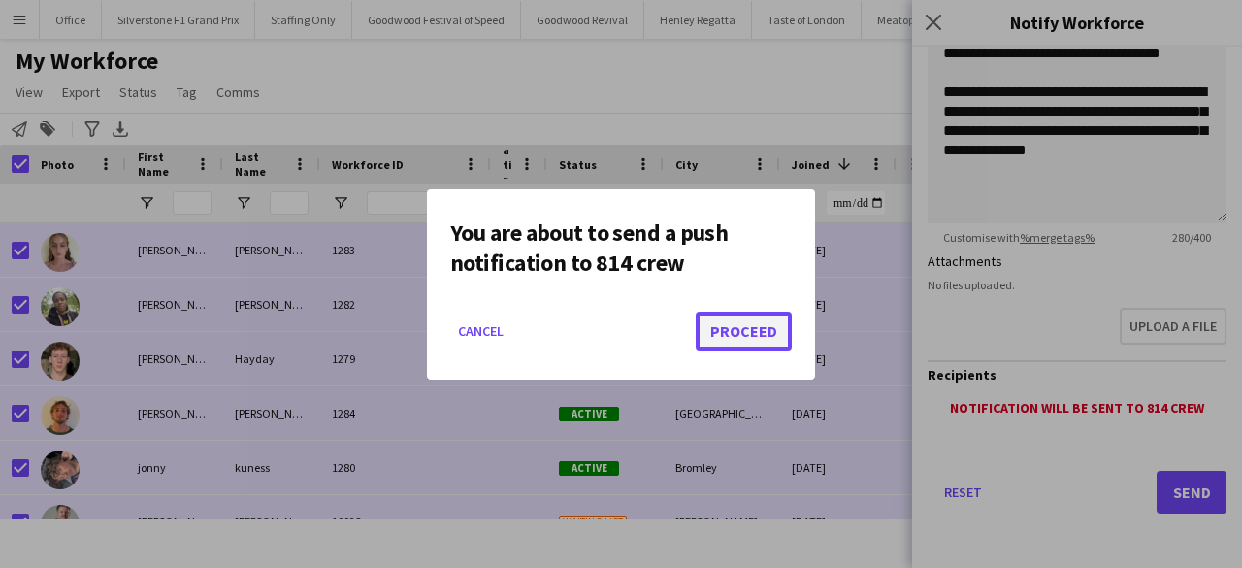
click at [722, 320] on button "Proceed" at bounding box center [744, 331] width 96 height 39
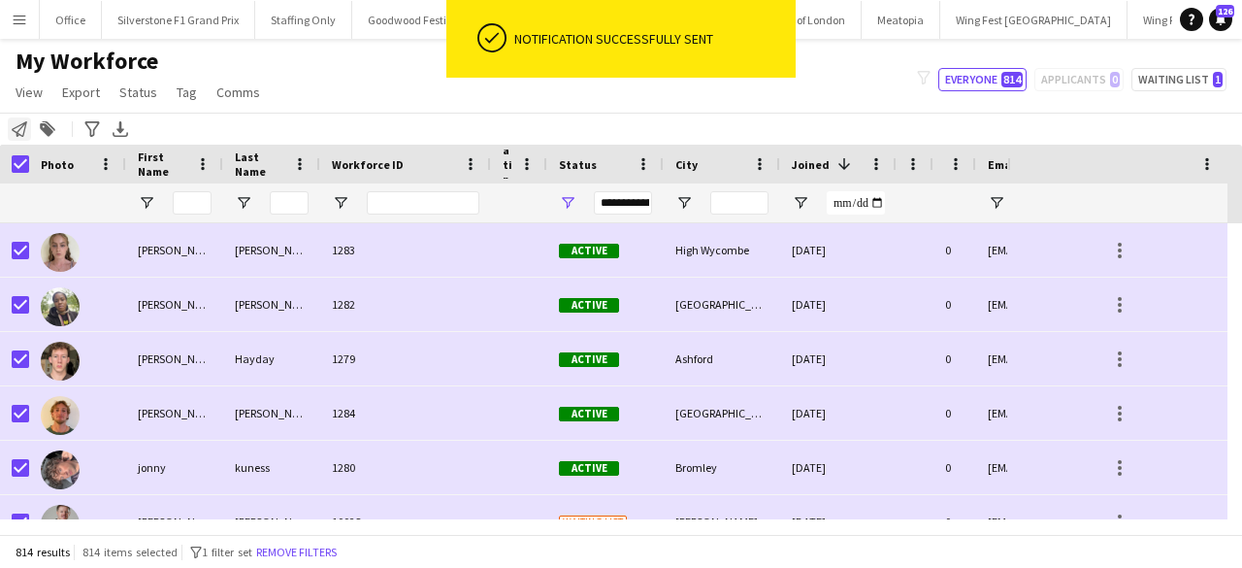
click at [21, 123] on icon at bounding box center [20, 129] width 16 height 16
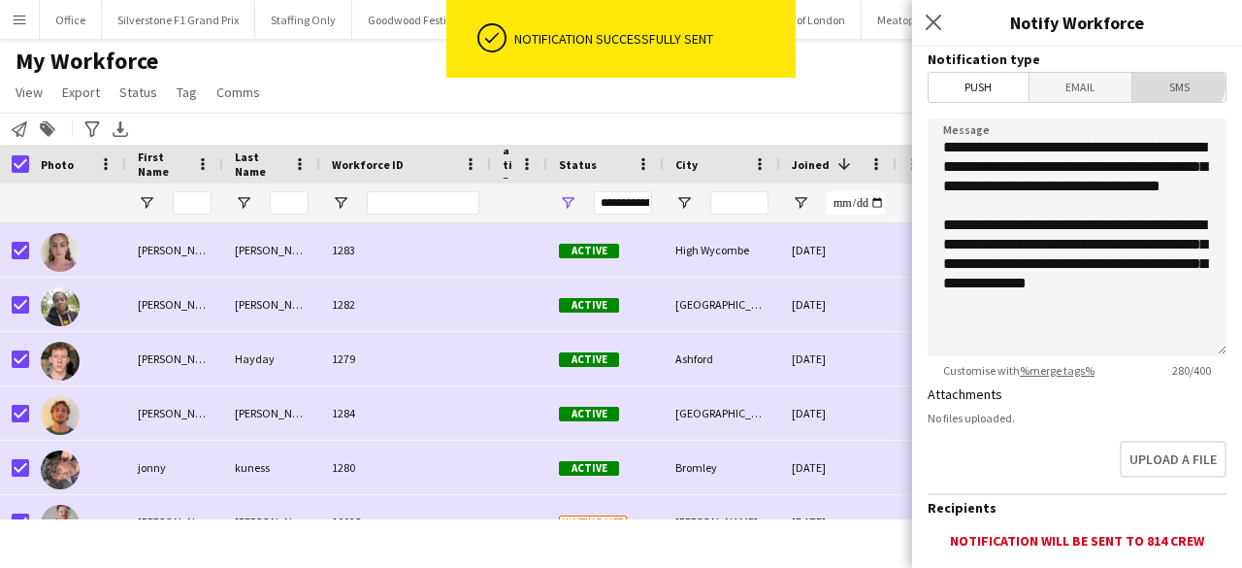
click at [1167, 82] on span "SMS" at bounding box center [1179, 87] width 93 height 29
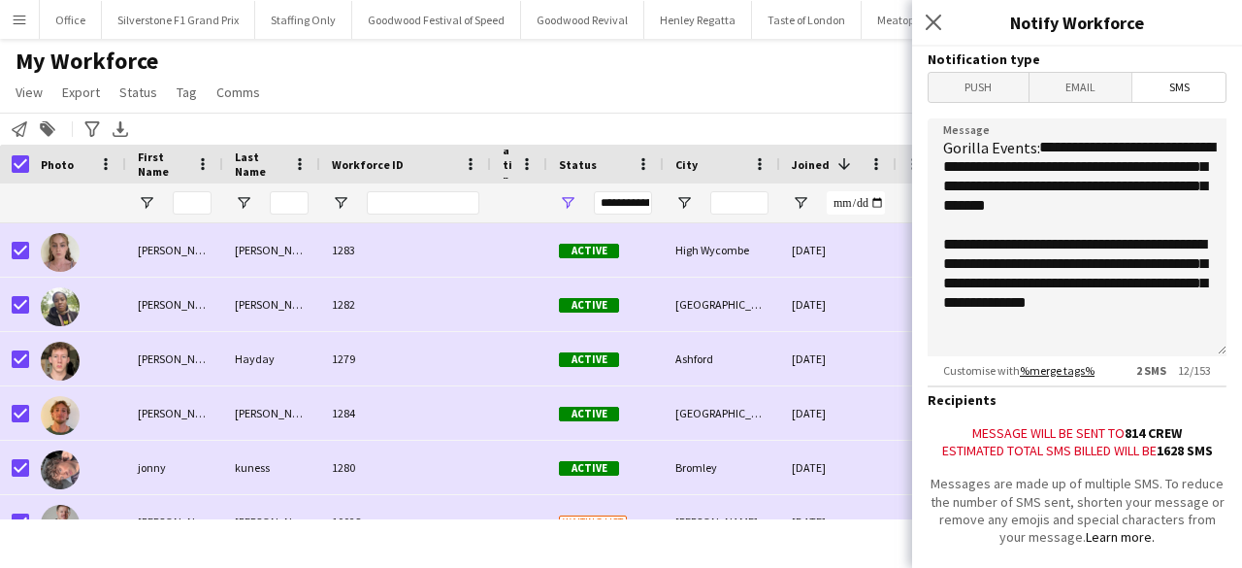
click at [1043, 374] on link "%merge tags%" at bounding box center [1057, 370] width 75 height 15
click at [931, 31] on icon "Close pop-in" at bounding box center [933, 22] width 18 height 18
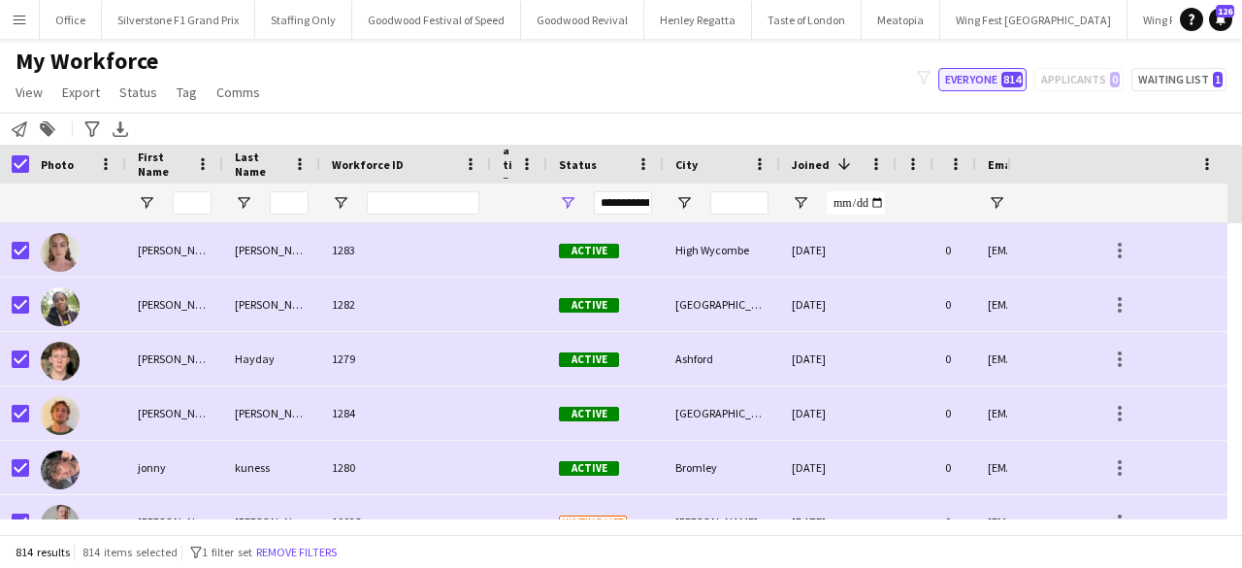
click at [980, 73] on button "Everyone 814" at bounding box center [983, 79] width 88 height 23
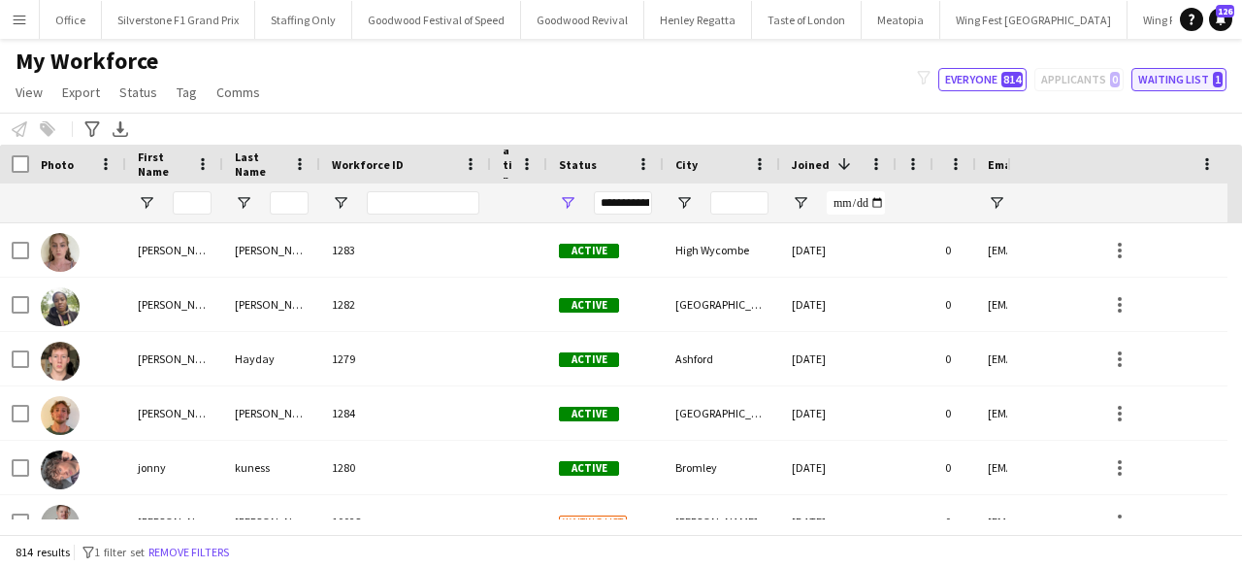
click at [1145, 80] on button "Waiting list 1" at bounding box center [1179, 79] width 95 height 23
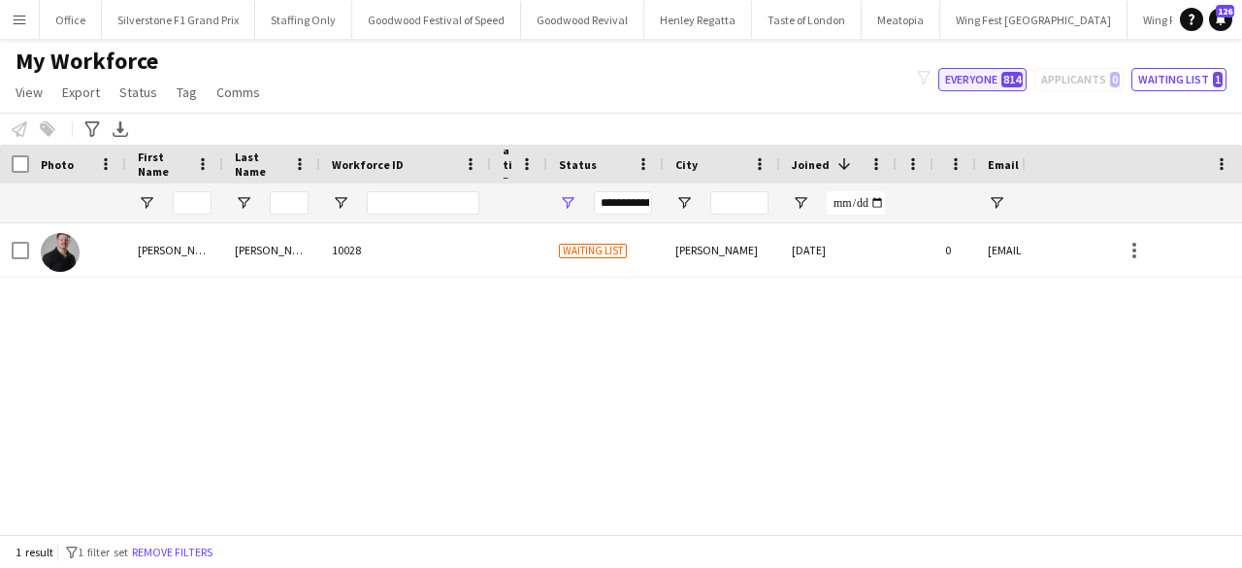
click at [978, 80] on button "Everyone 814" at bounding box center [983, 79] width 88 height 23
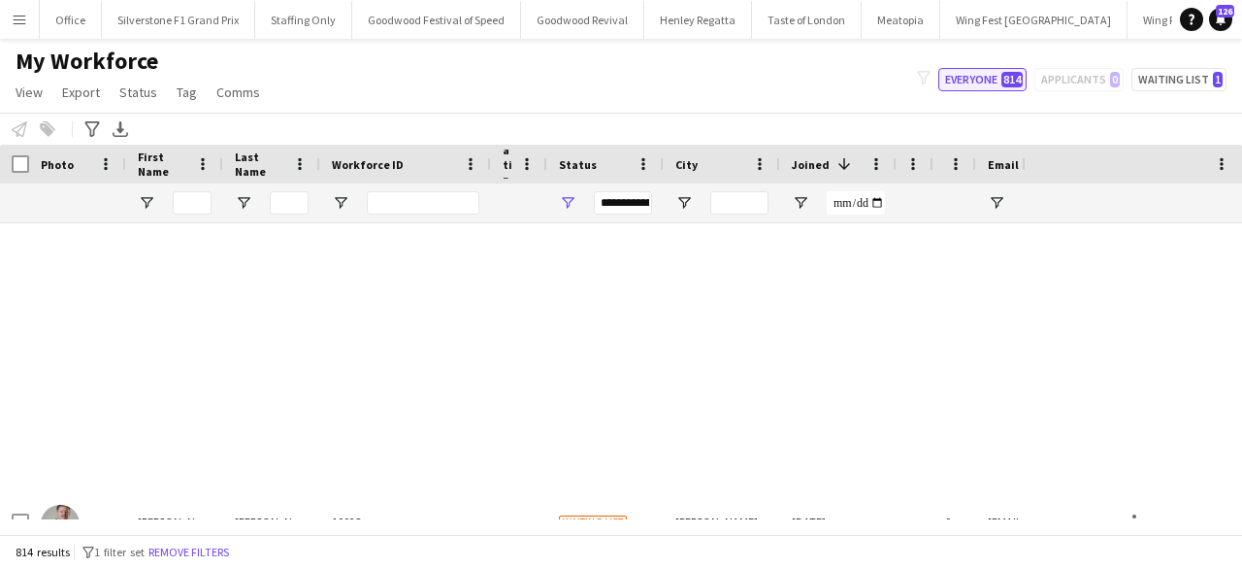
type input "**********"
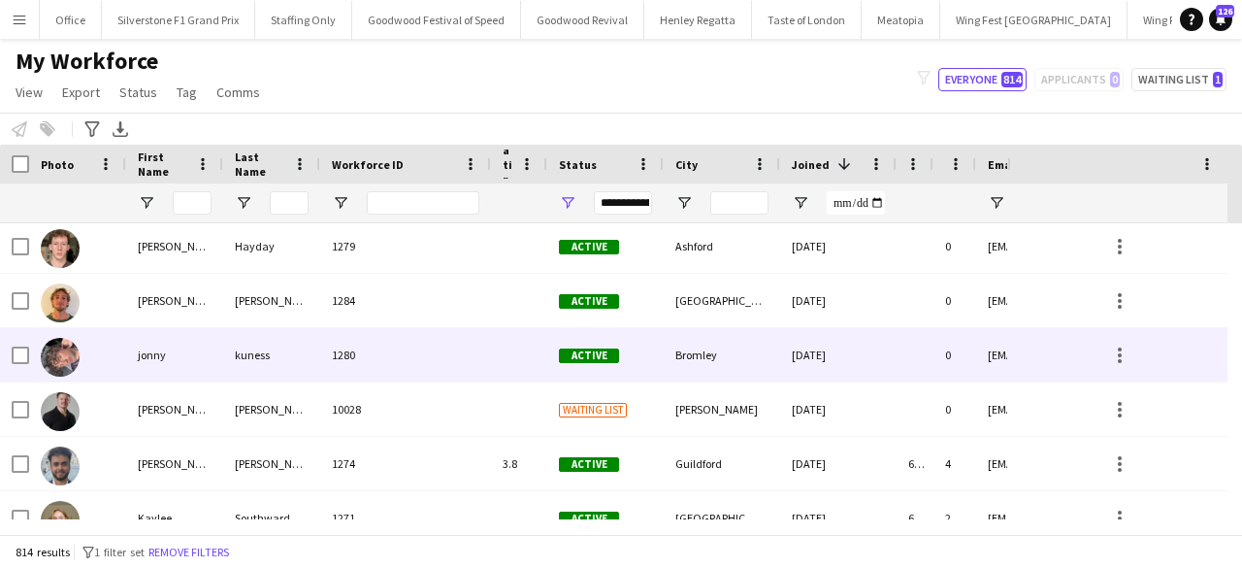
scroll to position [0, 0]
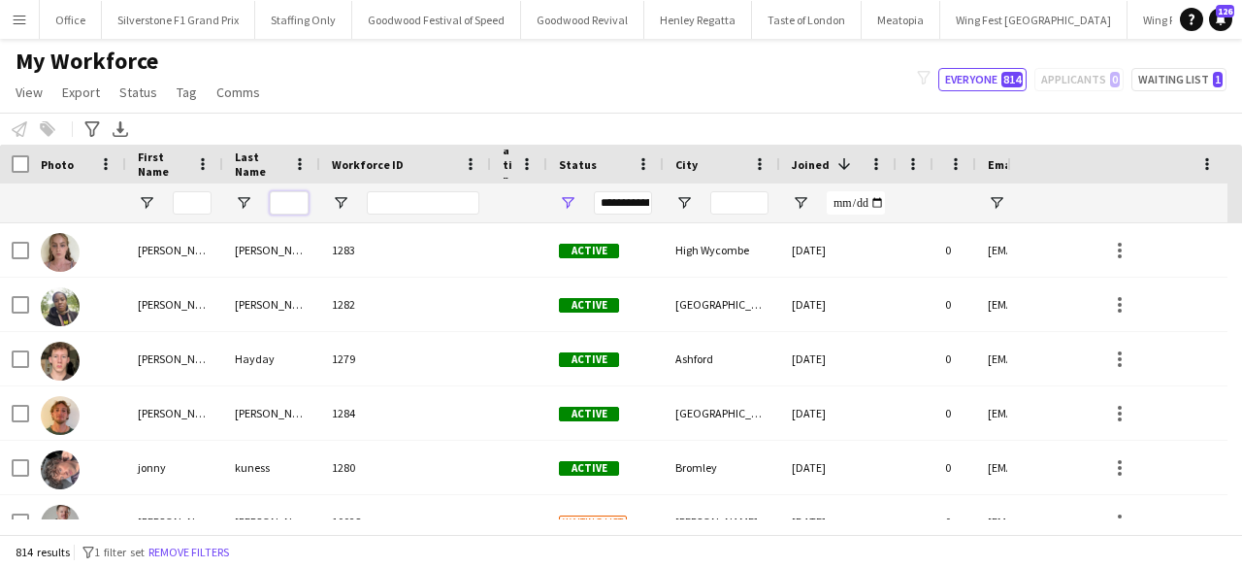
click at [296, 197] on input "Last Name Filter Input" at bounding box center [289, 202] width 39 height 23
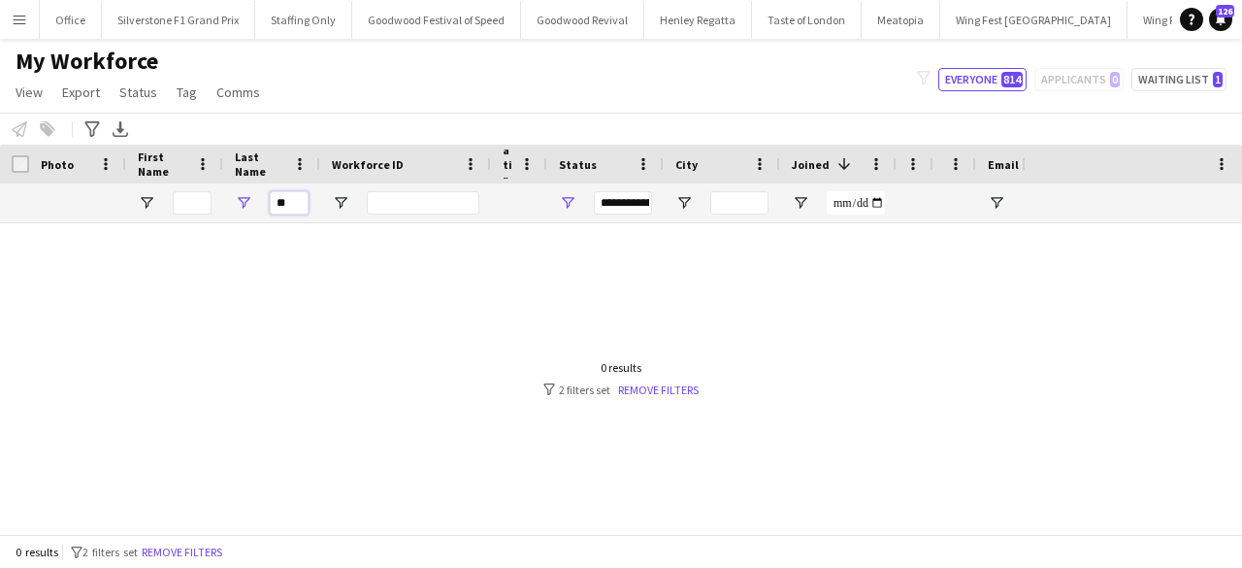
type input "*"
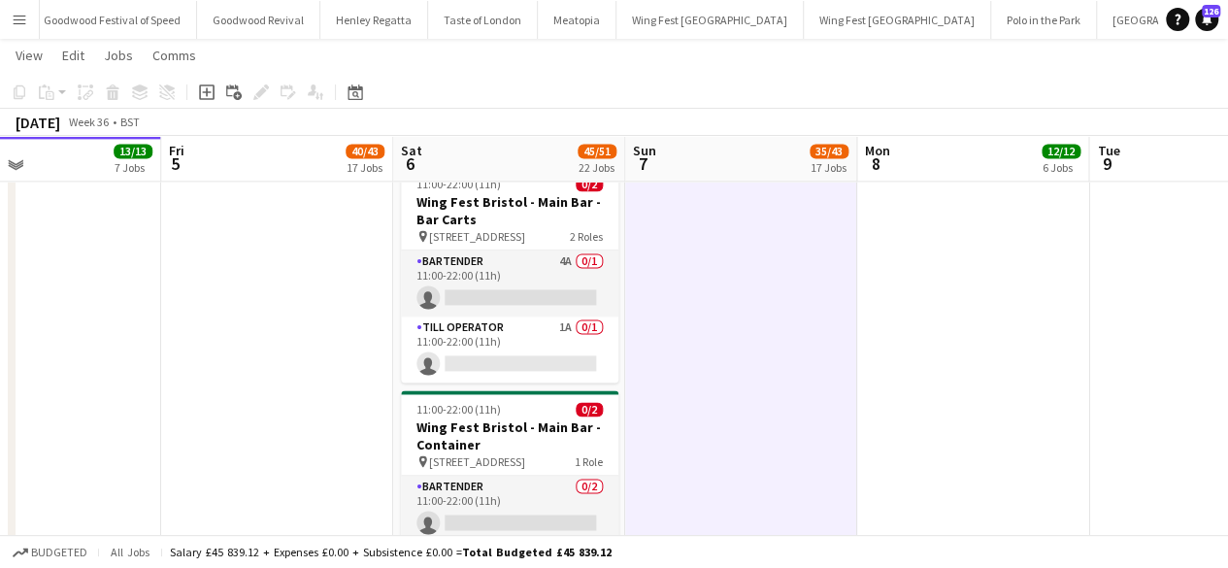
scroll to position [5020, 0]
